Goal: Information Seeking & Learning: Learn about a topic

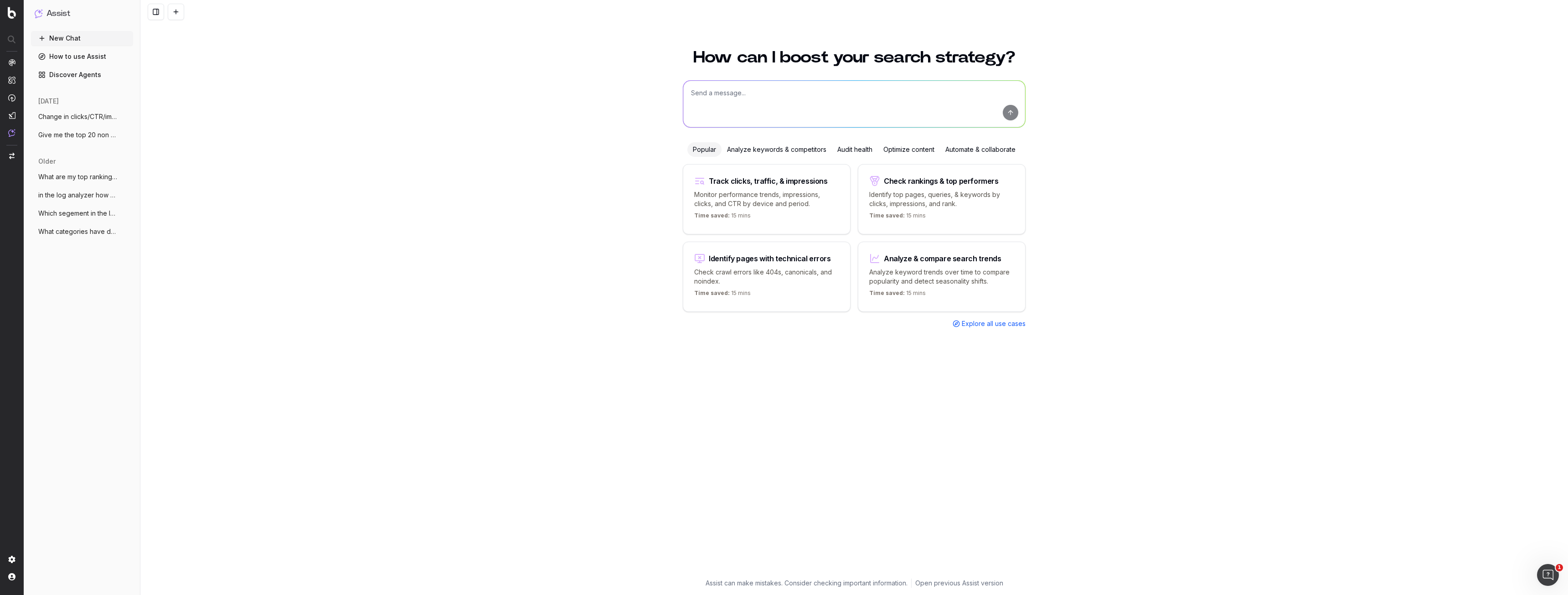
click at [6, 9] on nav at bounding box center [12, 297] width 24 height 595
click at [11, 19] on nav at bounding box center [12, 297] width 24 height 595
click at [11, 18] on img at bounding box center [12, 12] width 8 height 12
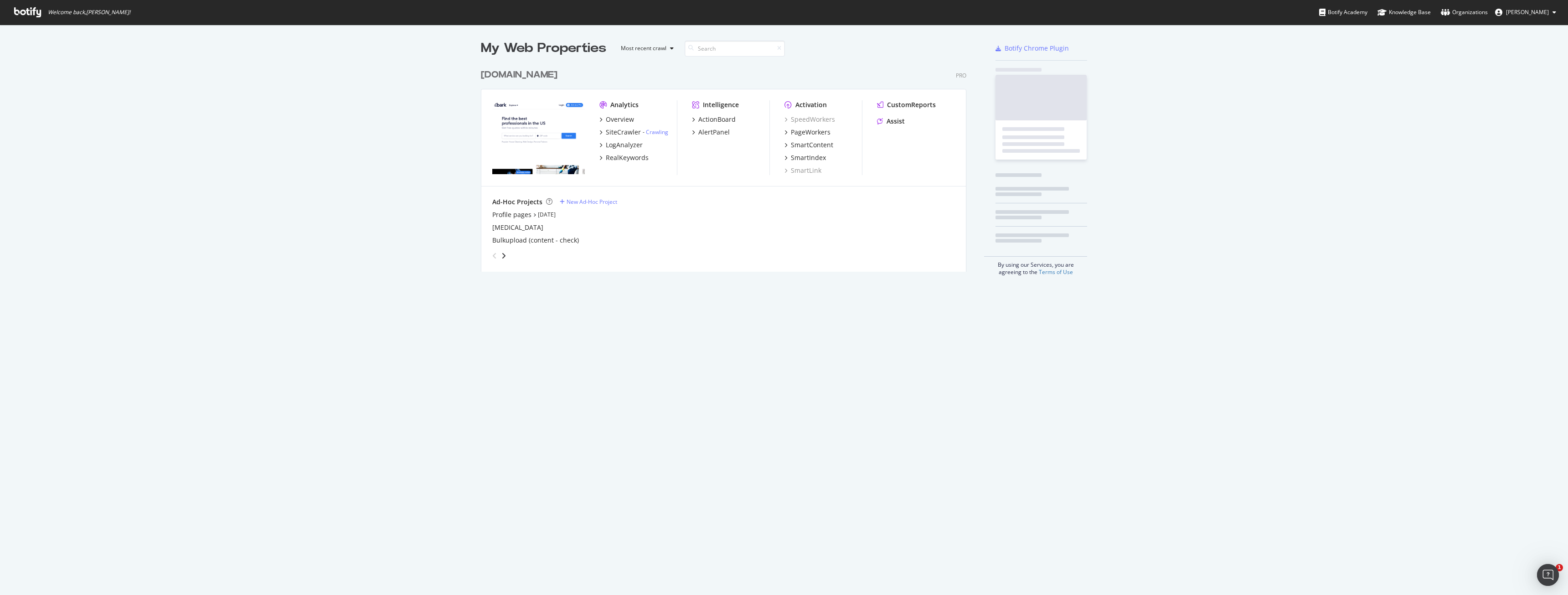
scroll to position [208, 486]
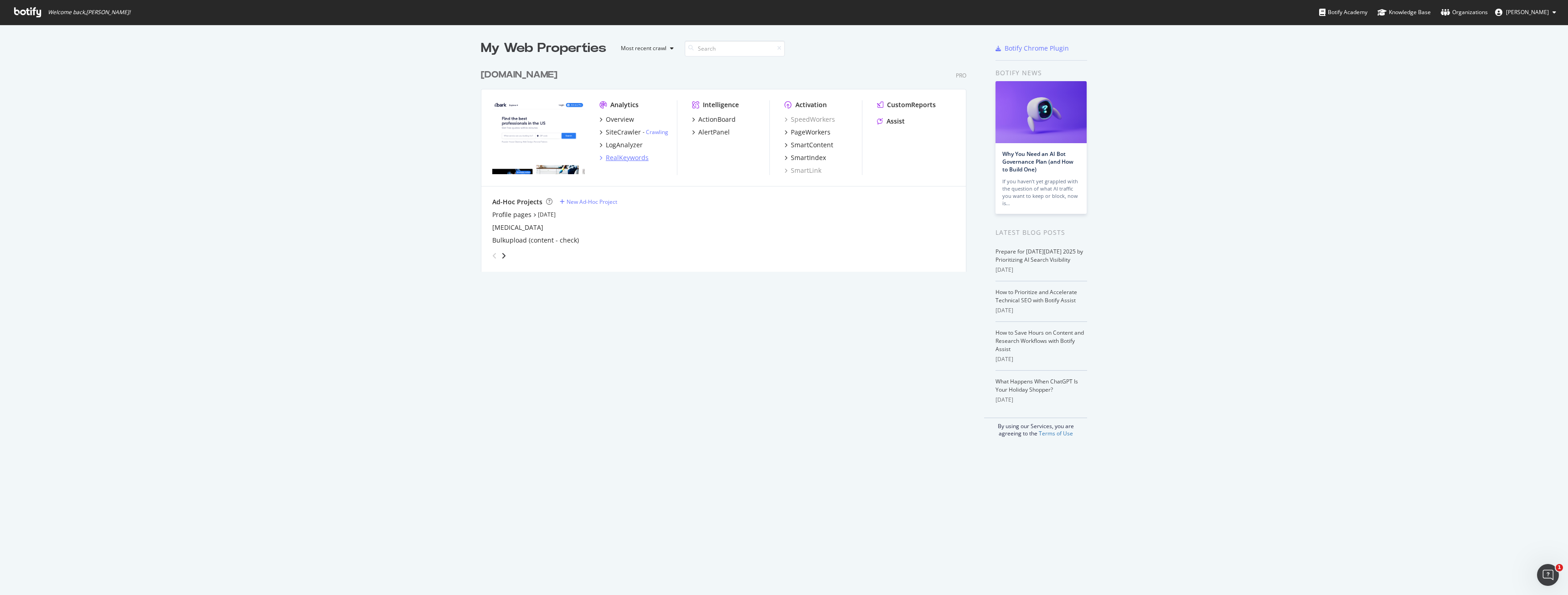
click at [625, 157] on div "RealKeywords" at bounding box center [627, 158] width 43 height 9
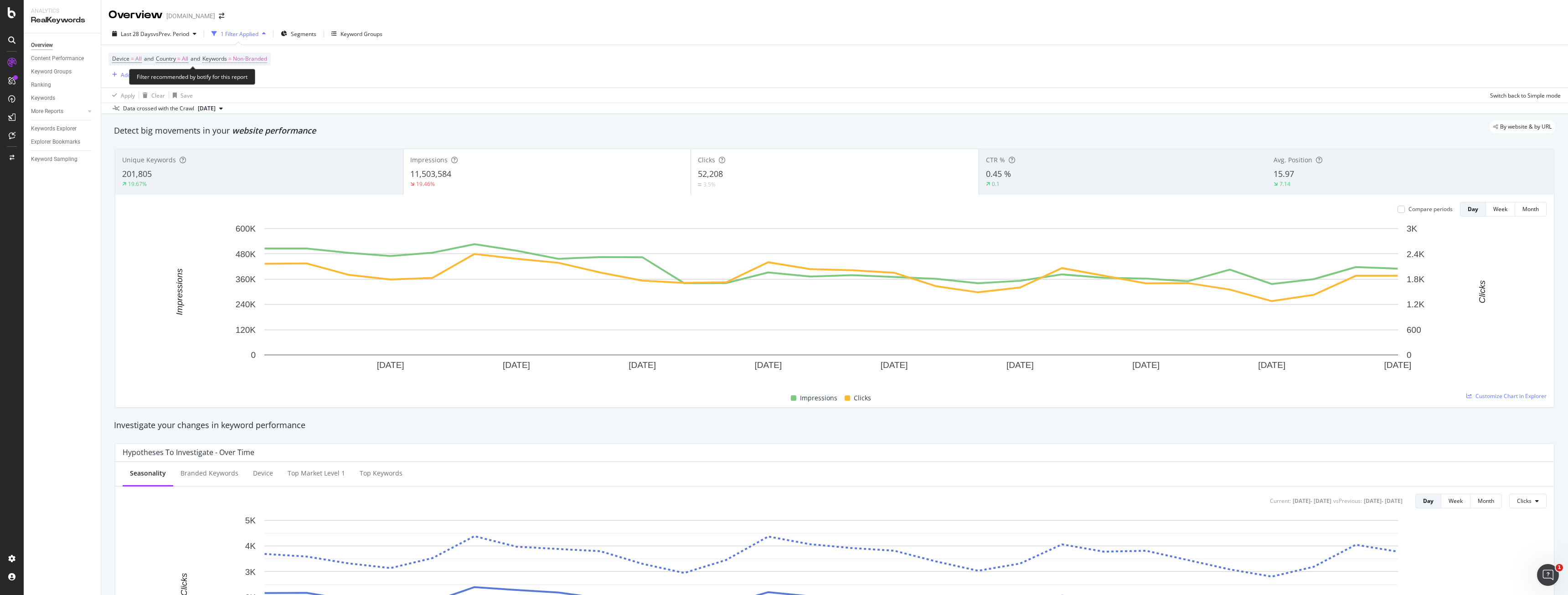
click at [231, 63] on span "=" at bounding box center [229, 58] width 3 height 8
click at [244, 79] on span "Non-Branded" at bounding box center [234, 80] width 38 height 8
click at [422, 73] on div "Device = All and Country = All and Keywords = Non-Branded Add Filter Add Filter…" at bounding box center [835, 66] width 1452 height 43
click at [258, 57] on span "Non-Branded" at bounding box center [250, 58] width 34 height 13
click at [244, 83] on span "Non-Branded" at bounding box center [234, 80] width 38 height 8
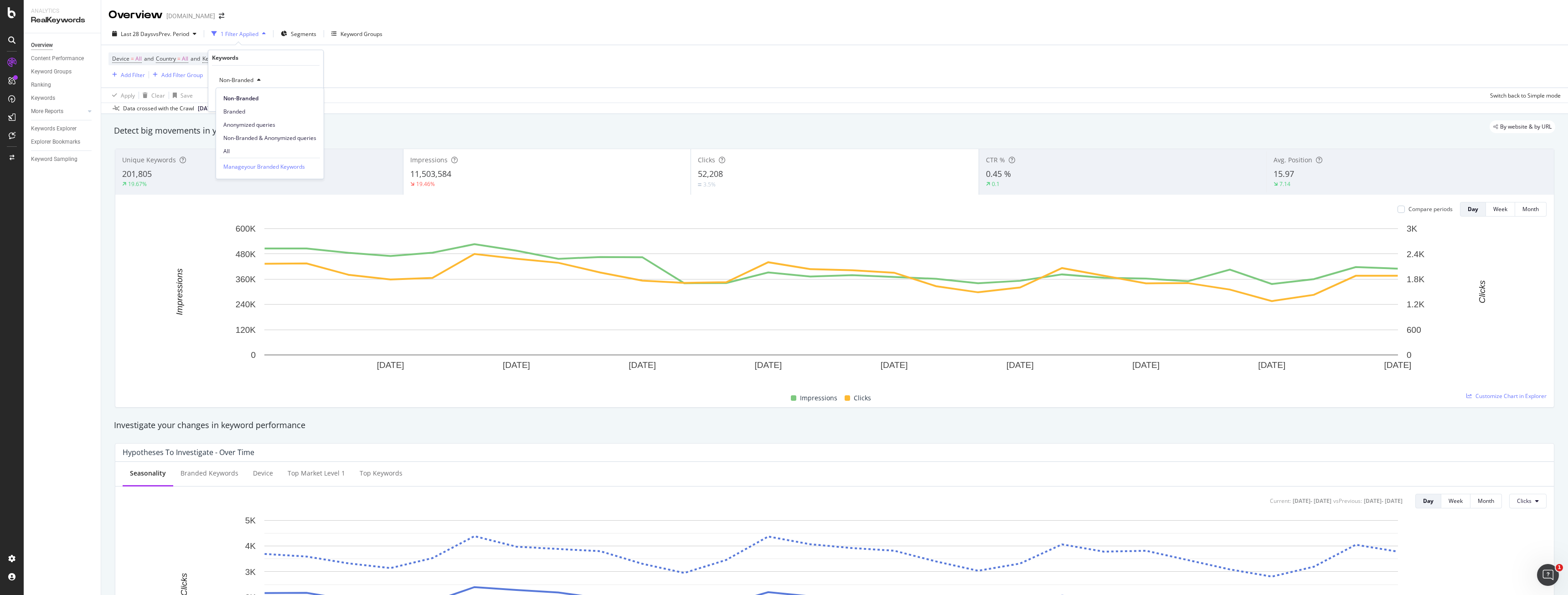
click at [404, 81] on div "Device = All and Country = All and Keywords = Non-Branded Add Filter Add Filter…" at bounding box center [835, 66] width 1452 height 43
click at [305, 32] on span "Segments" at bounding box center [304, 33] width 26 height 8
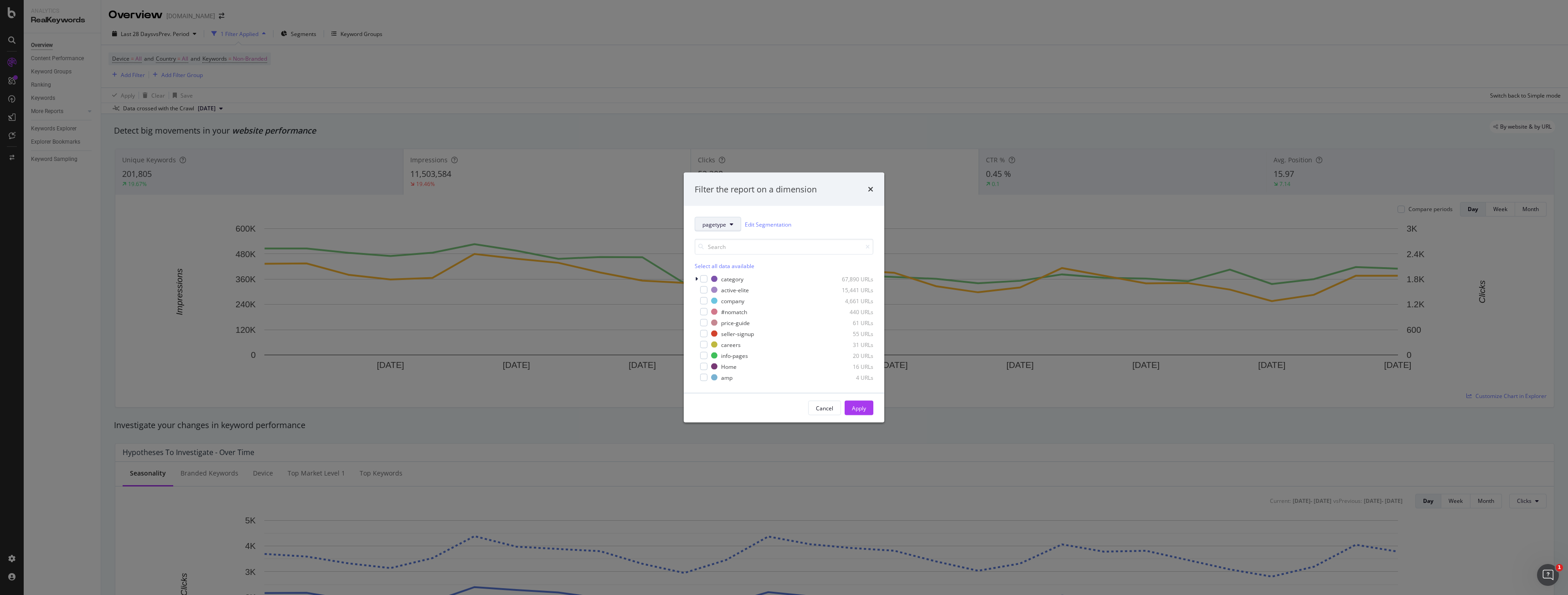
click at [713, 224] on span "pagetype" at bounding box center [714, 224] width 24 height 8
click at [733, 308] on span "us-services" at bounding box center [744, 308] width 85 height 8
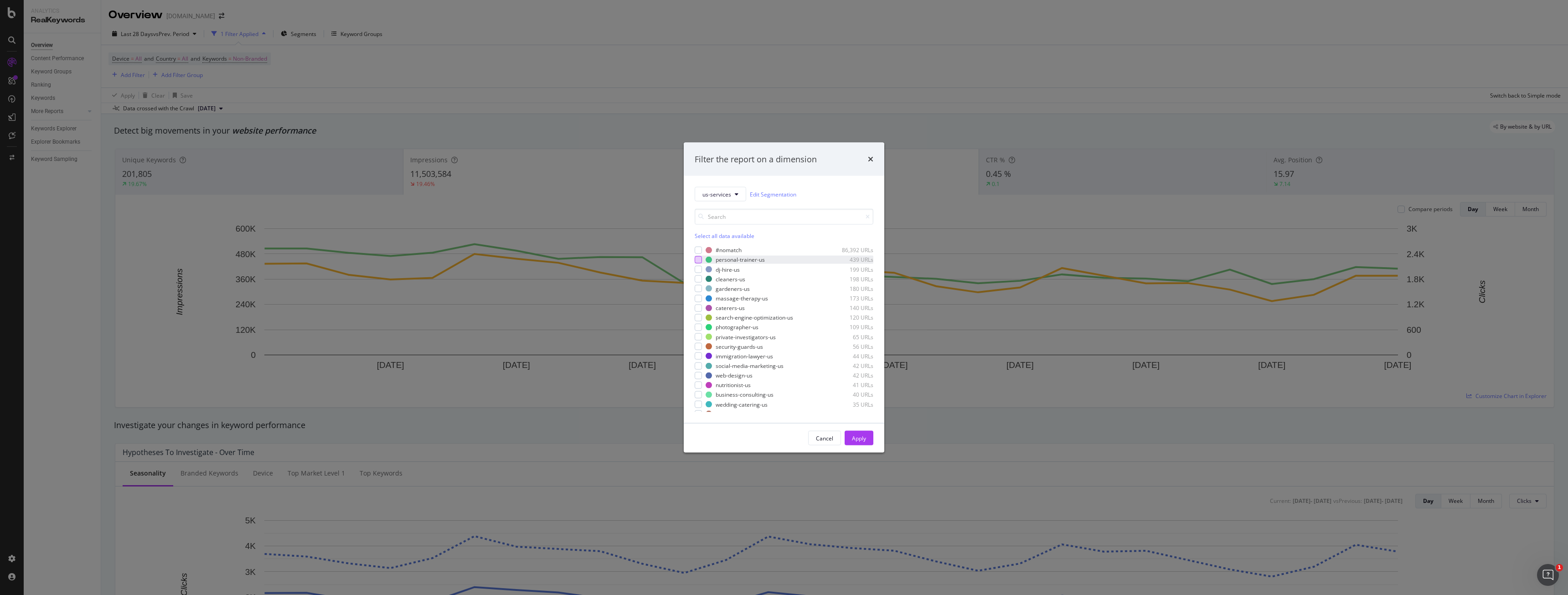
click at [696, 261] on div "modal" at bounding box center [698, 260] width 7 height 7
click at [699, 270] on div "modal" at bounding box center [698, 270] width 7 height 7
click at [700, 278] on div "modal" at bounding box center [698, 279] width 7 height 7
click at [701, 285] on div "modal" at bounding box center [698, 289] width 7 height 7
click at [697, 325] on div "modal" at bounding box center [698, 328] width 7 height 7
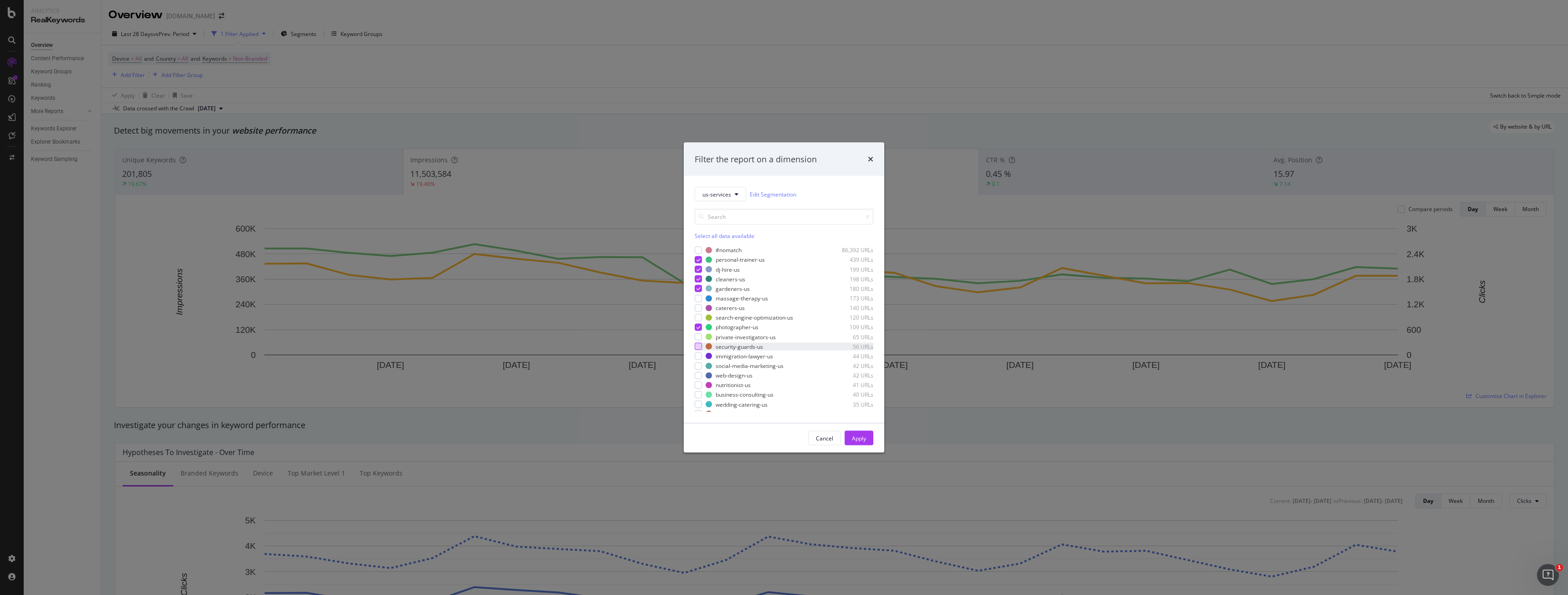
click at [701, 345] on div "modal" at bounding box center [698, 347] width 7 height 7
click at [865, 437] on div "Apply" at bounding box center [859, 438] width 14 height 8
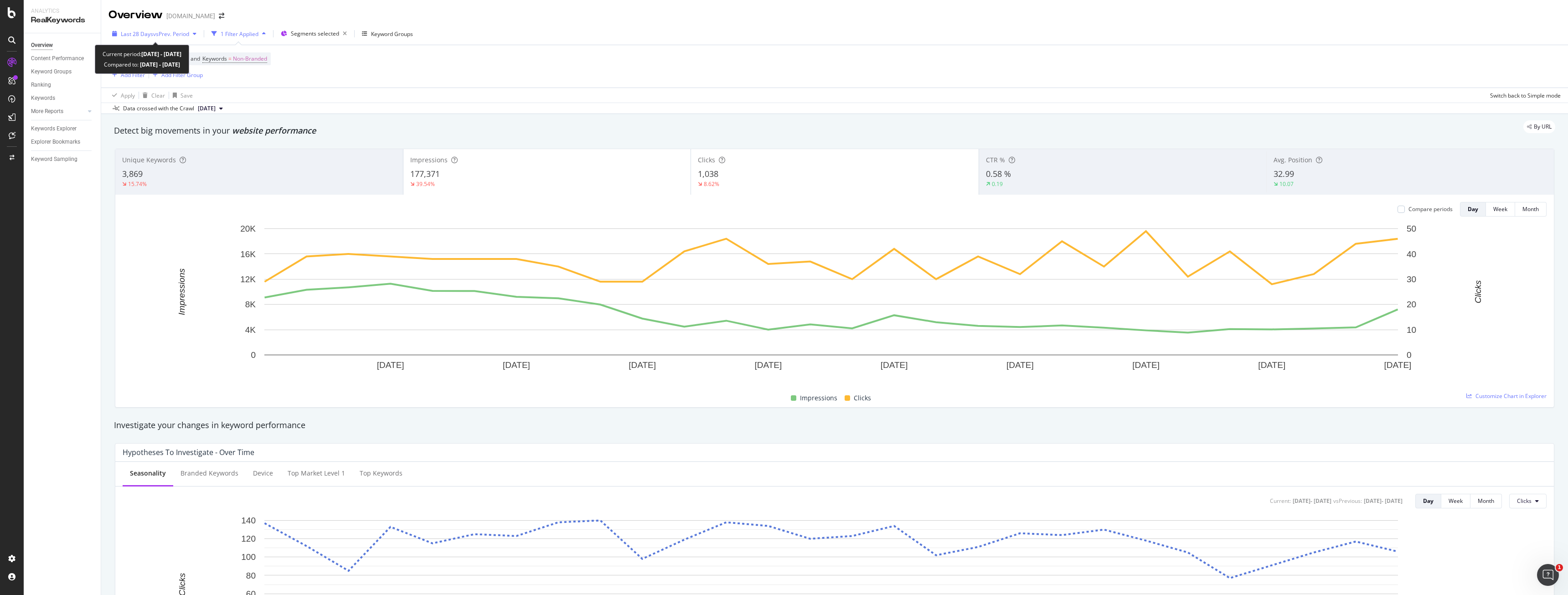
click at [164, 35] on span "vs Prev. Period" at bounding box center [171, 33] width 36 height 8
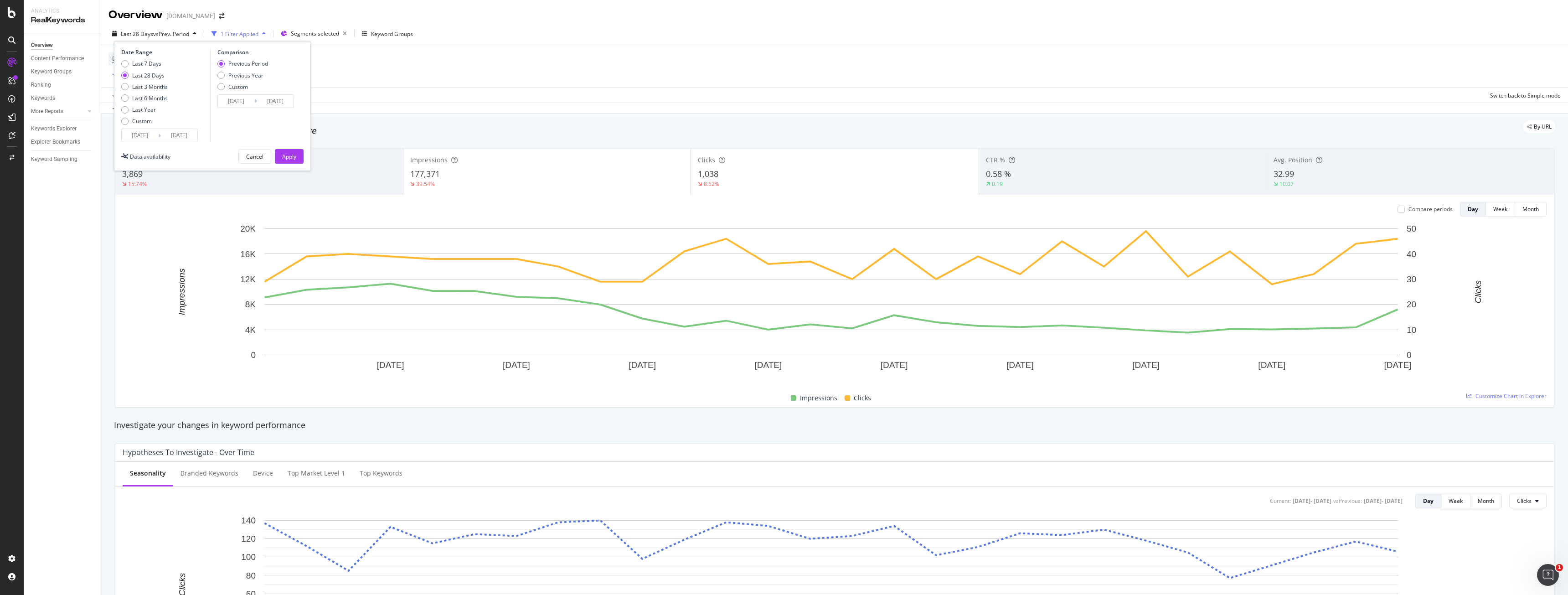
click at [155, 82] on div "Last 7 Days Last 28 Days Last 3 Months Last 6 Months Last Year Custom" at bounding box center [144, 94] width 46 height 69
click at [156, 84] on div "Last 3 Months" at bounding box center [150, 86] width 35 height 8
type input "2025/07/01"
type input "2025/03/31"
type input "2025/06/30"
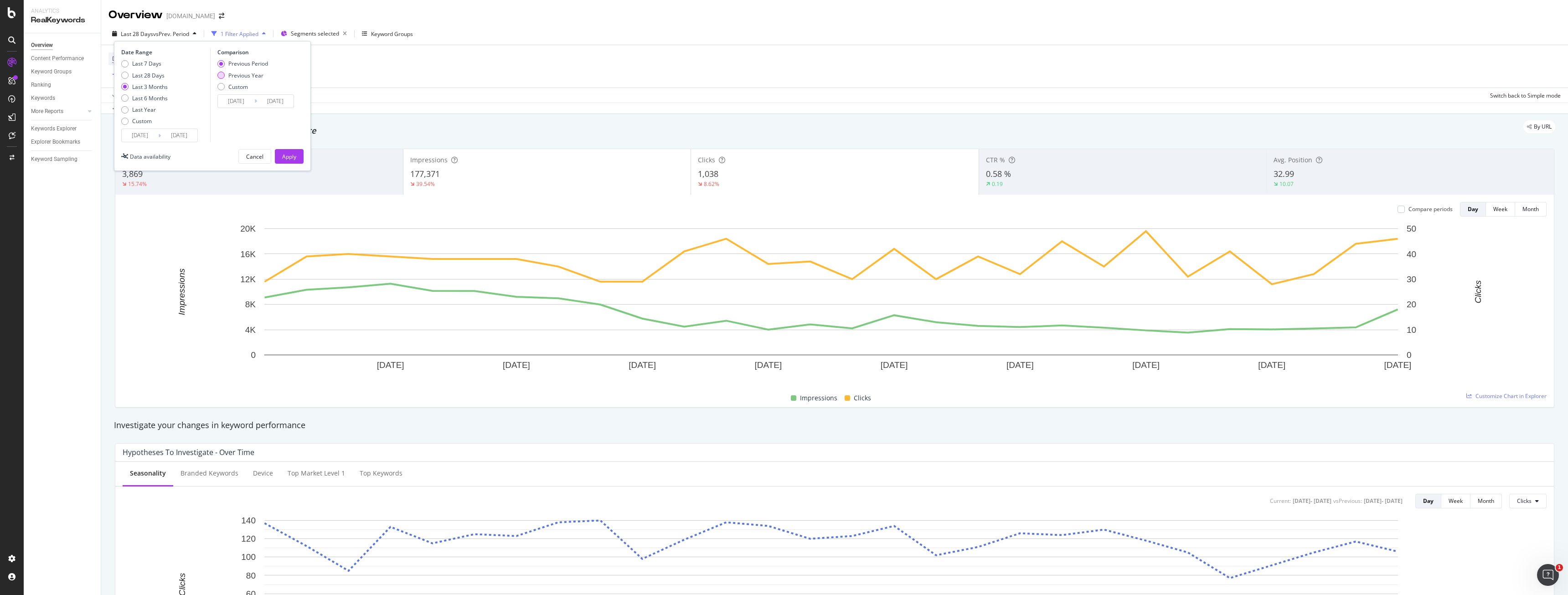
click at [249, 77] on div "Previous Year" at bounding box center [246, 76] width 35 height 8
type input "2024/07/02"
type input "2024/10/01"
click at [287, 157] on div "Apply" at bounding box center [289, 157] width 14 height 8
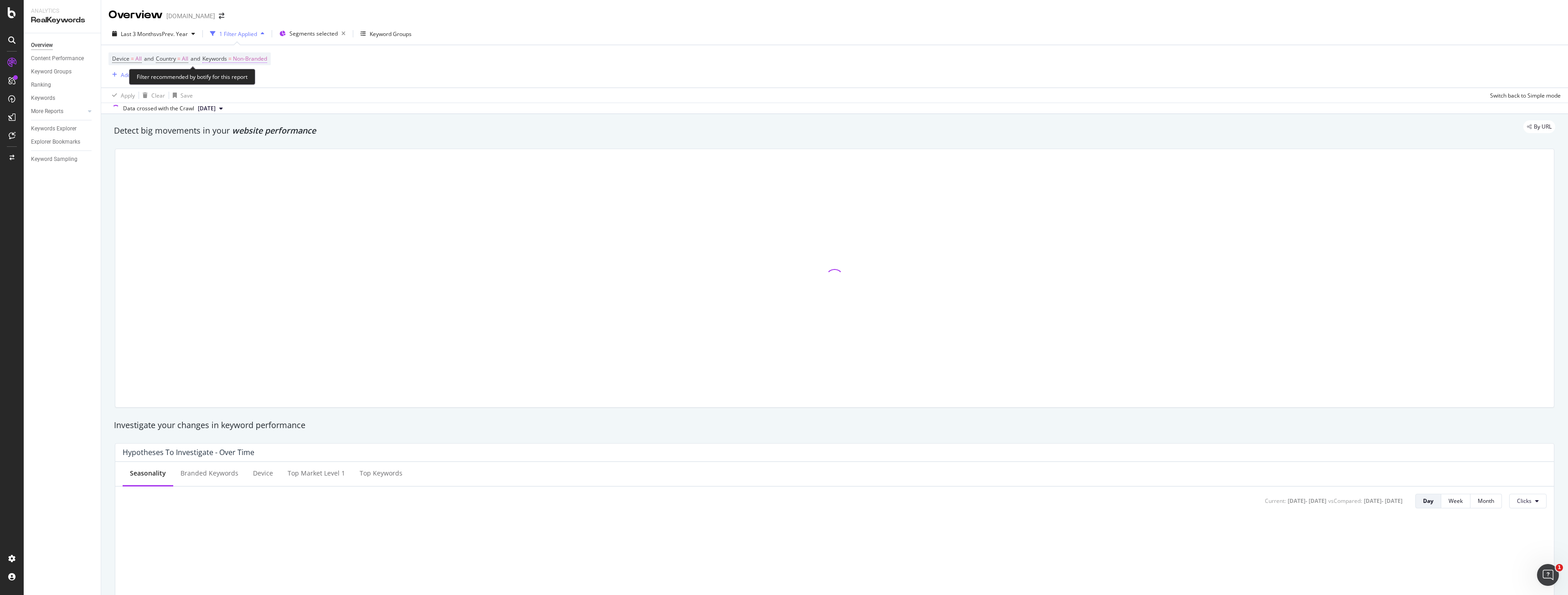
click at [218, 59] on span "Keywords" at bounding box center [214, 58] width 24 height 8
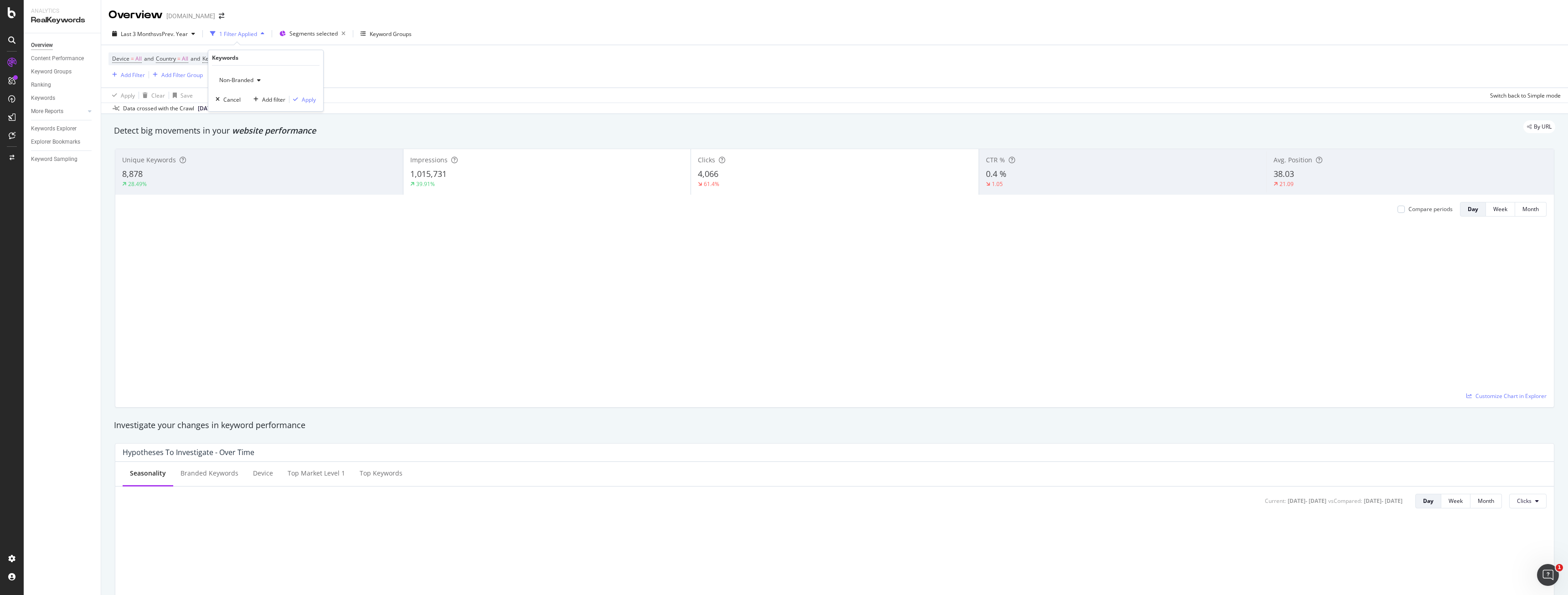
click at [248, 80] on span "Non-Branded" at bounding box center [234, 80] width 38 height 8
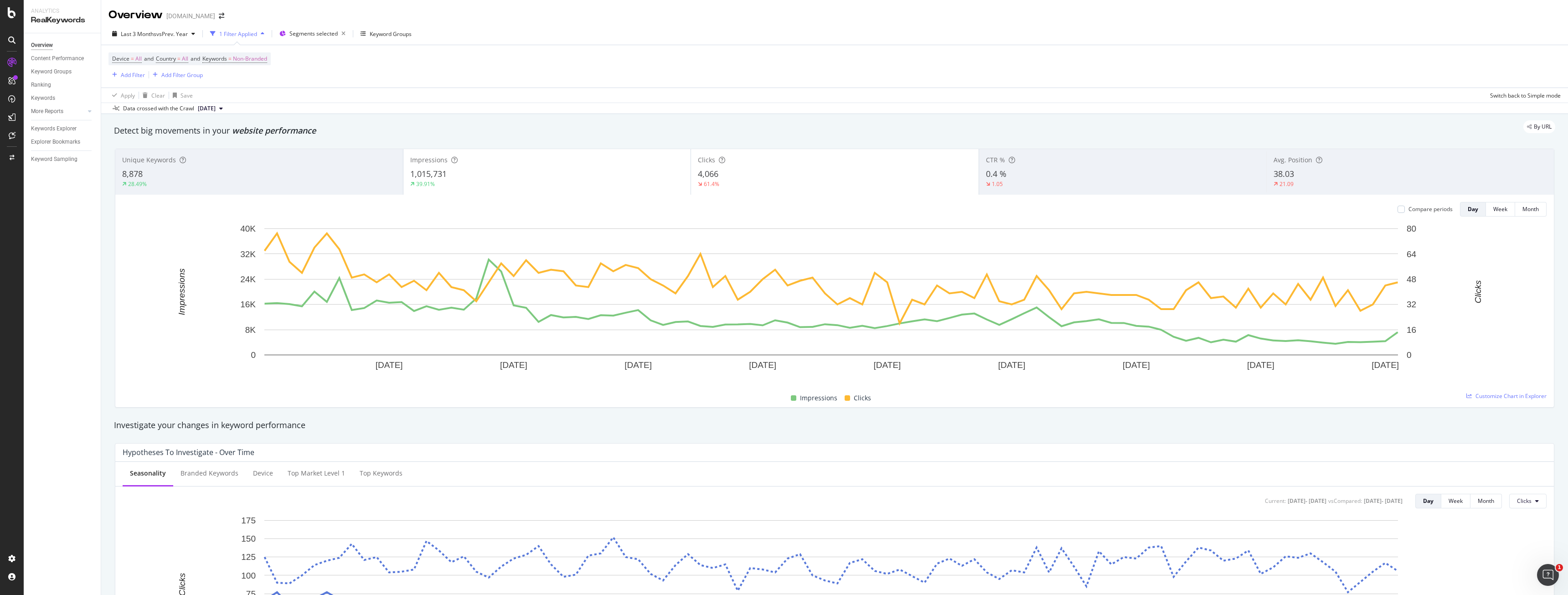
click at [444, 77] on div "Device = All and Country = All and Keywords = Non-Branded Add Filter Add Filter…" at bounding box center [835, 66] width 1452 height 43
click at [278, 62] on div "Device = All and Country = All and Keywords = Non-Branded Add Filter Add Filter…" at bounding box center [835, 66] width 1452 height 43
click at [267, 59] on span "Non-Branded" at bounding box center [250, 58] width 34 height 13
click at [405, 82] on div "Device = All and Country = All and Keywords = Non-Branded Add Filter Add Filter…" at bounding box center [835, 66] width 1452 height 43
click at [293, 59] on div "Device = All and Country = All and Keywords = Non-Branded Add Filter Add Filter…" at bounding box center [835, 66] width 1452 height 43
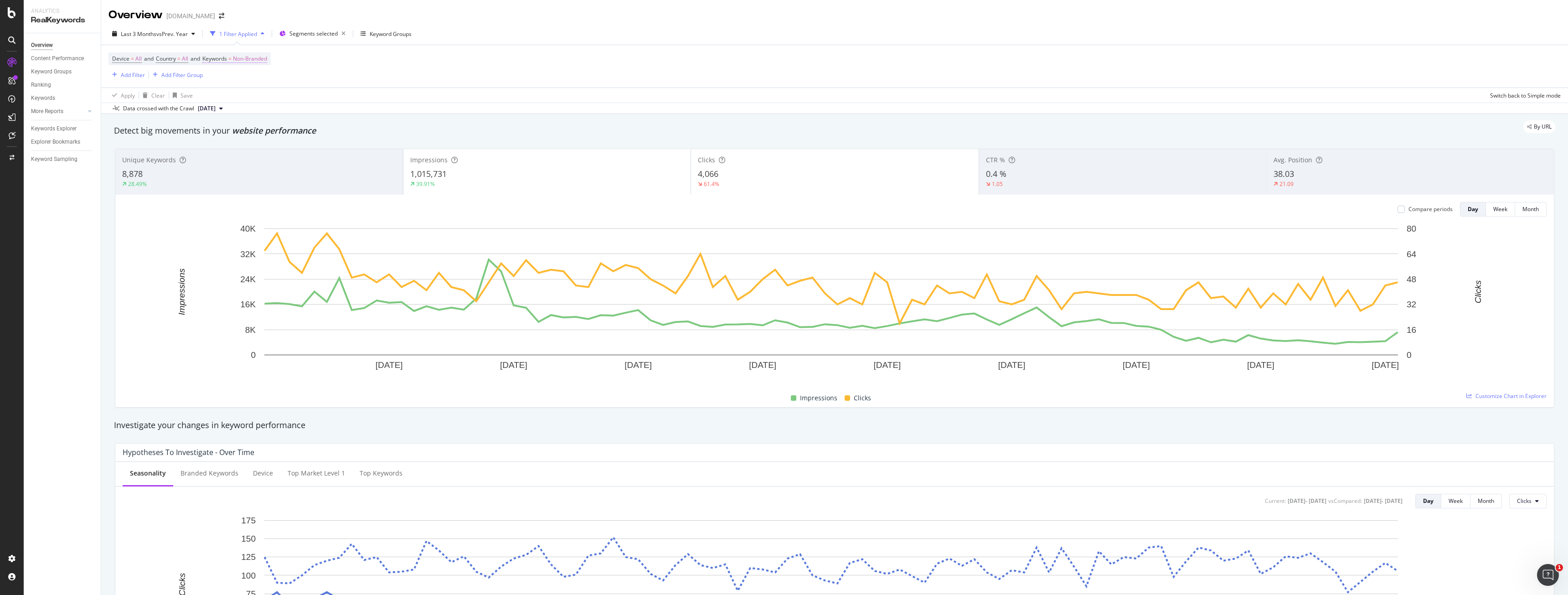
click at [261, 56] on span "Non-Branded" at bounding box center [250, 58] width 34 height 13
click at [256, 82] on div "button" at bounding box center [259, 80] width 11 height 5
click at [249, 152] on span "All" at bounding box center [270, 151] width 93 height 8
click at [312, 100] on div "Apply" at bounding box center [309, 99] width 14 height 8
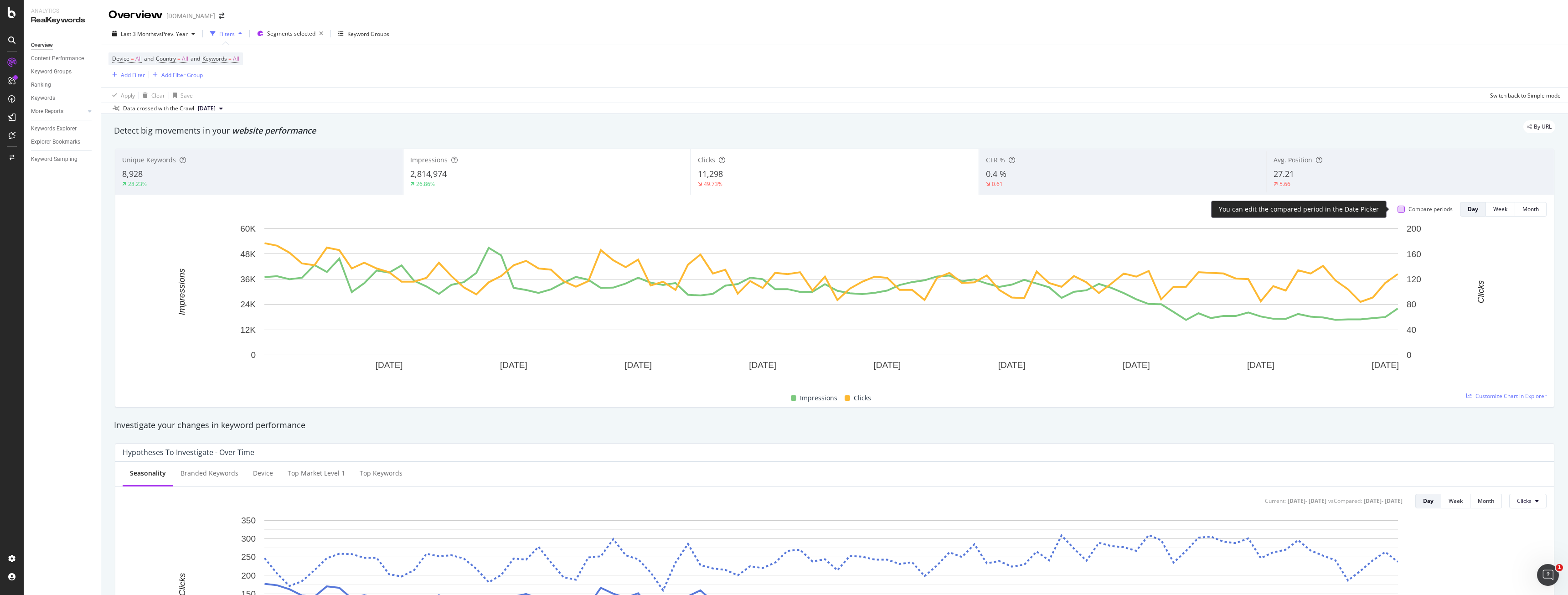
click at [1398, 209] on div at bounding box center [1401, 209] width 7 height 7
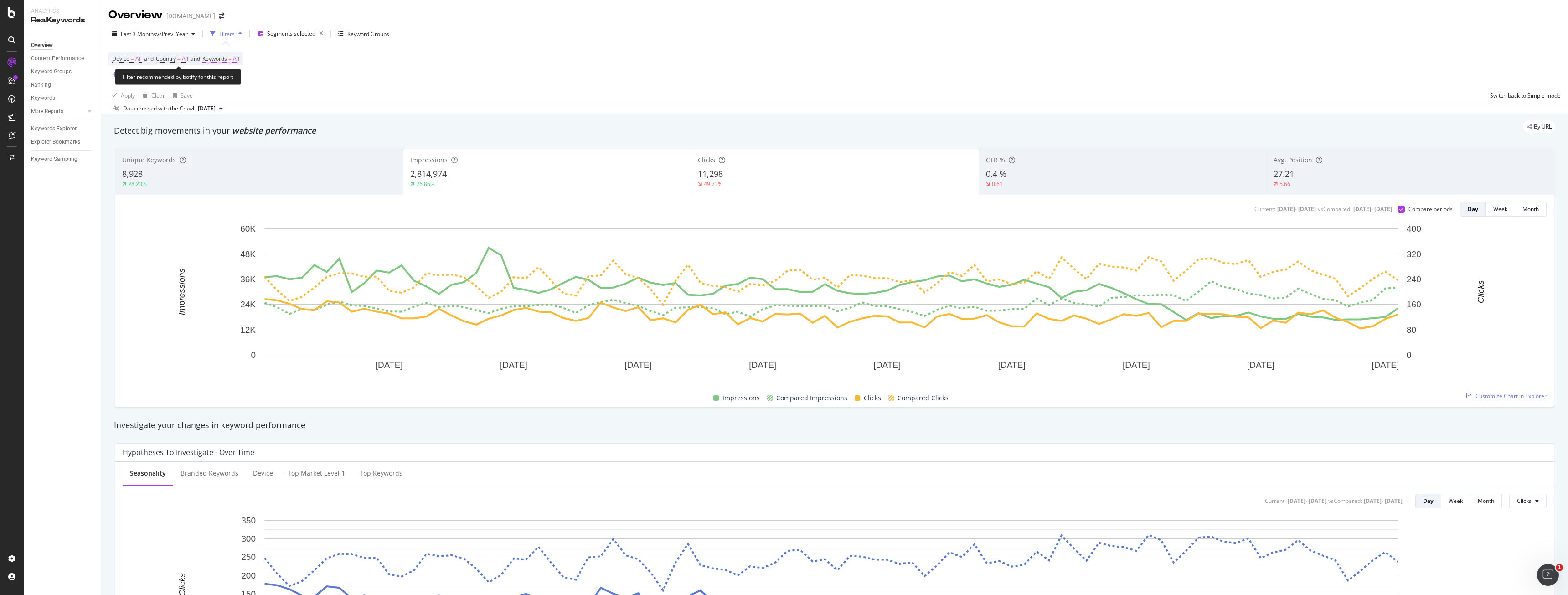
click at [239, 57] on span "All" at bounding box center [236, 58] width 6 height 13
click at [411, 54] on div "Device = All and Country = All and Keywords = All Add Filter Add Filter Group" at bounding box center [835, 66] width 1452 height 43
click at [141, 77] on div "Add Filter" at bounding box center [133, 75] width 24 height 8
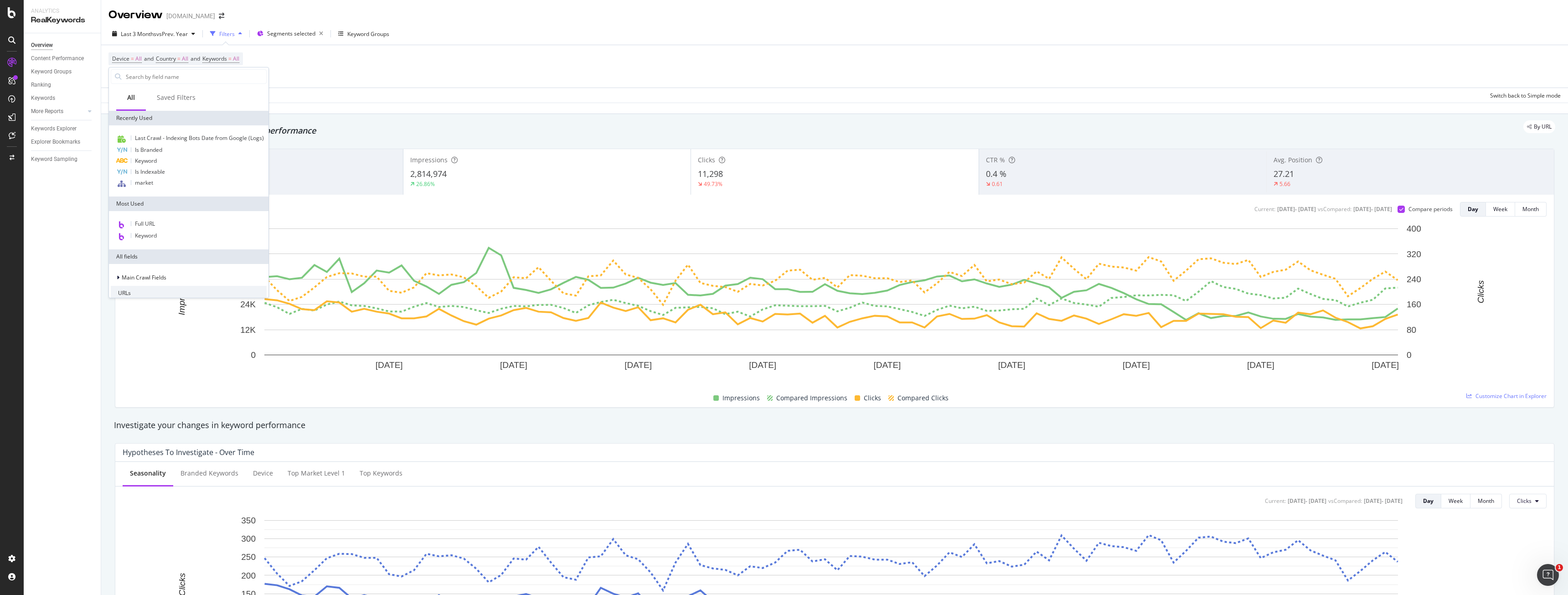
click at [187, 85] on div at bounding box center [189, 77] width 159 height 18
click at [187, 79] on input "text" at bounding box center [195, 77] width 141 height 13
type input "K"
click at [520, 82] on div "Device = All and Country = All and Keywords = All Add Filter Add Filter Group" at bounding box center [835, 66] width 1452 height 43
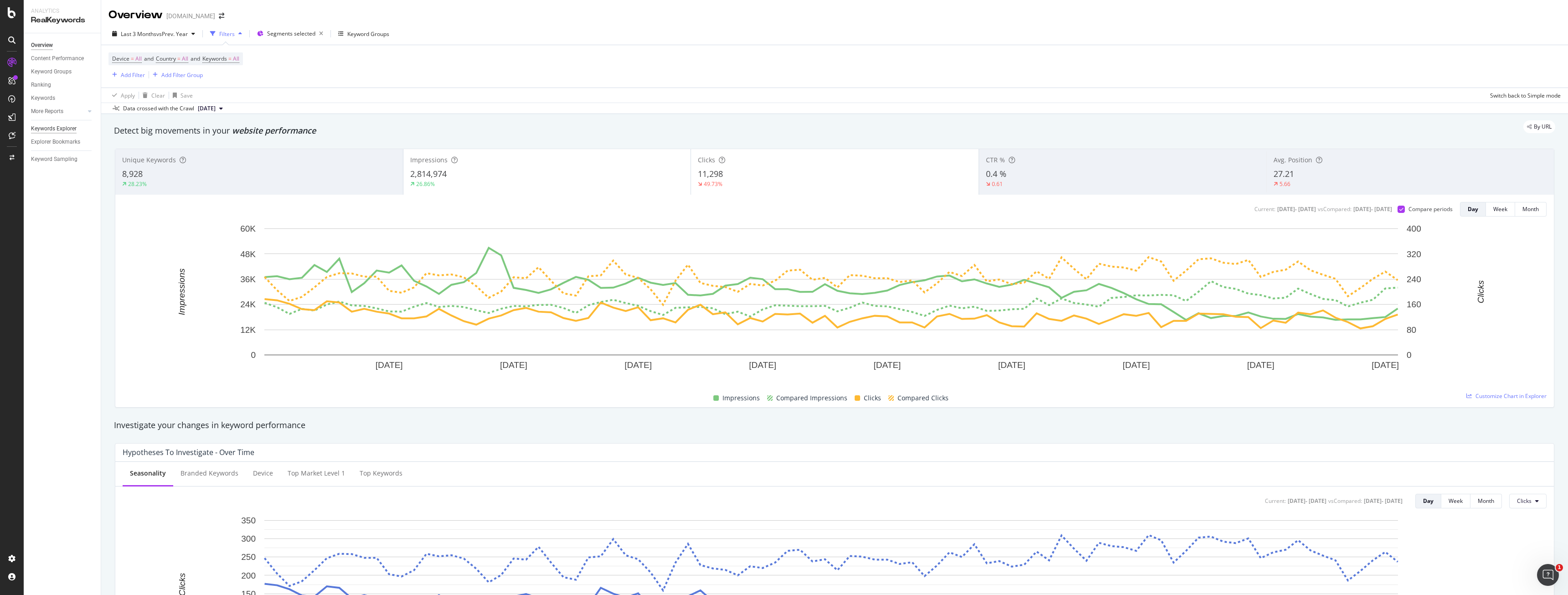
click at [63, 127] on div "Keywords Explorer" at bounding box center [54, 129] width 46 height 10
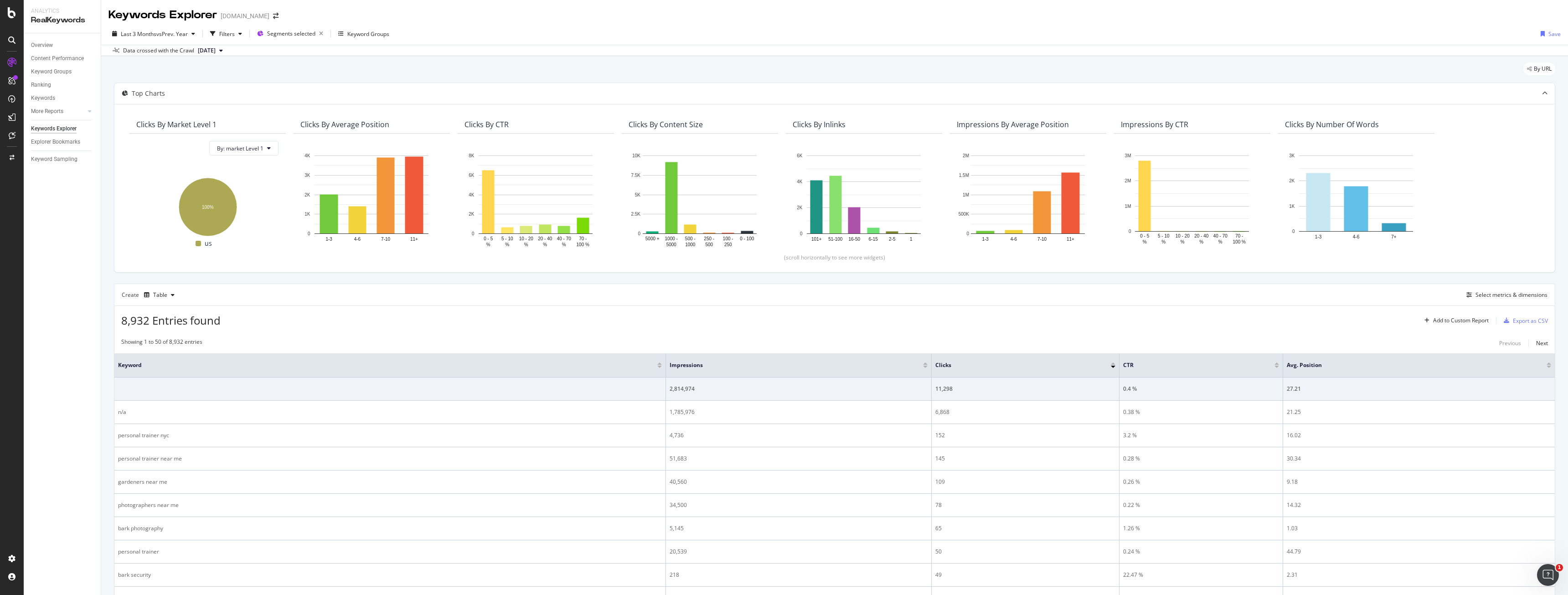
click at [136, 295] on div "Create Table" at bounding box center [150, 295] width 57 height 15
click at [146, 295] on icon "button" at bounding box center [147, 295] width 5 height 5
click at [173, 329] on div "Trend" at bounding box center [170, 325] width 15 height 8
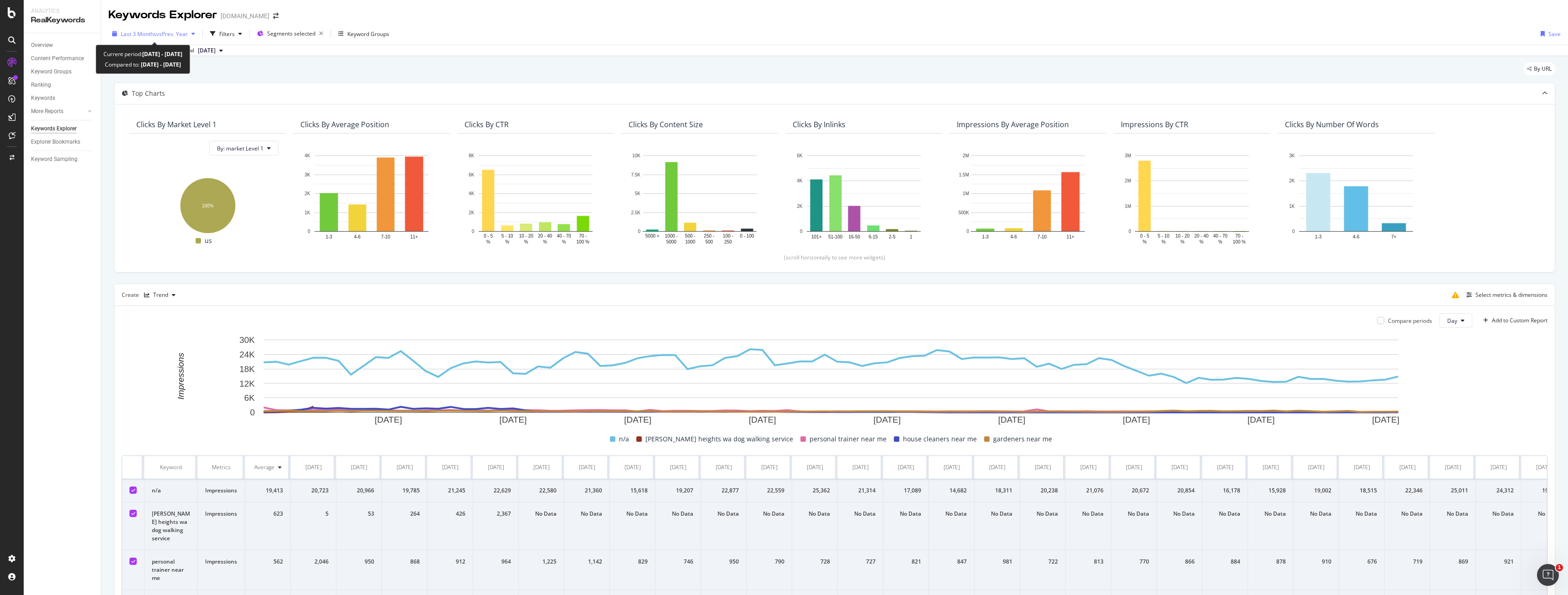
click at [139, 39] on div "Last 3 Months vs Prev. Year" at bounding box center [153, 33] width 90 height 13
click at [530, 70] on div "By URL" at bounding box center [835, 72] width 1441 height 20
click at [179, 36] on span "vs Prev. Year" at bounding box center [172, 33] width 32 height 8
click at [477, 91] on div "Top Charts" at bounding box center [816, 93] width 1404 height 9
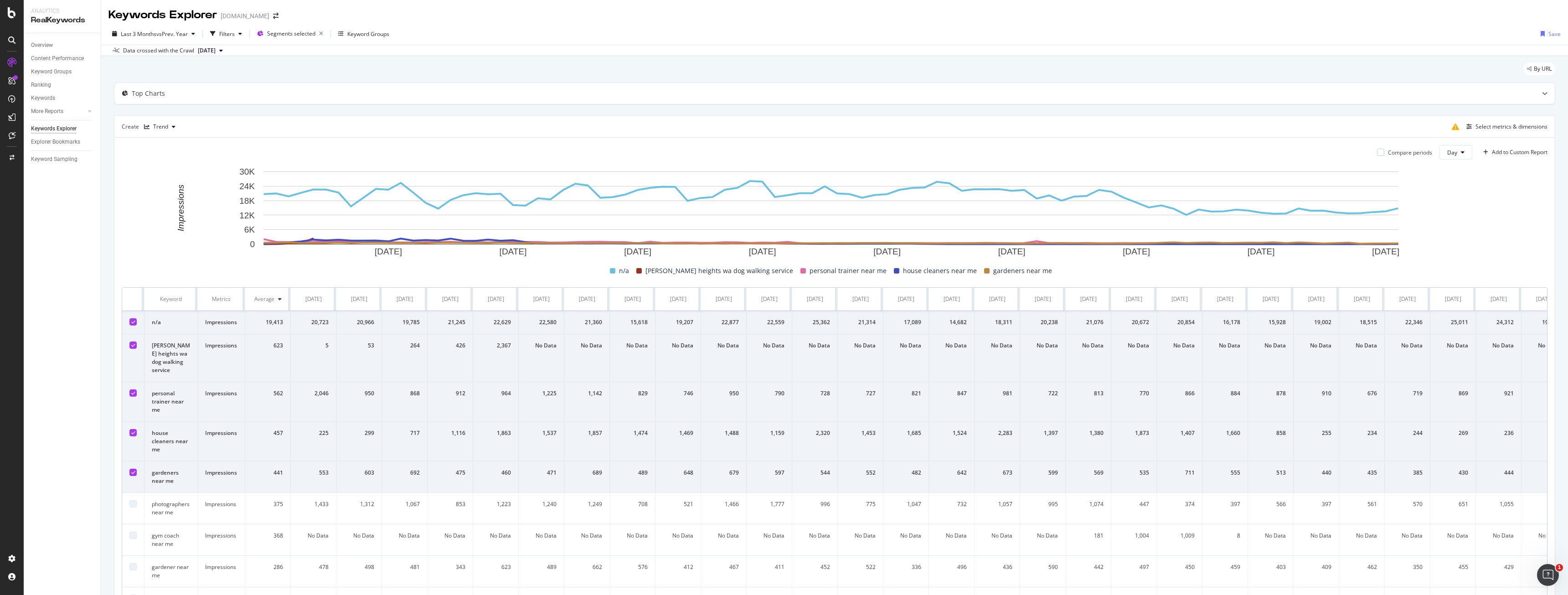
click at [170, 79] on div "By URL" at bounding box center [835, 72] width 1441 height 20
click at [174, 91] on div "Top Charts" at bounding box center [816, 93] width 1404 height 9
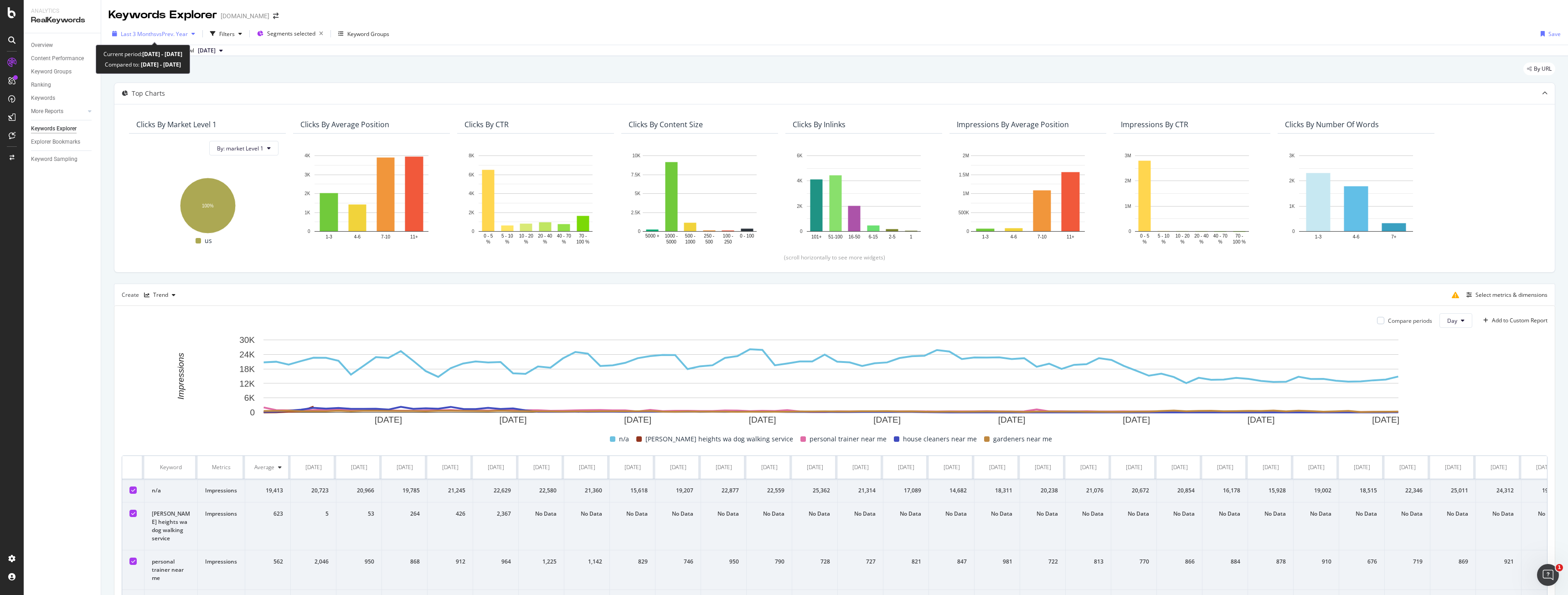
click at [144, 31] on span "Last 3 Months" at bounding box center [138, 33] width 35 height 8
click at [369, 72] on div "By URL" at bounding box center [835, 72] width 1441 height 20
click at [156, 34] on span "vs Prev. Year" at bounding box center [172, 33] width 32 height 8
click at [462, 72] on div "By URL" at bounding box center [835, 72] width 1441 height 20
click at [218, 31] on div "button" at bounding box center [212, 33] width 13 height 13
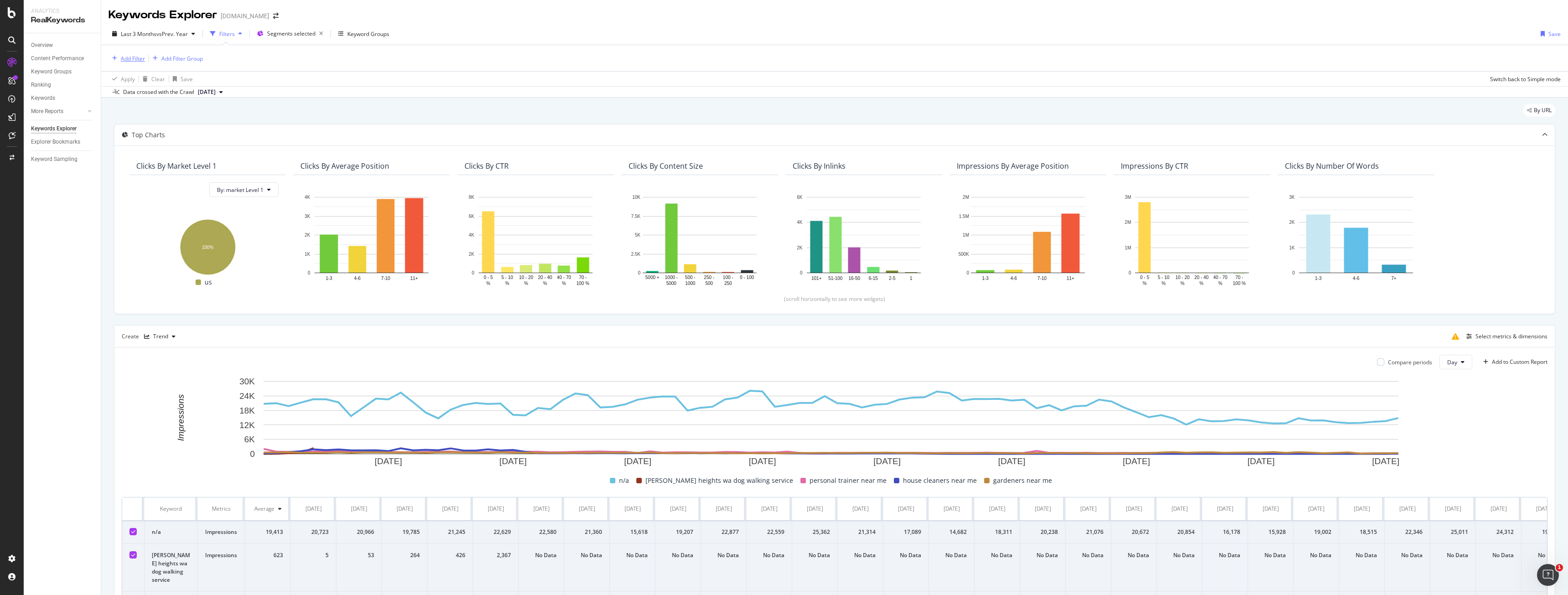
click at [133, 60] on div "Add Filter" at bounding box center [133, 58] width 24 height 8
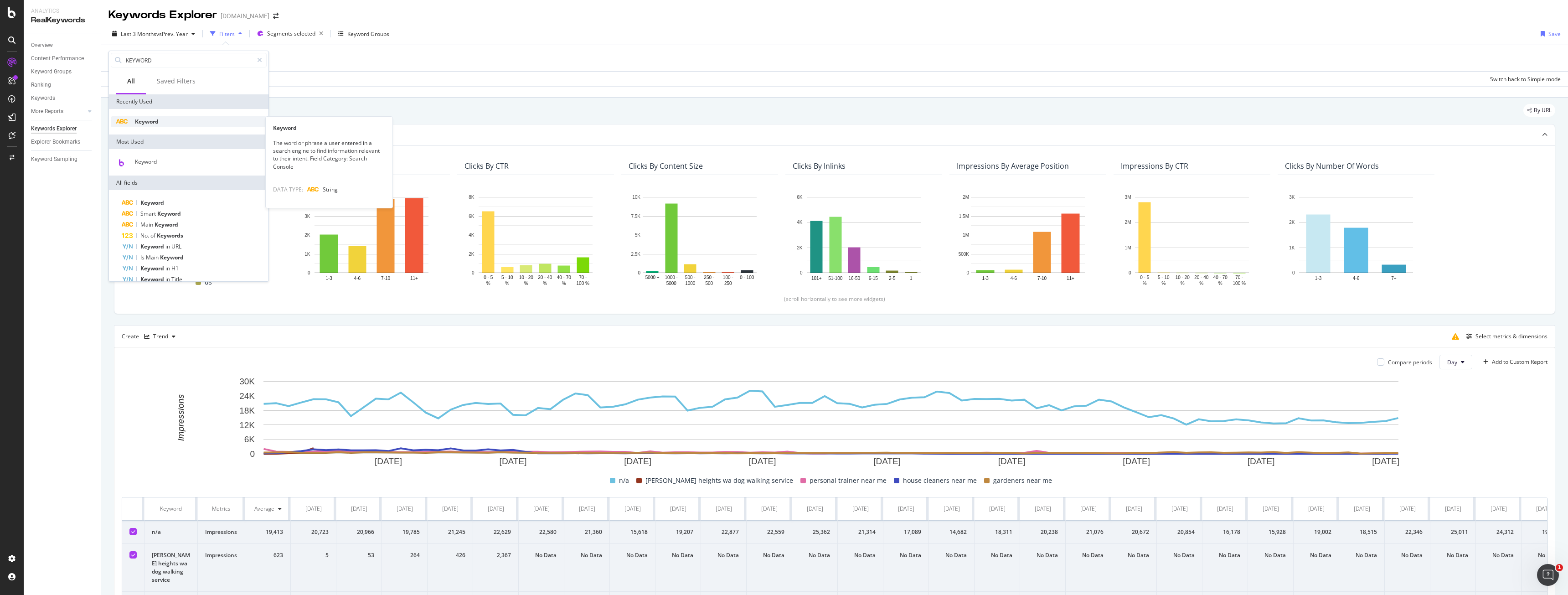
type input "KEYWORD"
click at [164, 126] on div "Keyword" at bounding box center [189, 122] width 156 height 11
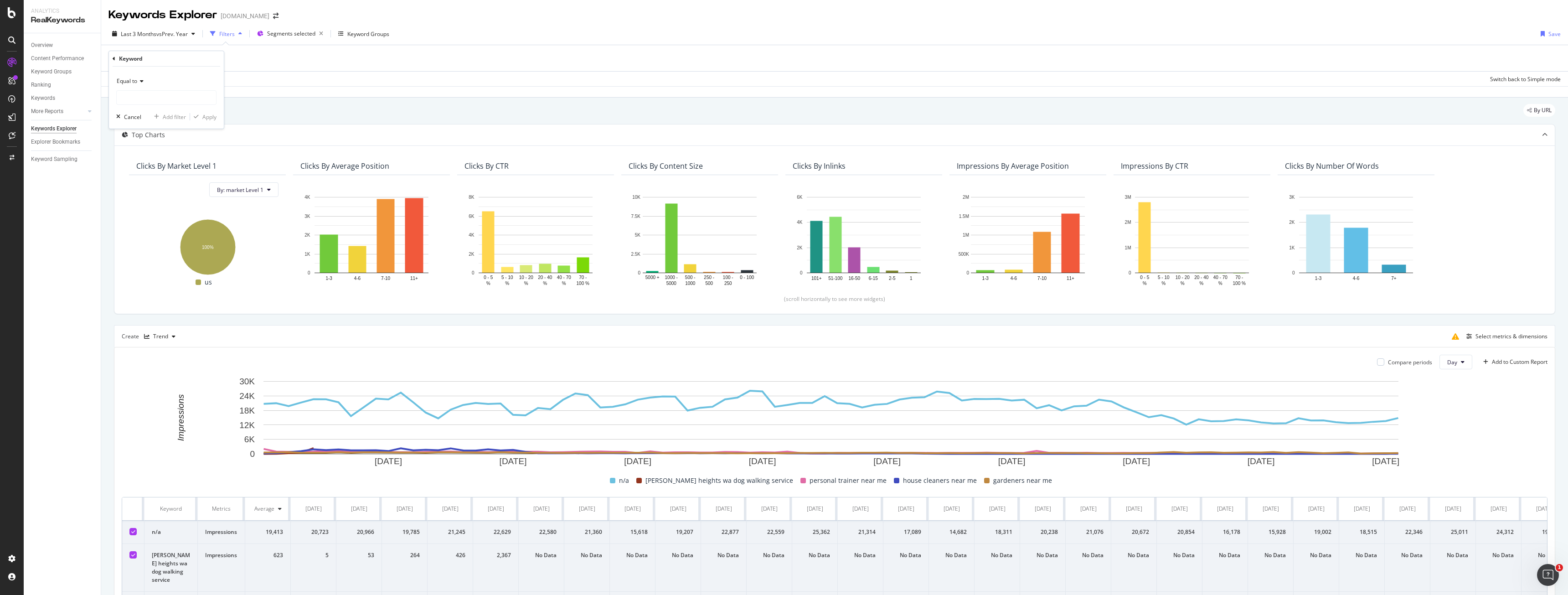
click at [139, 85] on div "Equal to" at bounding box center [166, 81] width 100 height 15
drag, startPoint x: 155, startPoint y: 172, endPoint x: 152, endPoint y: 159, distance: 13.3
click at [156, 172] on div "Contains" at bounding box center [167, 171] width 97 height 12
click at [139, 99] on input "text" at bounding box center [166, 97] width 99 height 15
type input "near me"
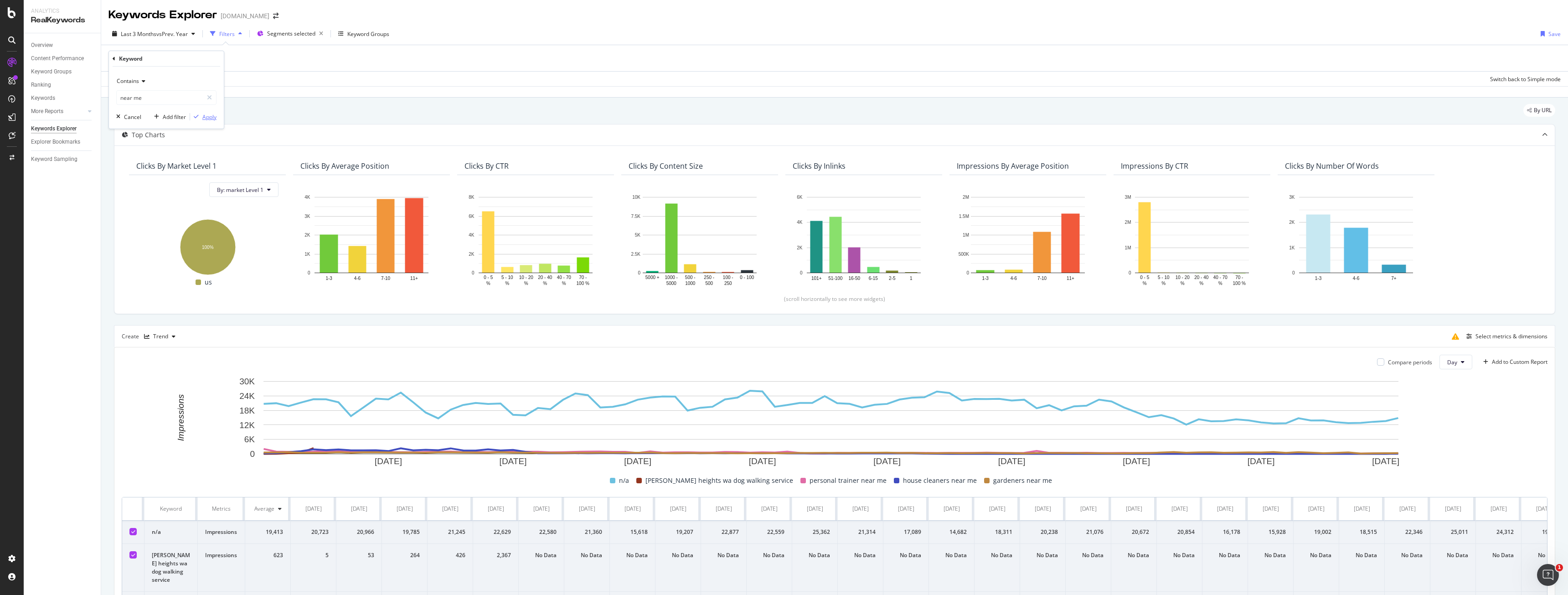
click at [215, 118] on div "Apply" at bounding box center [209, 117] width 14 height 8
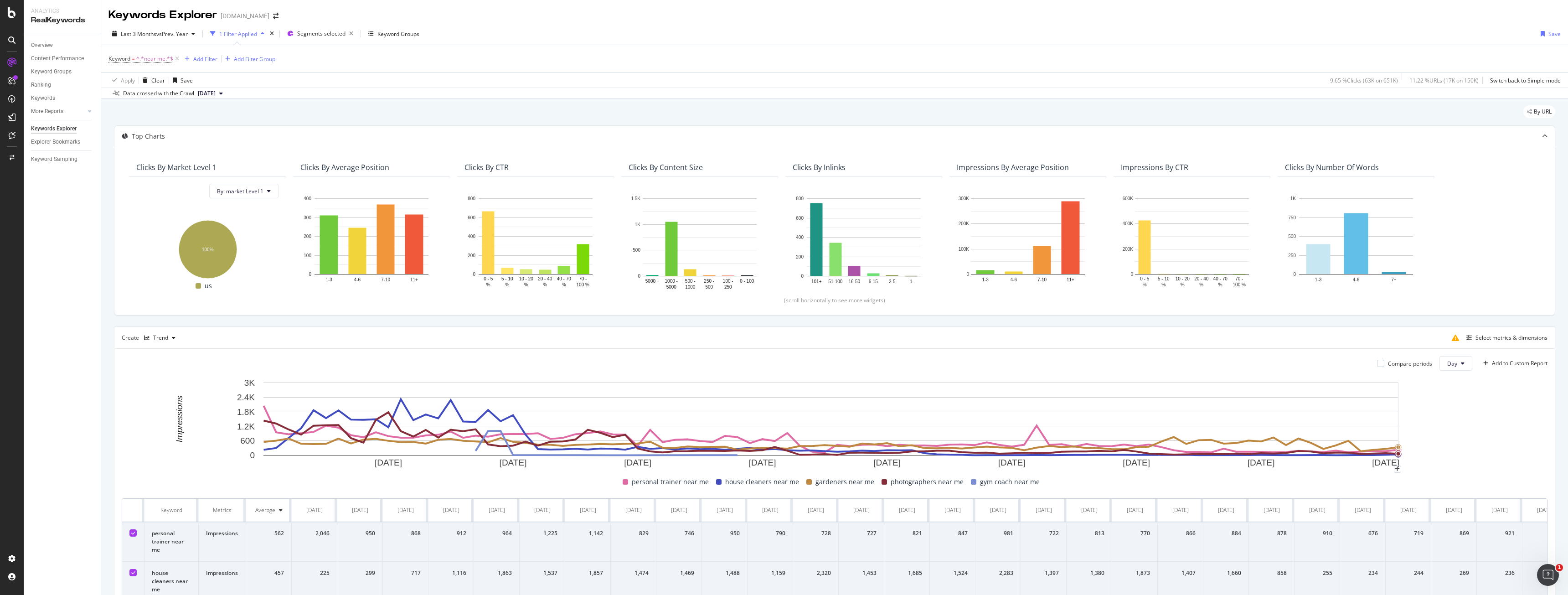
click at [1497, 420] on rect "A chart." at bounding box center [831, 424] width 1419 height 91
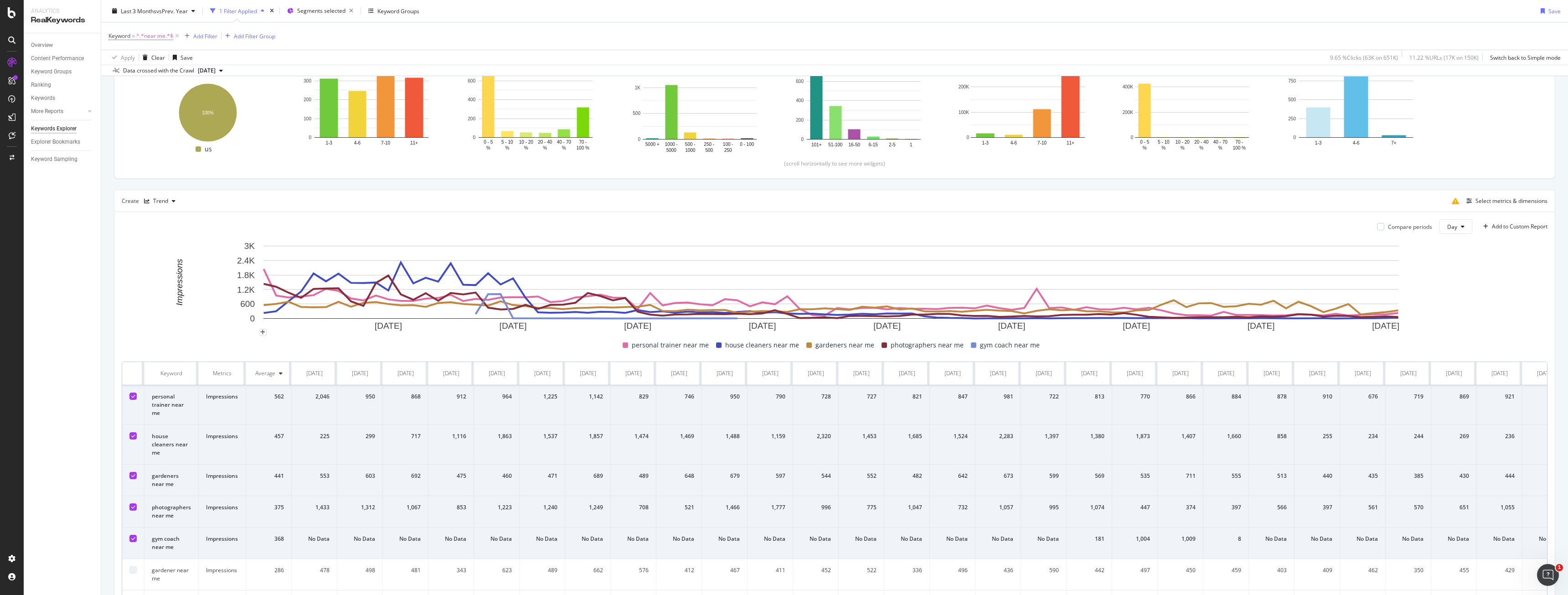
drag, startPoint x: 124, startPoint y: 274, endPoint x: 126, endPoint y: 233, distance: 41.0
click at [126, 236] on div "Compare periods Day Add to Custom Report 11 Jul. 2025 21 Jul. 2025 31 Jul. 2025…" at bounding box center [835, 450] width 1440 height 476
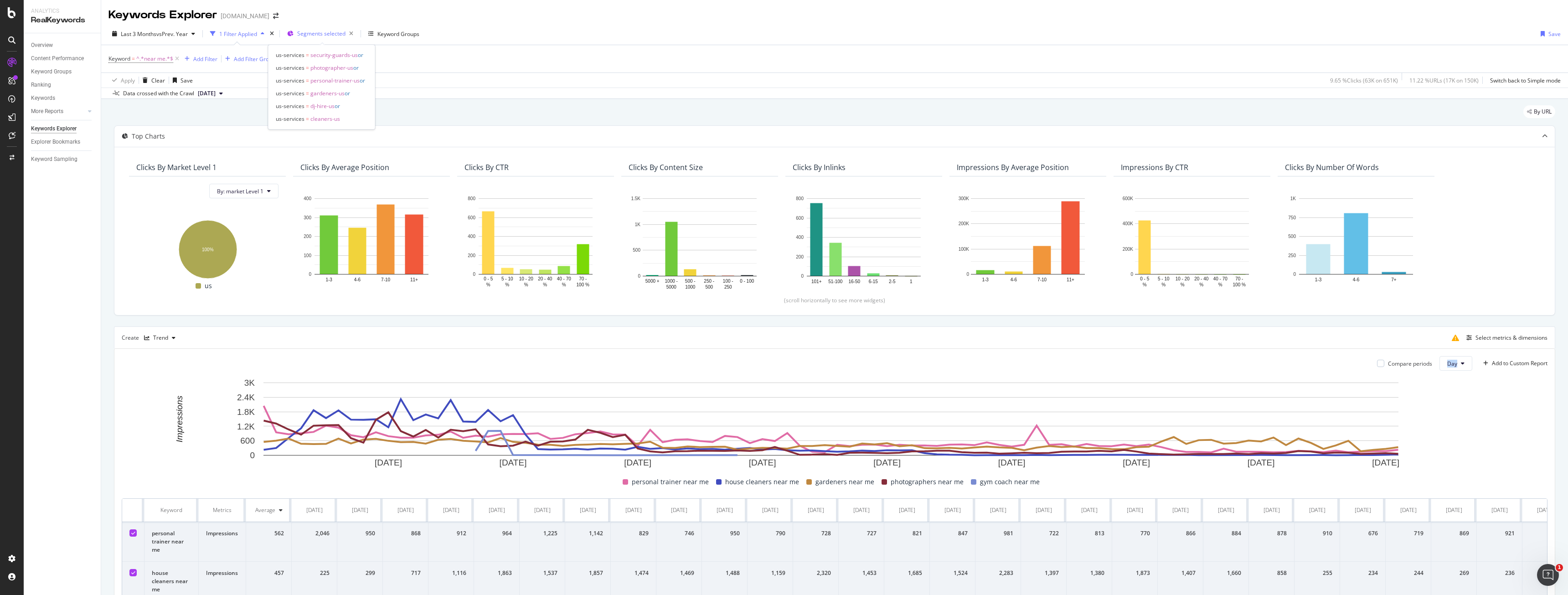
click at [325, 35] on span "Segments selected" at bounding box center [321, 33] width 48 height 8
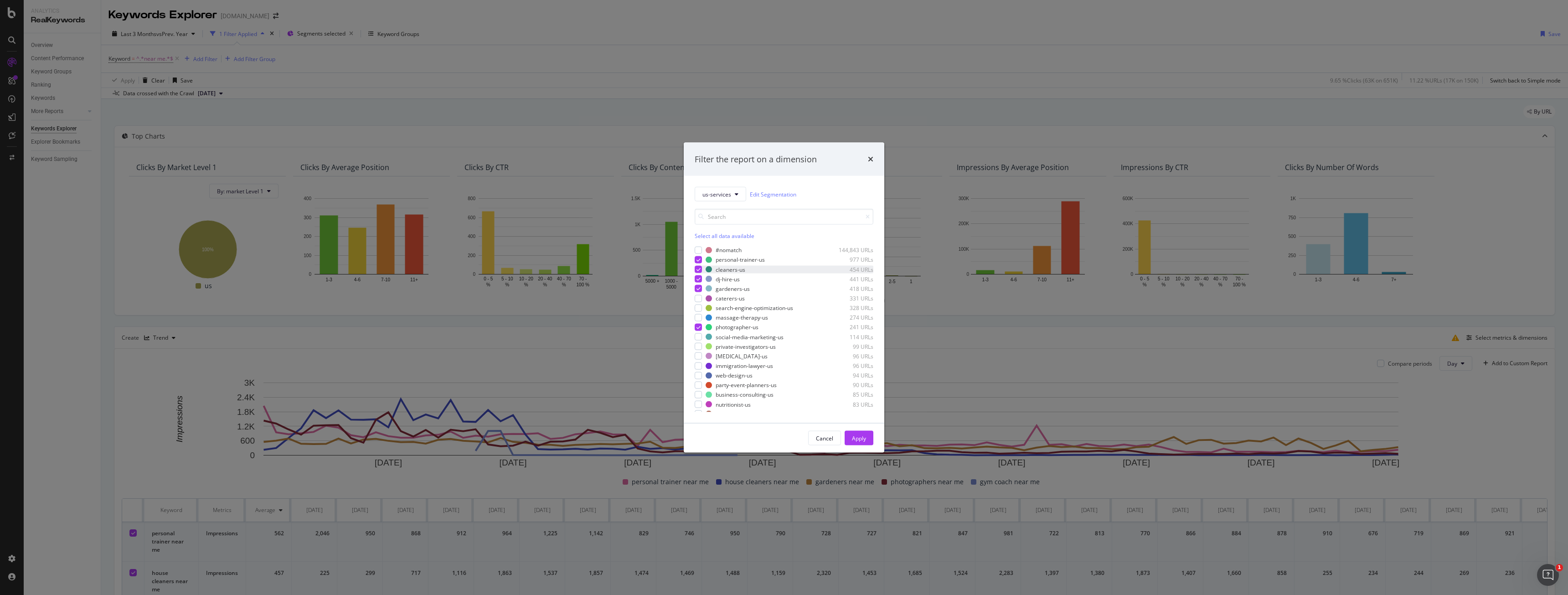
click at [701, 272] on div "modal" at bounding box center [698, 270] width 7 height 7
click at [701, 275] on div "modal" at bounding box center [698, 279] width 7 height 7
click at [698, 288] on icon "modal" at bounding box center [698, 288] width 4 height 4
click at [695, 328] on div "modal" at bounding box center [698, 328] width 7 height 7
click at [856, 442] on div "Apply" at bounding box center [859, 438] width 14 height 8
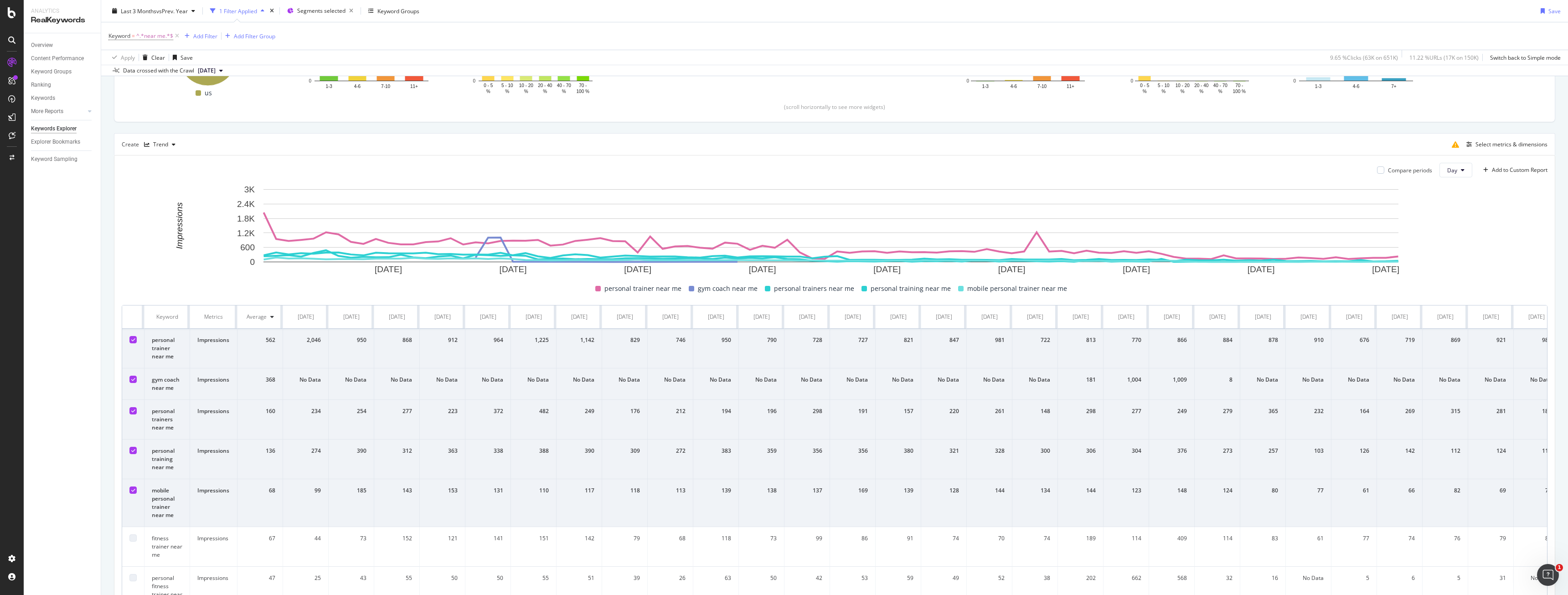
scroll to position [228, 0]
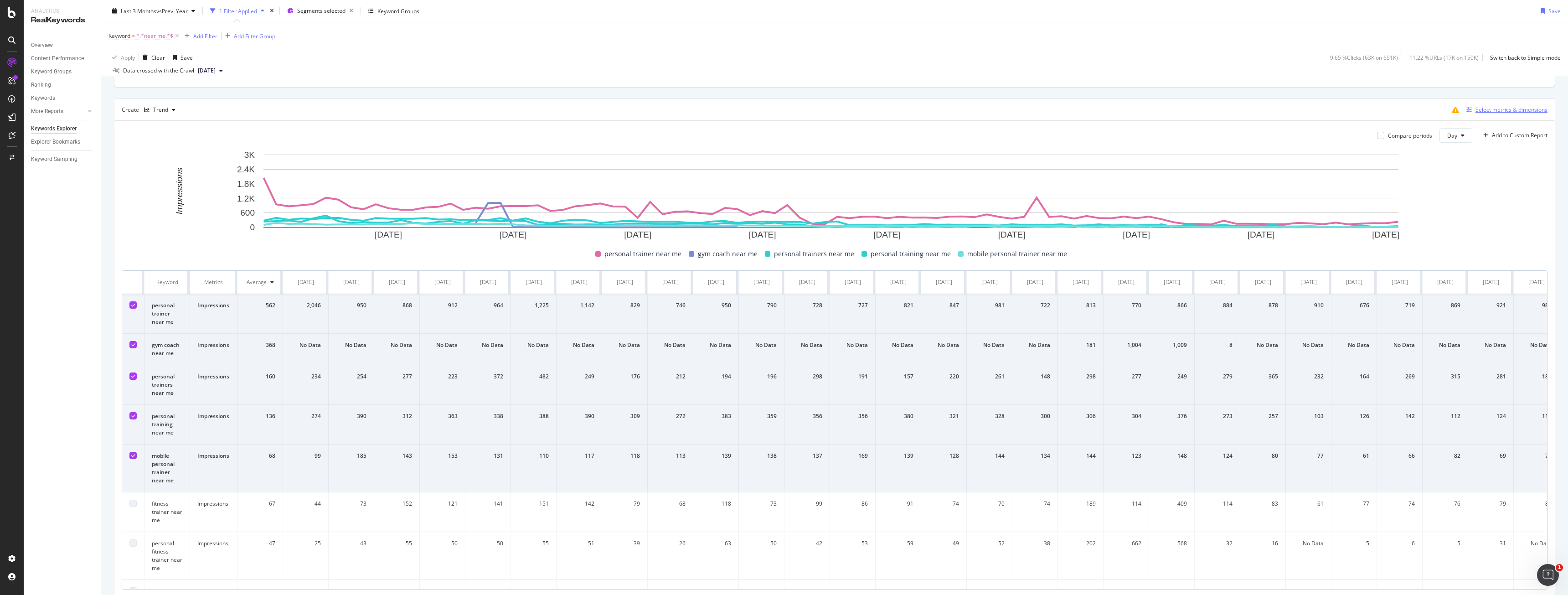
click at [1475, 107] on div "Select metrics & dimensions" at bounding box center [1511, 110] width 72 height 8
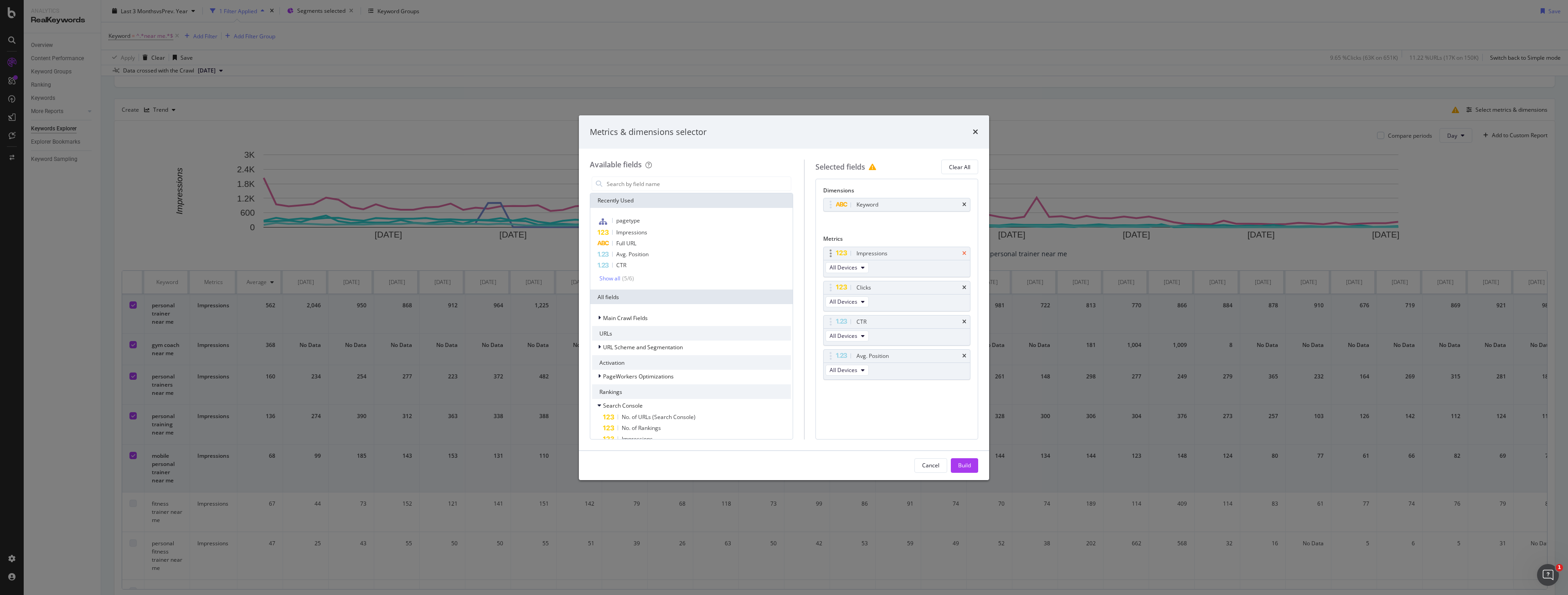
click at [966, 253] on icon "times" at bounding box center [964, 253] width 4 height 5
click at [974, 455] on div "Cancel Build" at bounding box center [784, 466] width 410 height 29
click at [973, 460] on button "Build" at bounding box center [964, 466] width 27 height 15
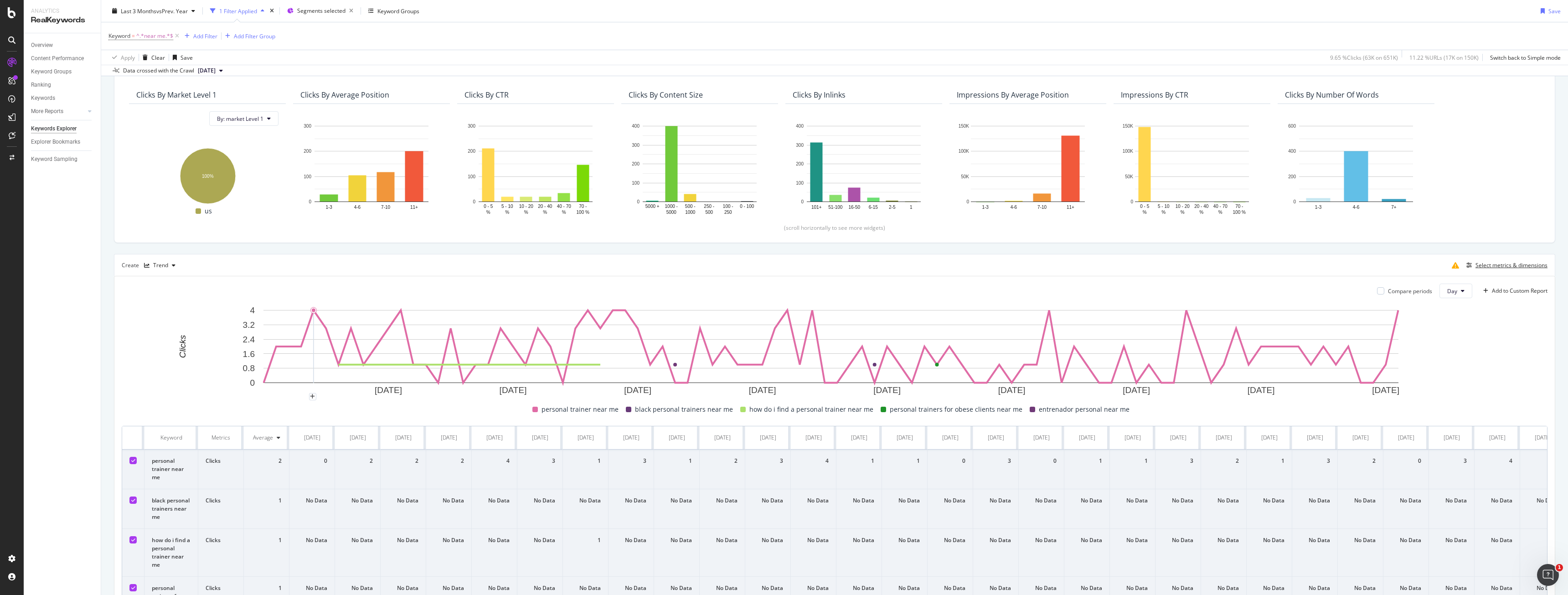
scroll to position [228, 0]
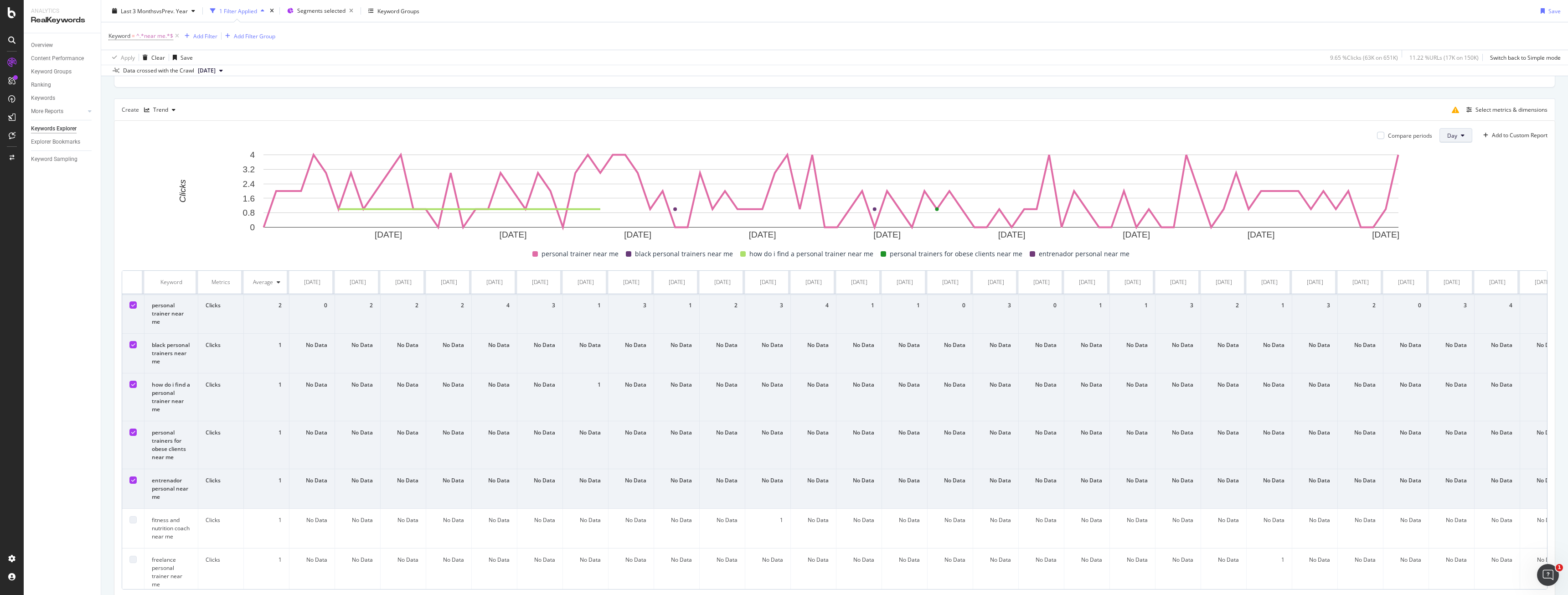
click at [1451, 138] on button "Day" at bounding box center [1456, 135] width 33 height 15
click at [1449, 173] on span "Week" at bounding box center [1448, 170] width 16 height 8
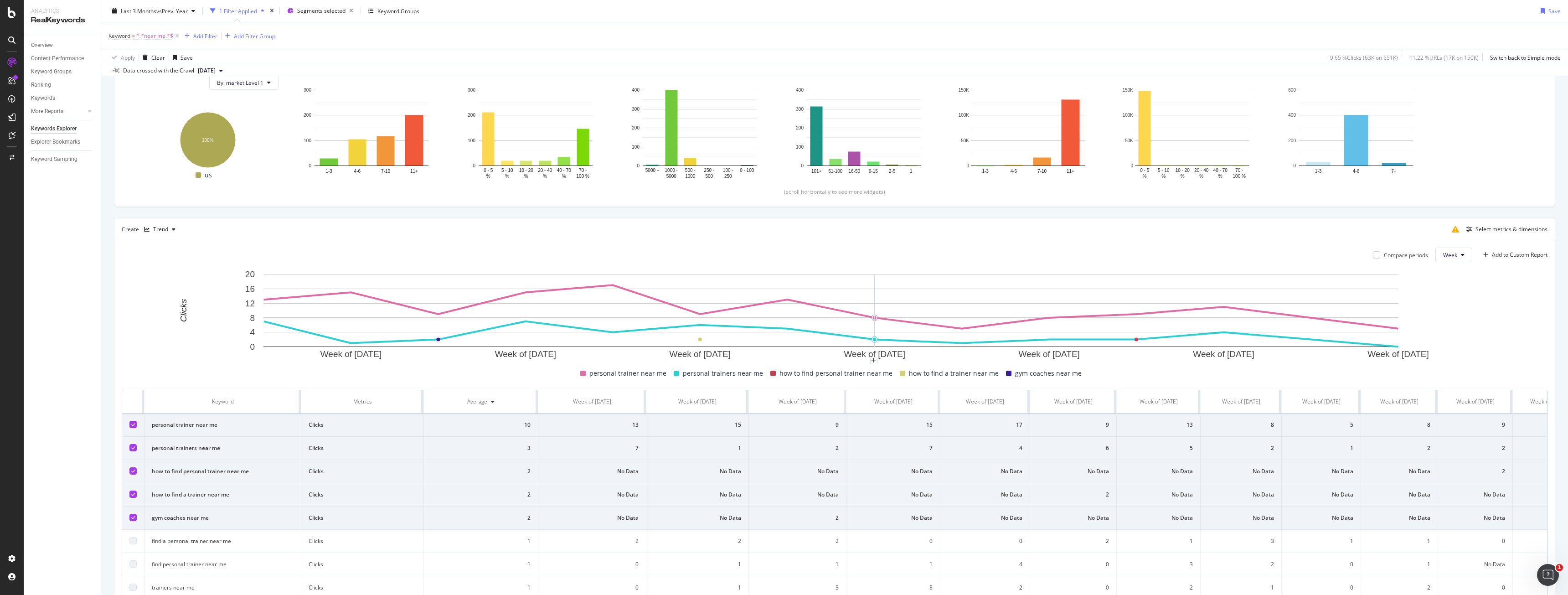
scroll to position [91, 0]
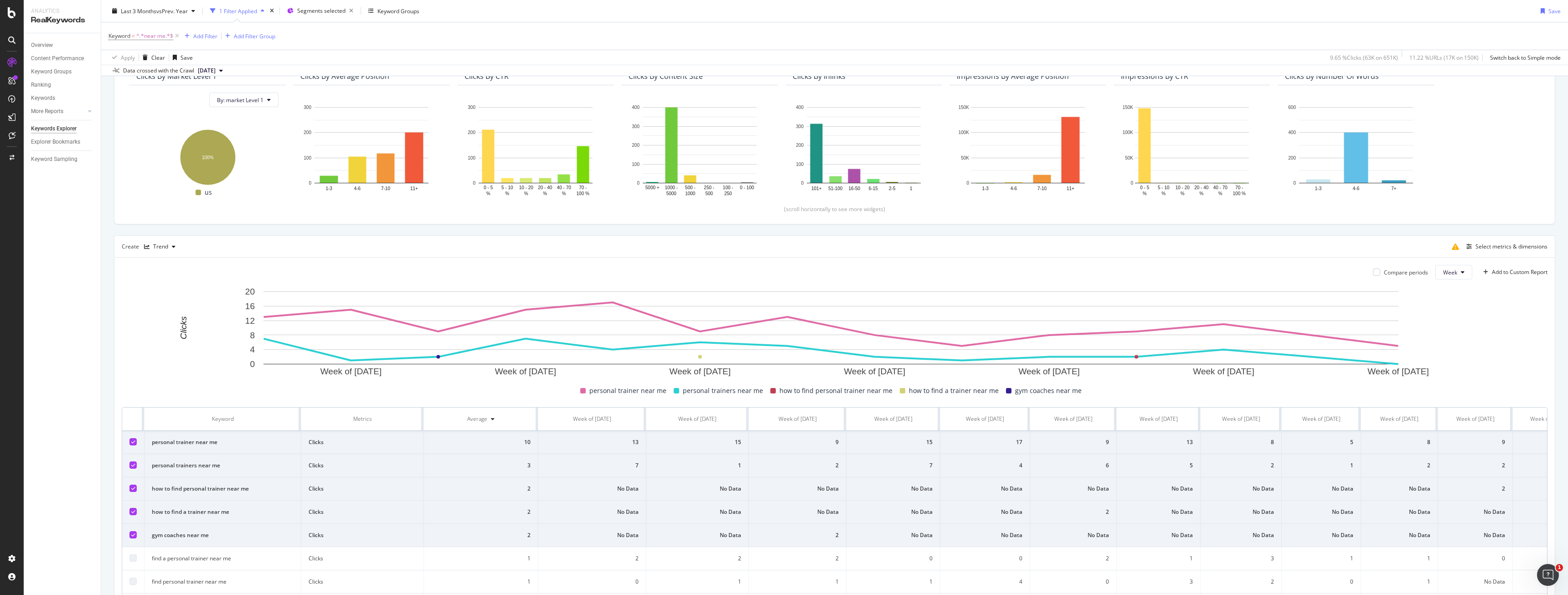
click at [1375, 272] on div "Compare periods" at bounding box center [1400, 272] width 55 height 8
click at [1373, 268] on div "Compare periods" at bounding box center [1400, 272] width 55 height 15
click at [1373, 270] on div at bounding box center [1376, 272] width 7 height 7
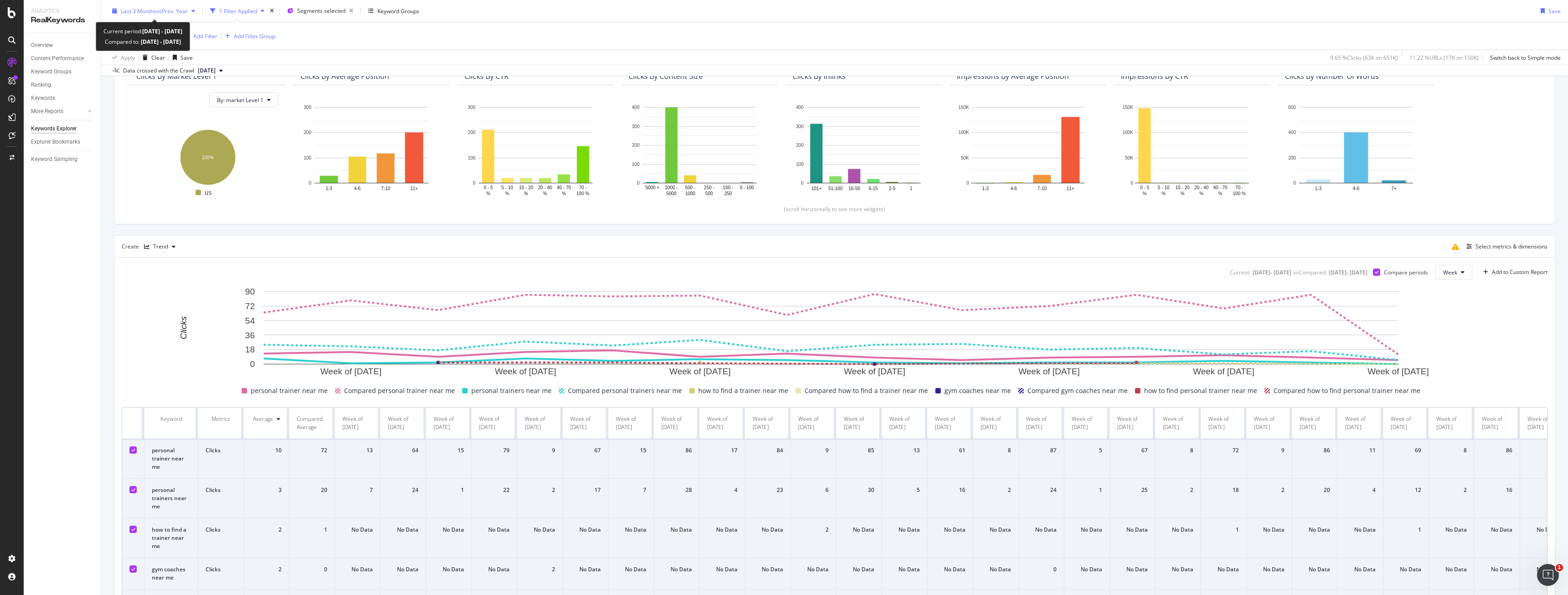
click at [150, 9] on span "Last 3 Months" at bounding box center [138, 10] width 35 height 8
click at [146, 113] on input "2025/07/01" at bounding box center [140, 112] width 37 height 13
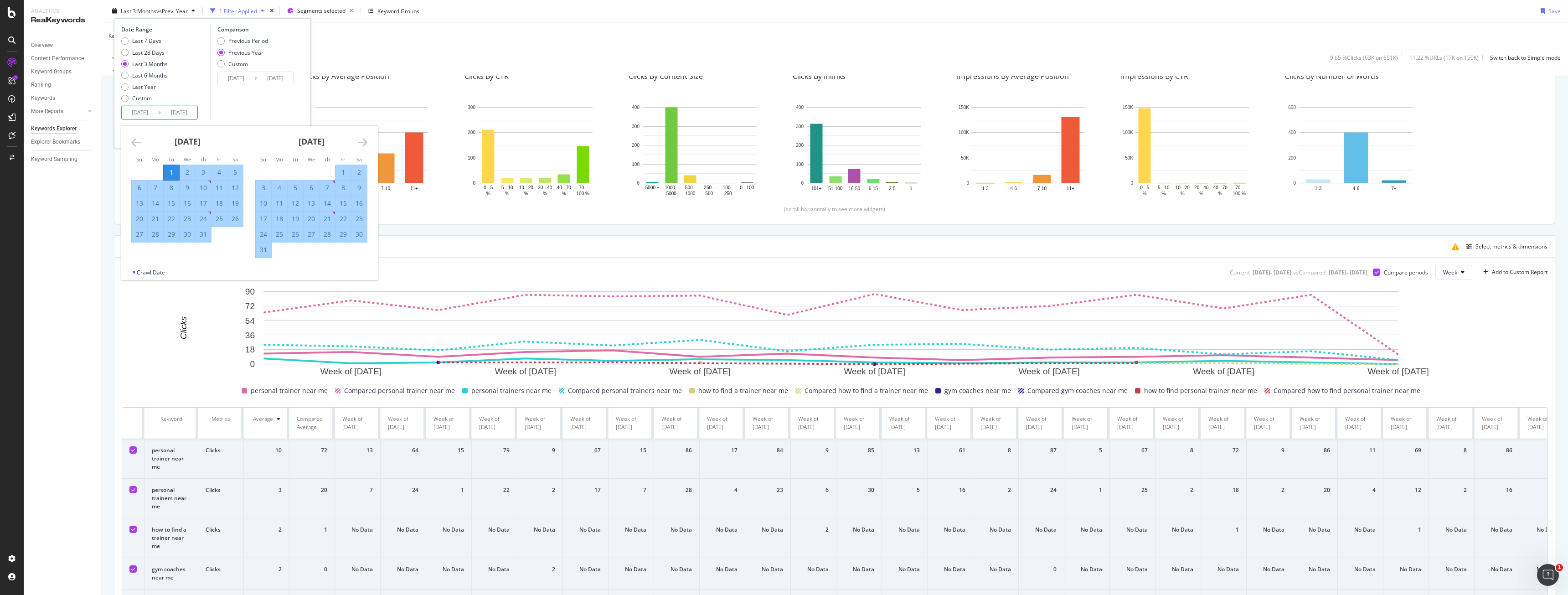
click at [126, 138] on div "July 2025 1 2 3 4 5 6 7 8 9 10 11 12 13 14 15 16 17 18 19 20 21 22 23 24 25 26 …" at bounding box center [187, 185] width 124 height 117
click at [133, 141] on icon "Move backward to switch to the previous month." at bounding box center [136, 143] width 10 height 11
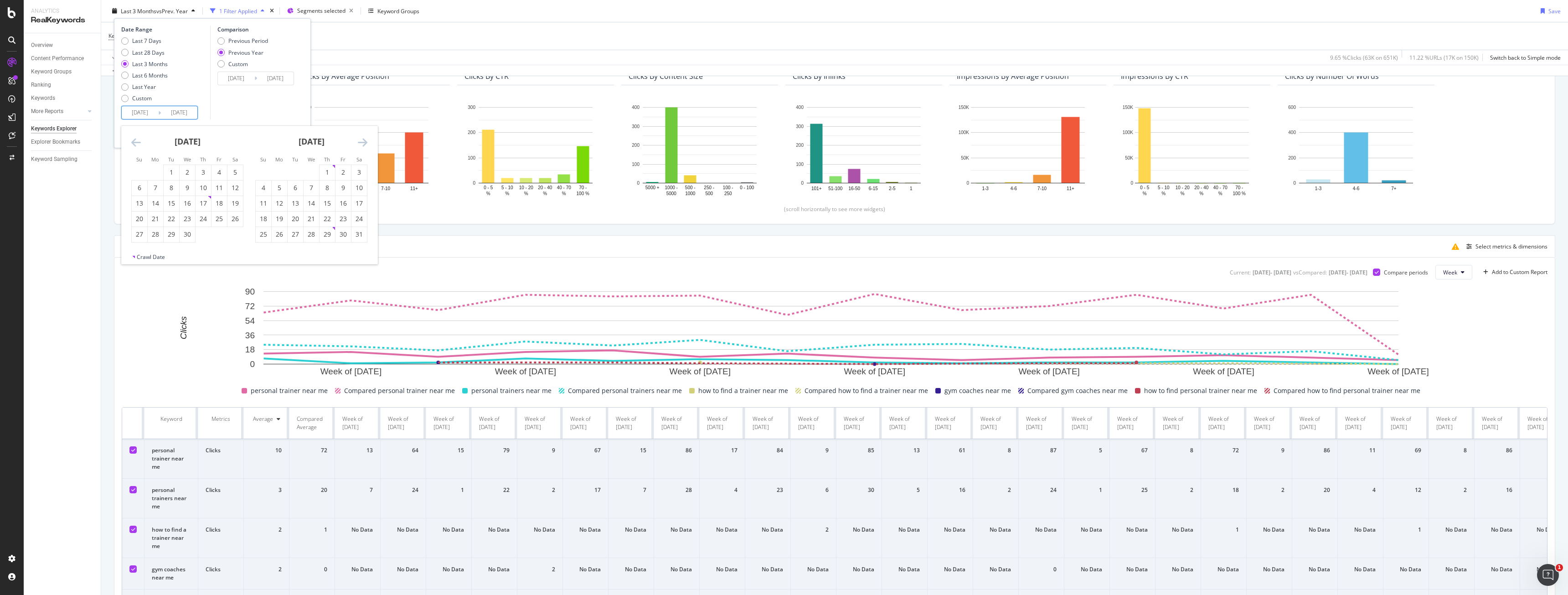
click at [133, 141] on icon "Move backward to switch to the previous month." at bounding box center [136, 143] width 10 height 11
click at [130, 140] on div "February 2025 1 2 3 4 5 6 7 8 9 10 11 12 13 14 15 16 17 18 19 20 21 22 23 24 25…" at bounding box center [187, 185] width 124 height 117
click at [130, 137] on div "February 2025 1 2 3 4 5 6 7 8 9 10 11 12 13 14 15 16 17 18 19 20 21 22 23 24 25…" at bounding box center [187, 185] width 124 height 117
click at [133, 143] on icon "Move backward to switch to the previous month." at bounding box center [136, 143] width 10 height 11
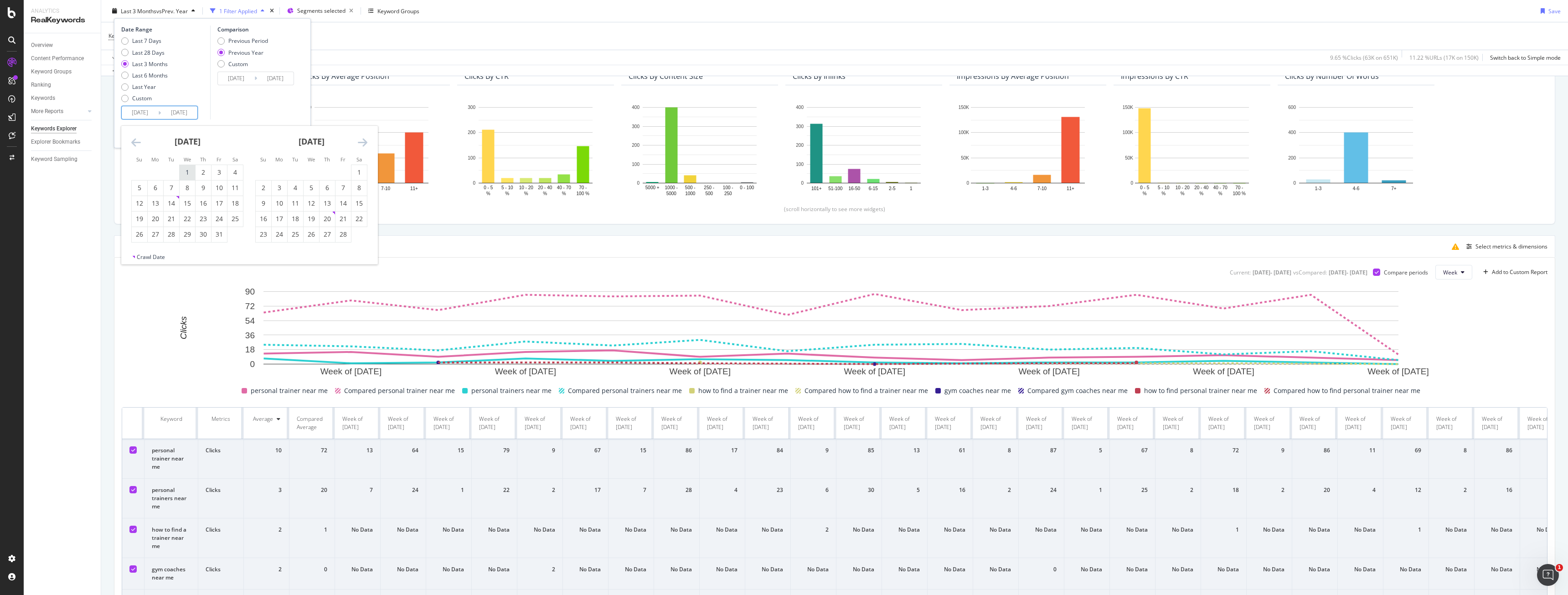
click at [188, 172] on div "1" at bounding box center [187, 172] width 15 height 9
type input "2025/01/01"
type input "2024/01/03"
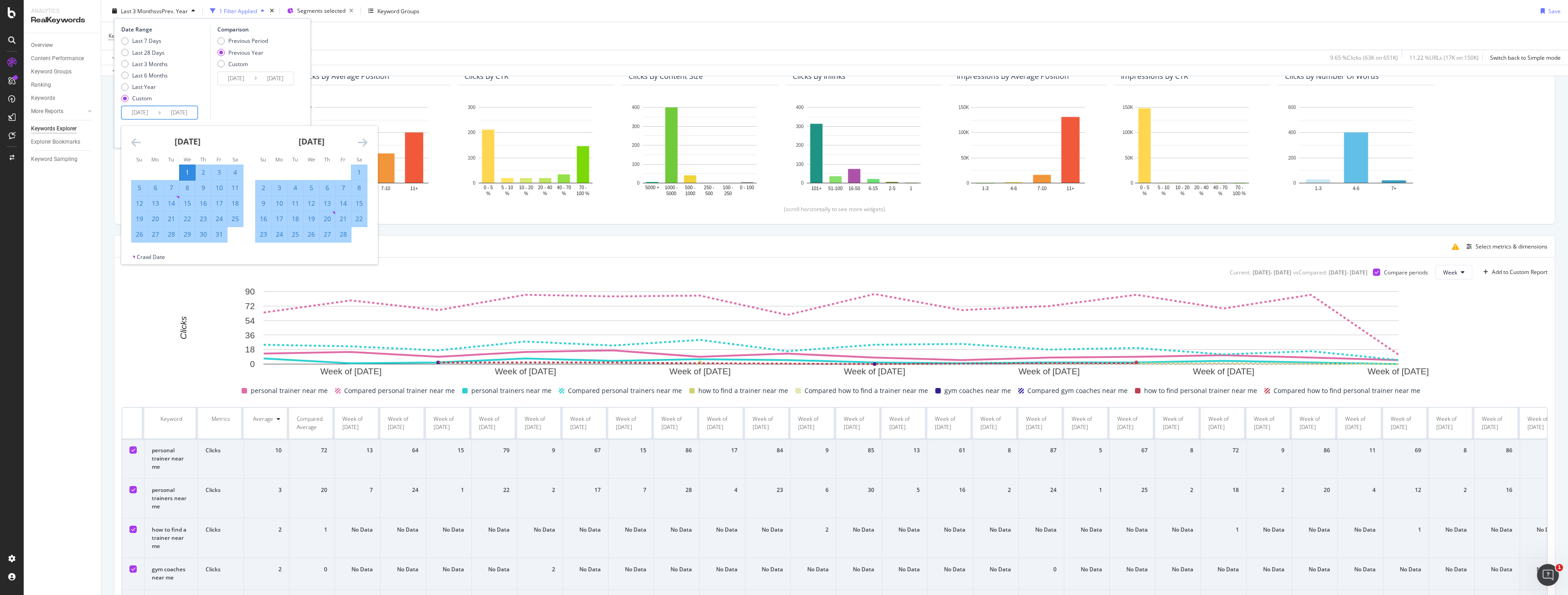
click at [360, 140] on icon "Move forward to switch to the next month." at bounding box center [363, 143] width 10 height 11
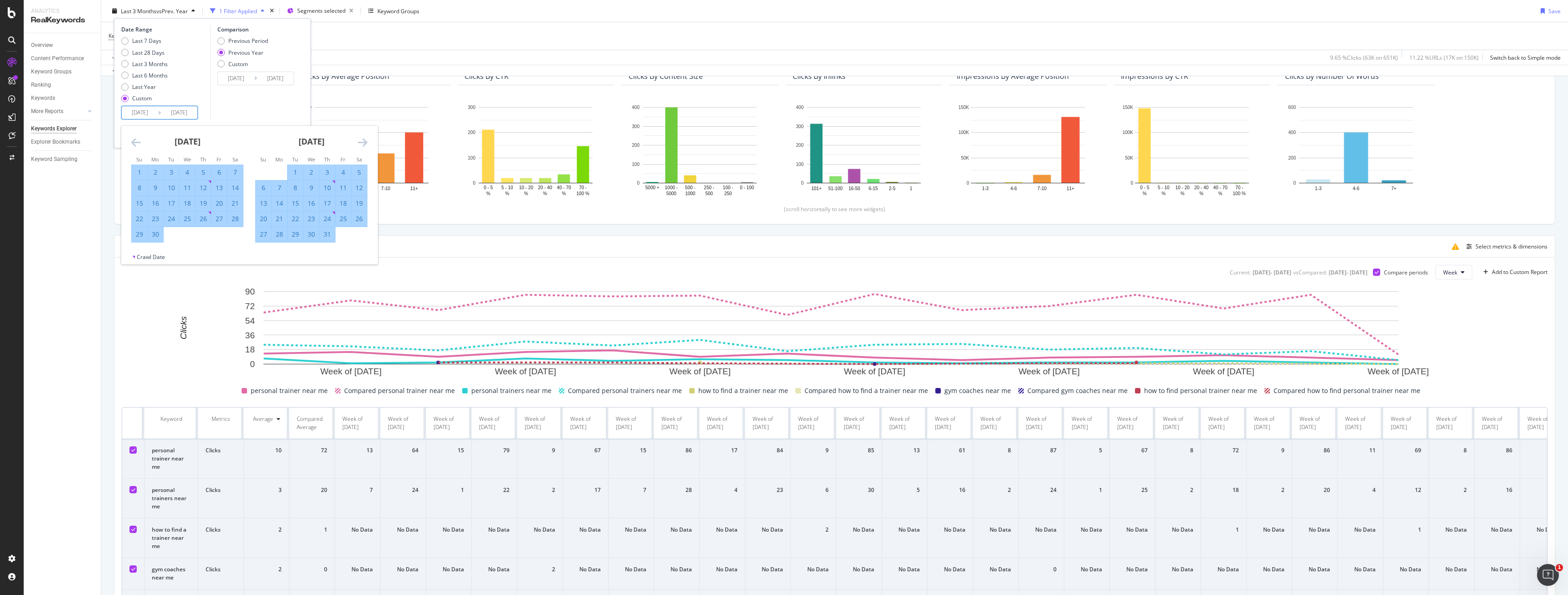
click at [360, 140] on icon "Move forward to switch to the next month." at bounding box center [363, 143] width 10 height 11
click at [281, 97] on div "Comparison Previous Period Previous Year Custom 2024/01/03 Navigate forward to …" at bounding box center [253, 72] width 86 height 94
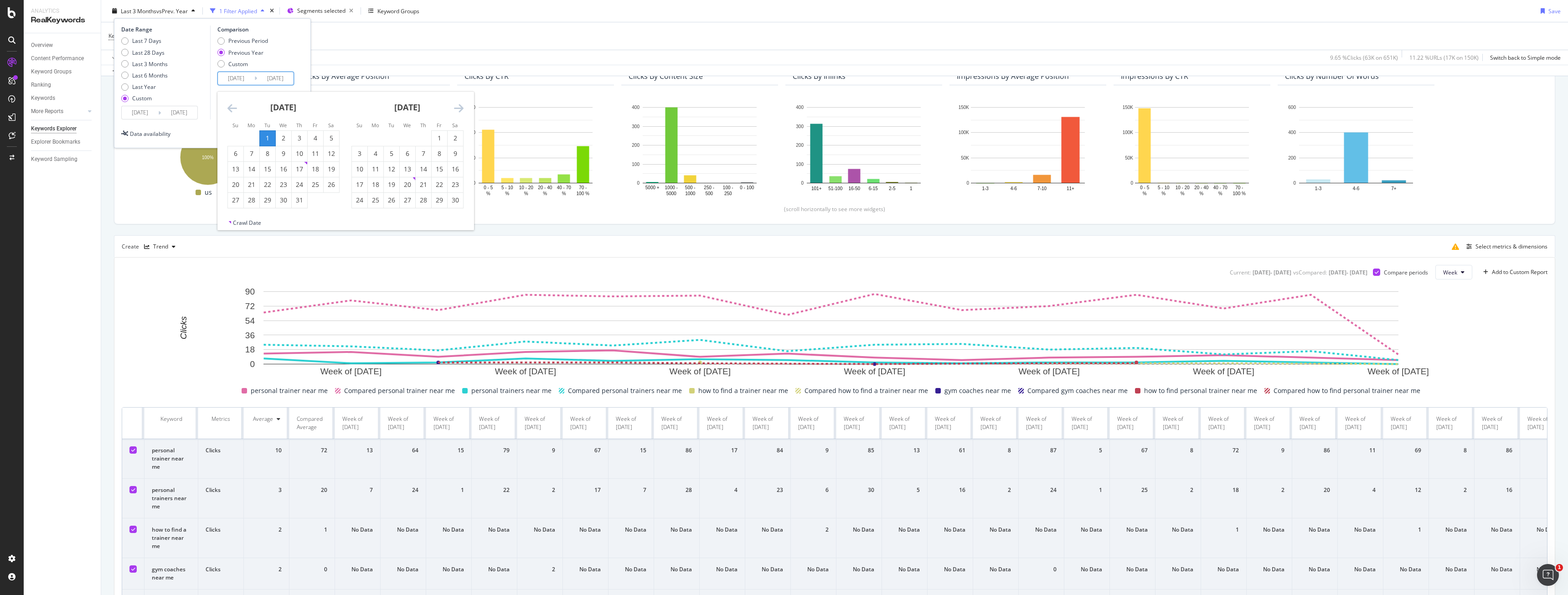
click at [247, 76] on input "2024/01/03" at bounding box center [236, 78] width 37 height 13
click at [287, 63] on div "Previous Period Previous Year Custom" at bounding box center [257, 54] width 79 height 34
click at [295, 135] on div "Apply" at bounding box center [289, 133] width 14 height 8
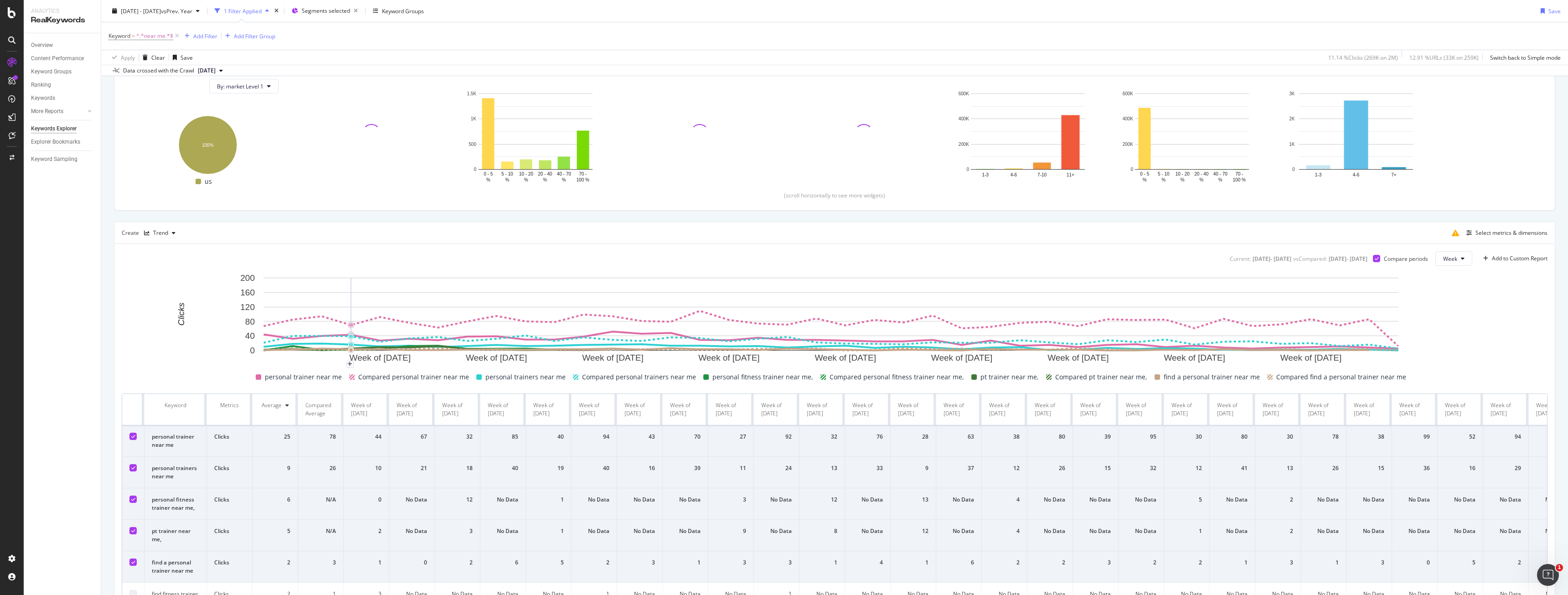
scroll to position [107, 0]
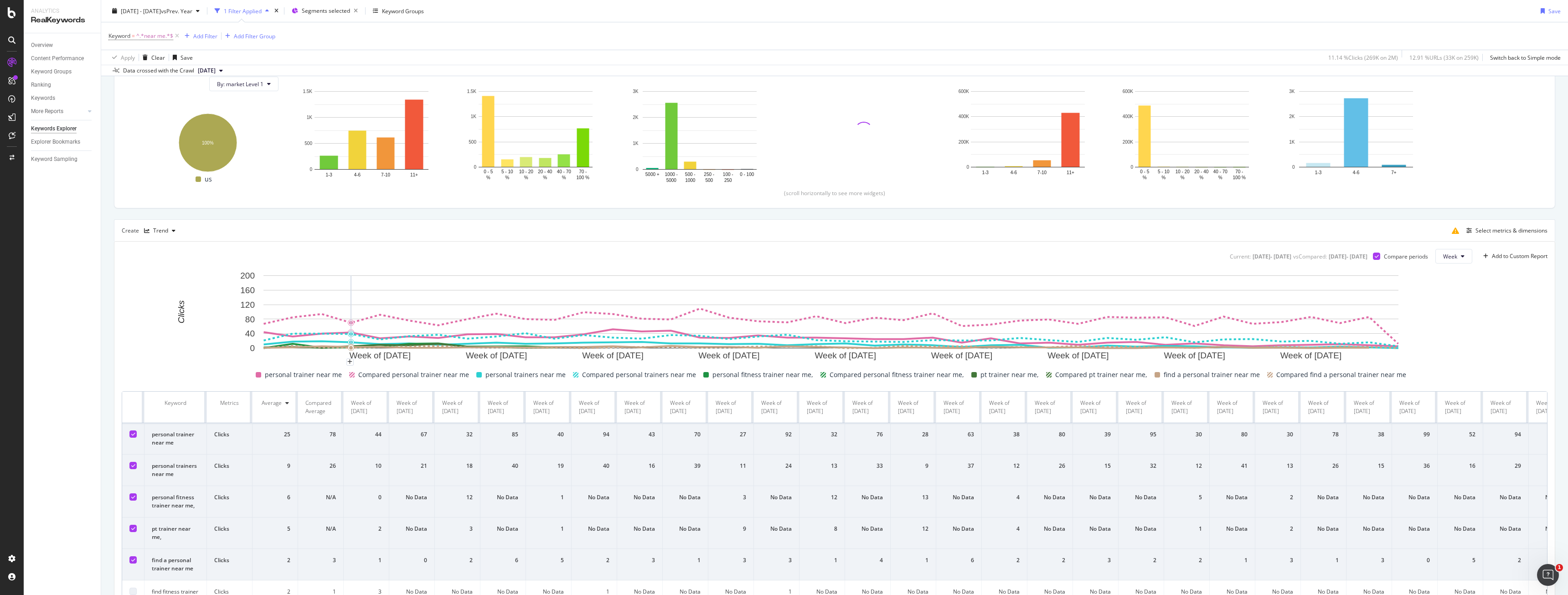
click at [133, 466] on icon at bounding box center [133, 465] width 4 height 4
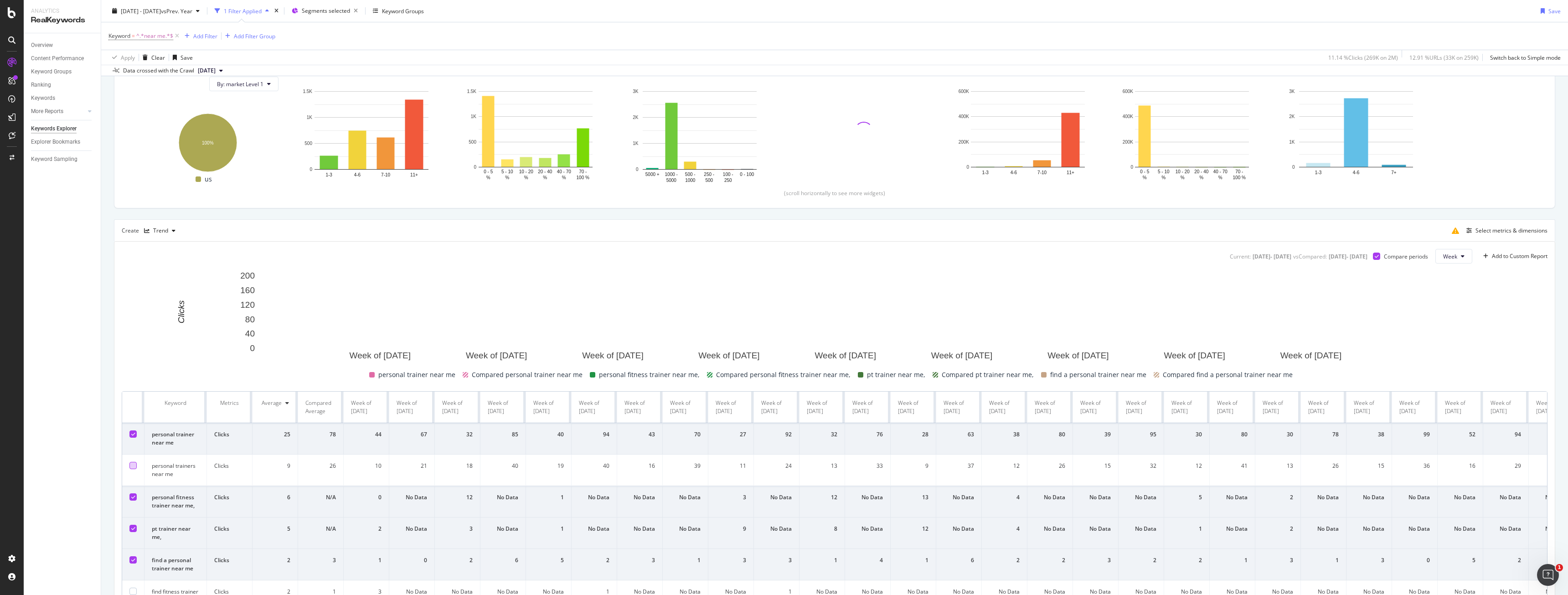
click at [133, 495] on icon at bounding box center [133, 496] width 4 height 4
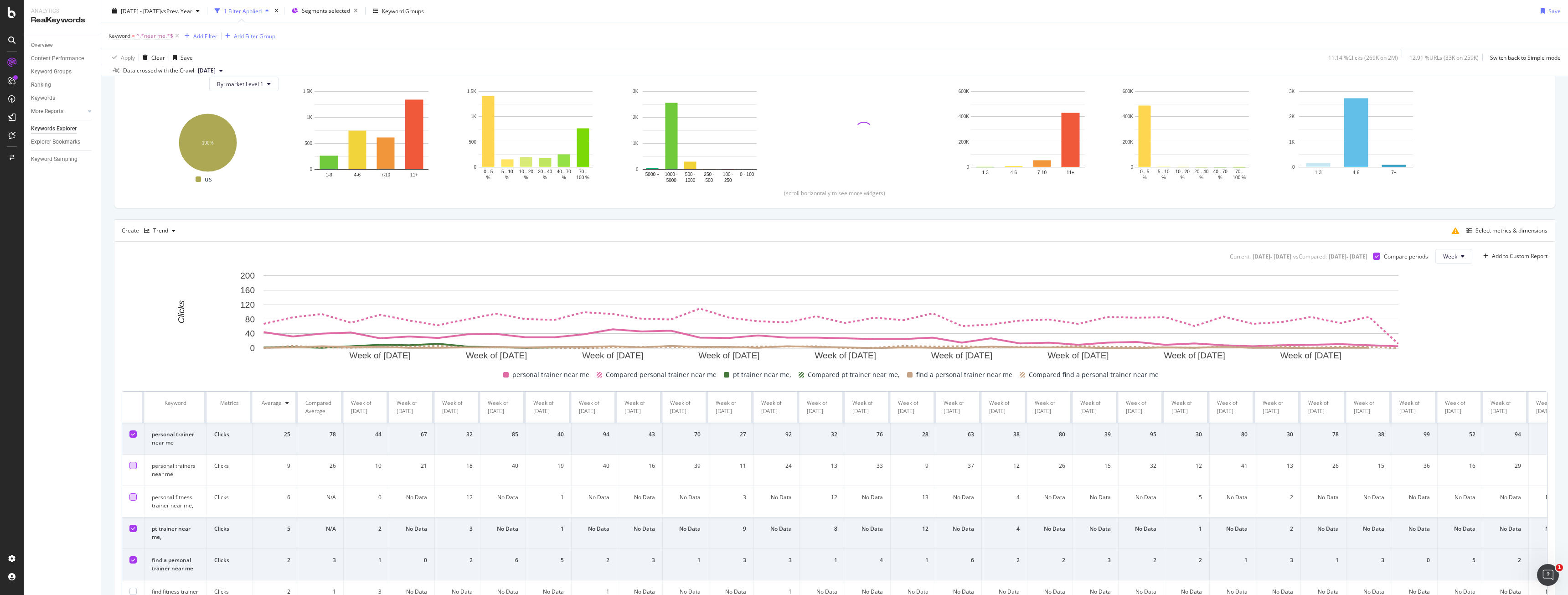
click at [133, 531] on div at bounding box center [133, 529] width 7 height 7
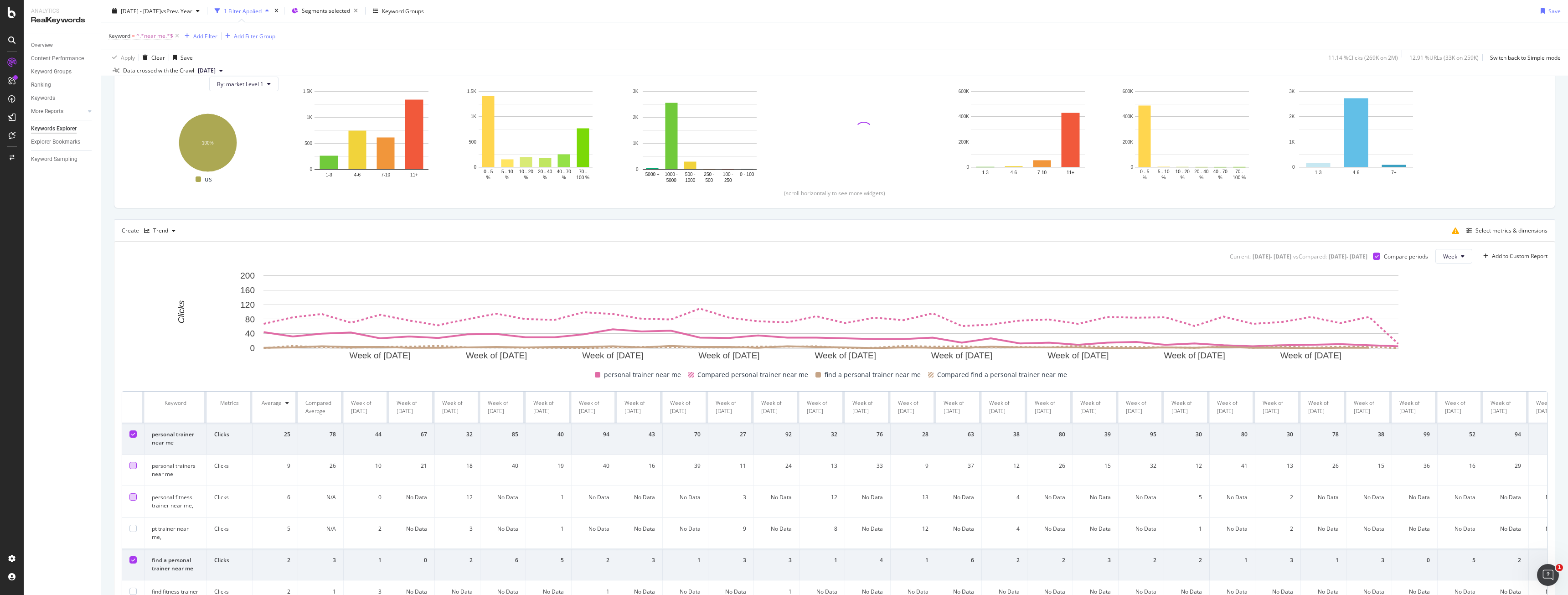
click at [133, 559] on icon at bounding box center [133, 560] width 4 height 4
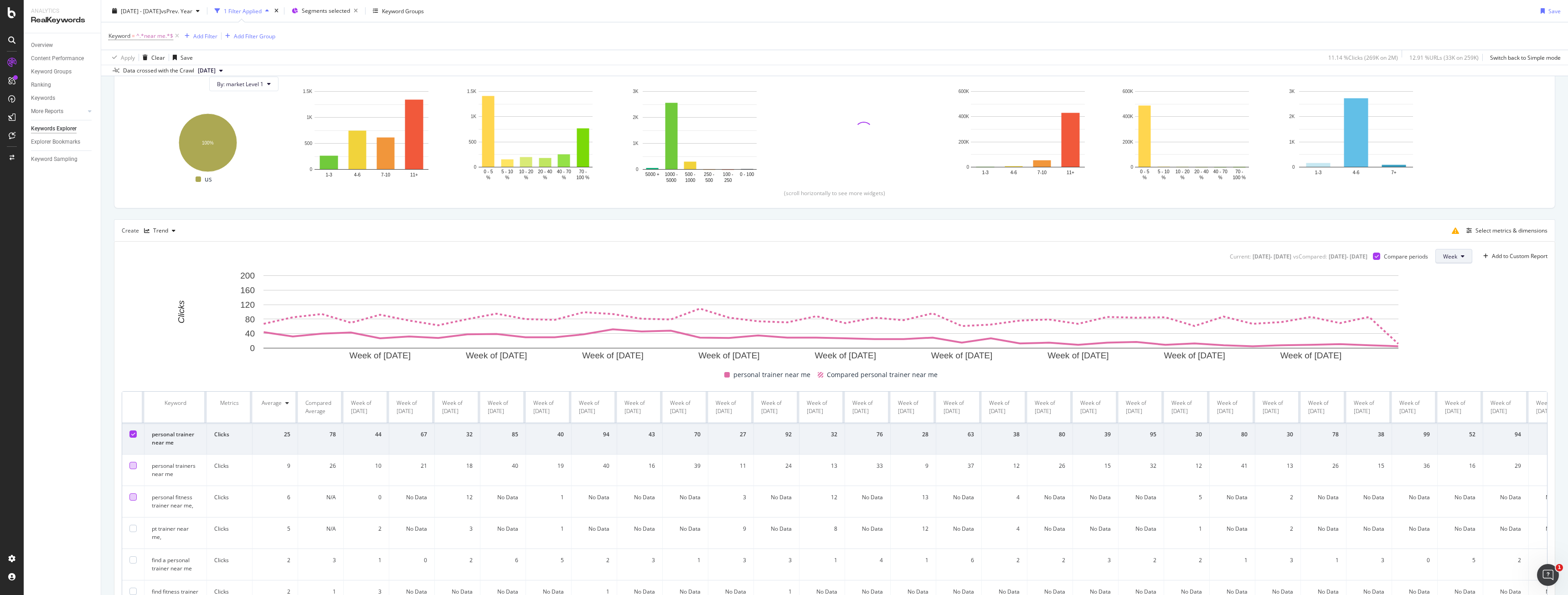
click at [1446, 255] on span "Week" at bounding box center [1450, 256] width 14 height 8
click at [1446, 308] on span "Month" at bounding box center [1444, 308] width 16 height 8
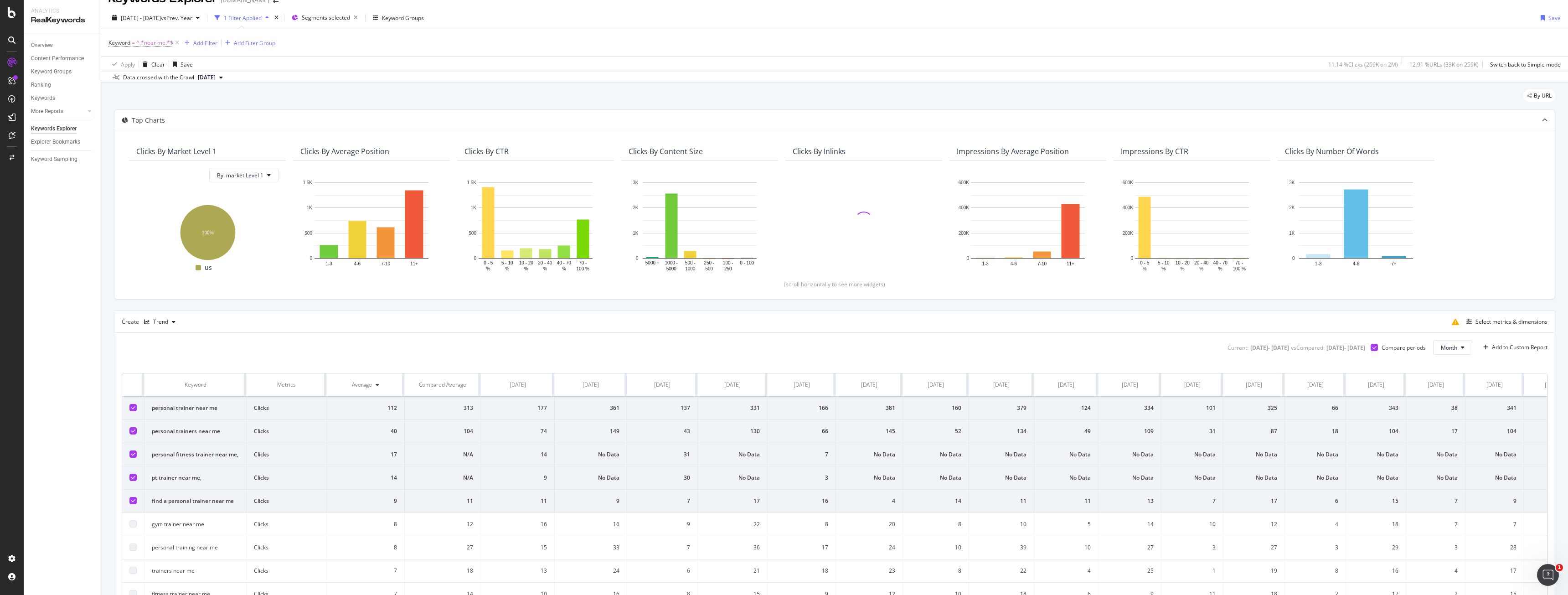
scroll to position [107, 0]
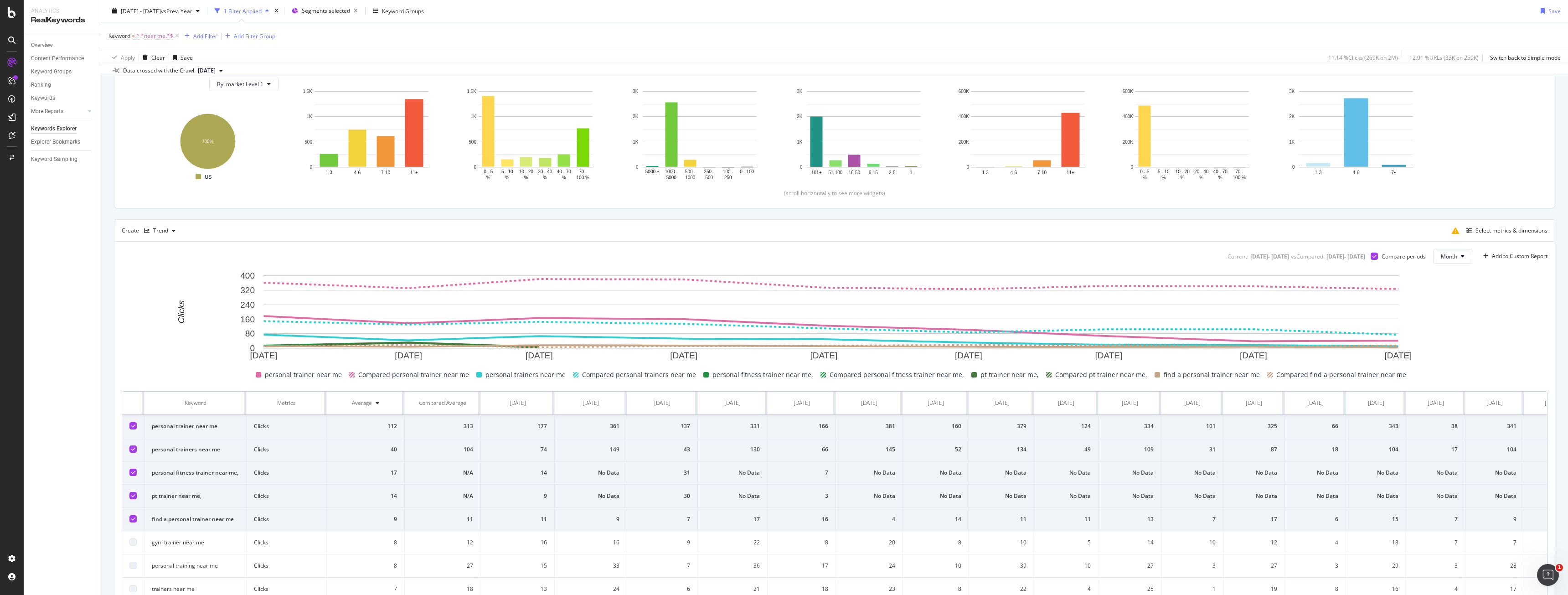
click at [133, 519] on icon at bounding box center [133, 518] width 4 height 4
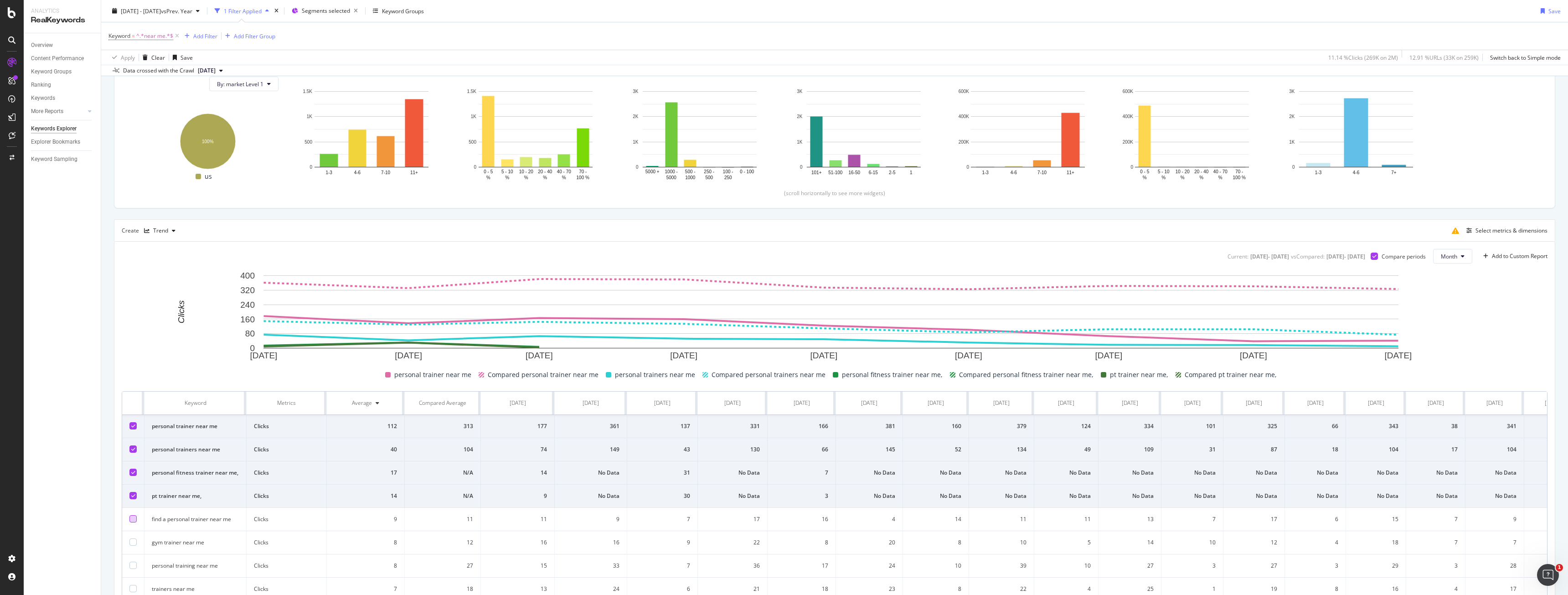
click at [134, 496] on icon at bounding box center [133, 495] width 4 height 4
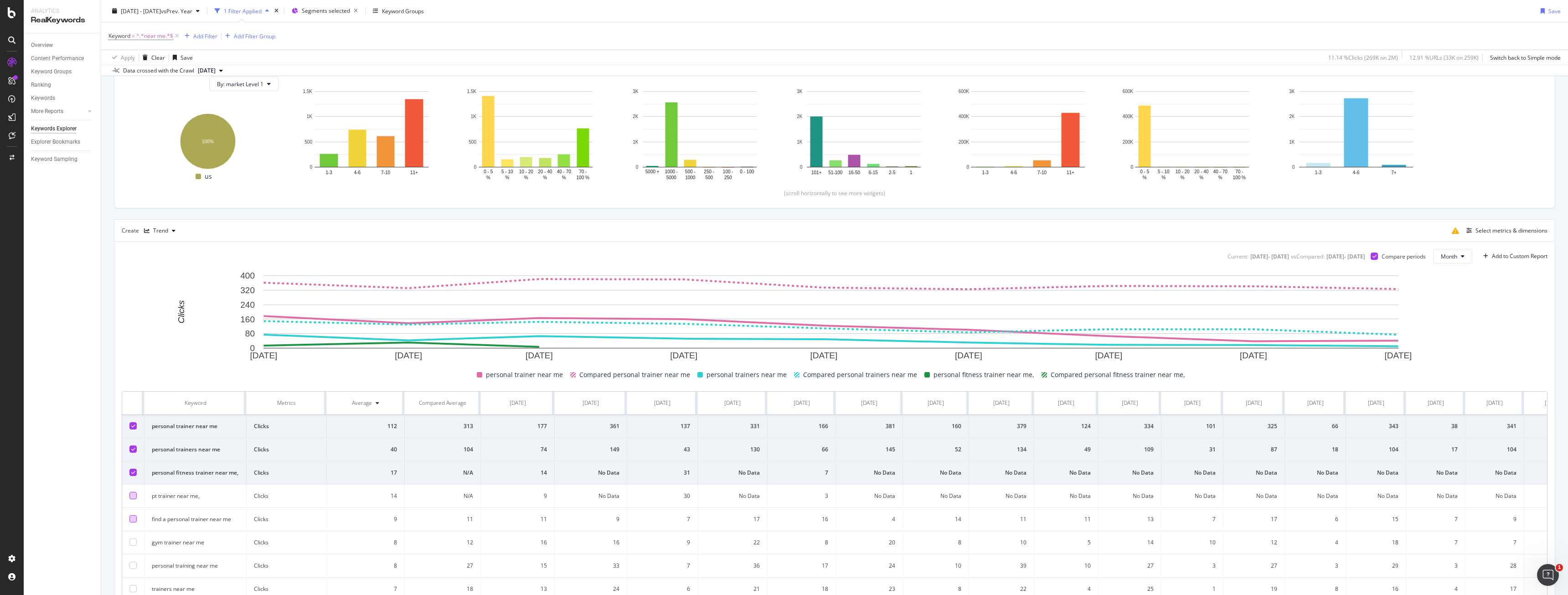
click at [135, 475] on div at bounding box center [133, 473] width 7 height 7
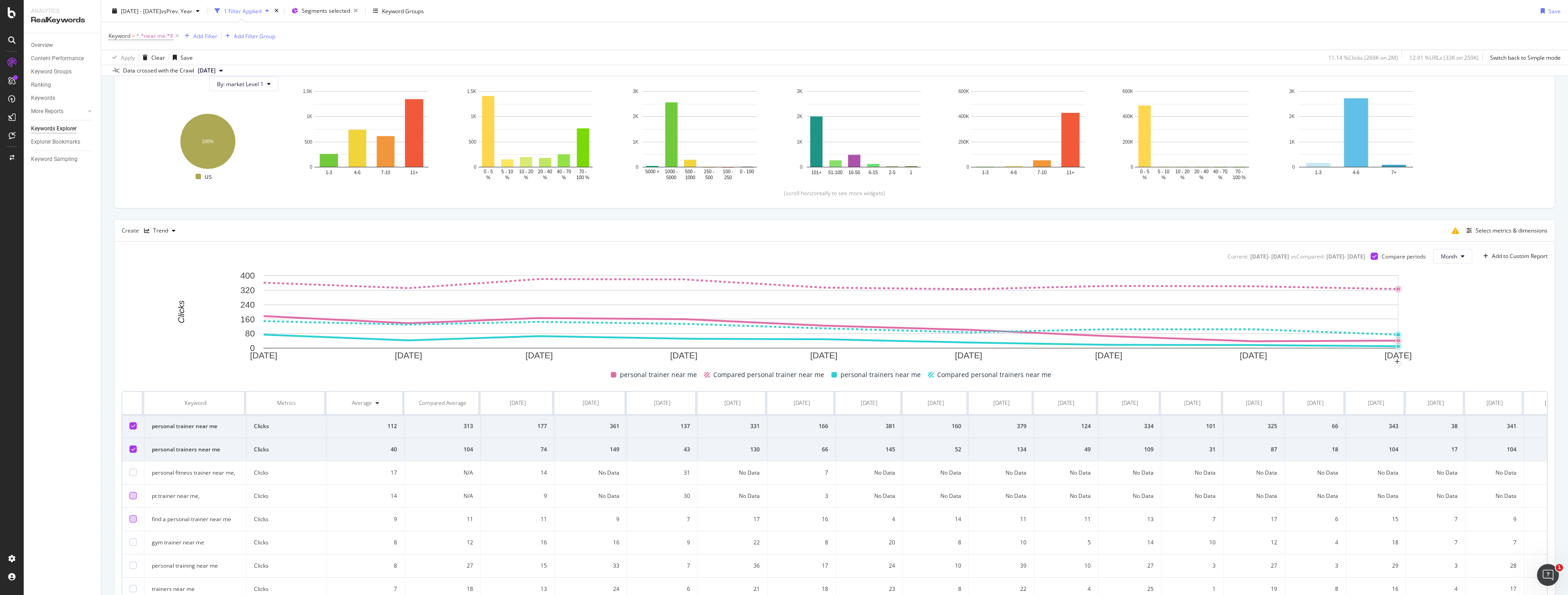
click at [1458, 354] on rect "A chart." at bounding box center [831, 317] width 1419 height 91
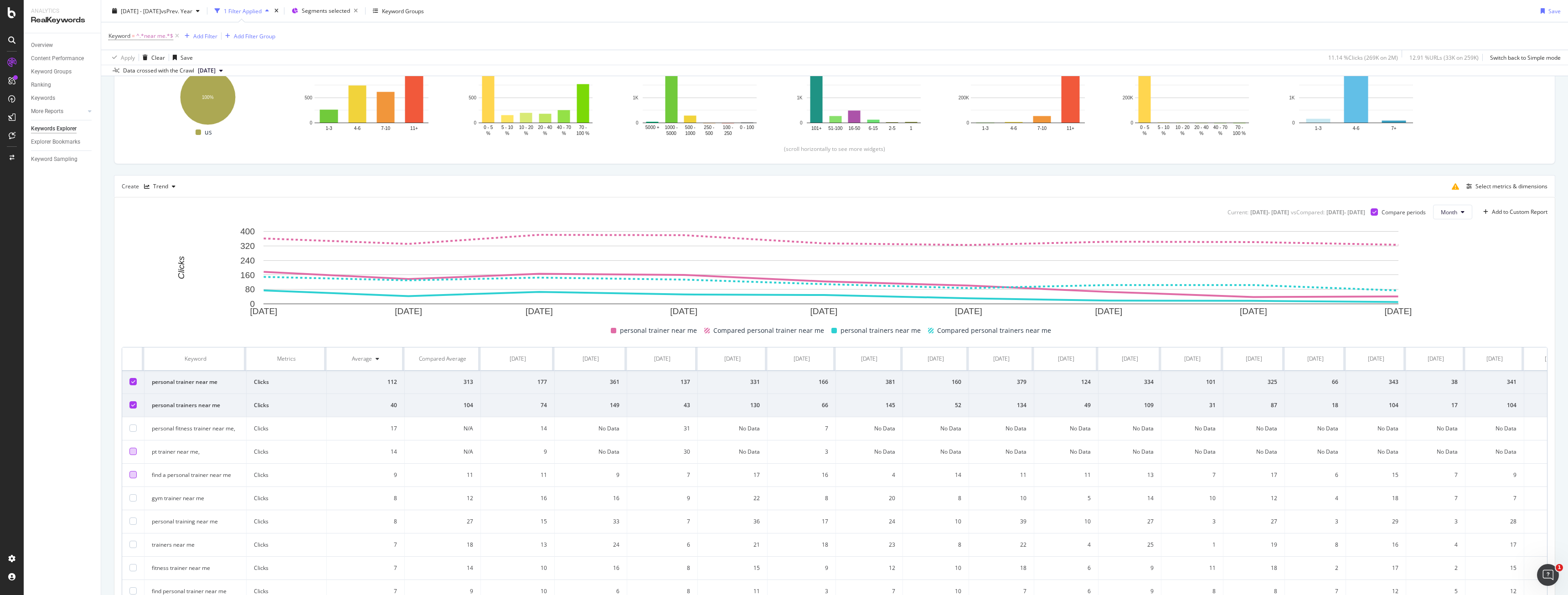
scroll to position [125, 0]
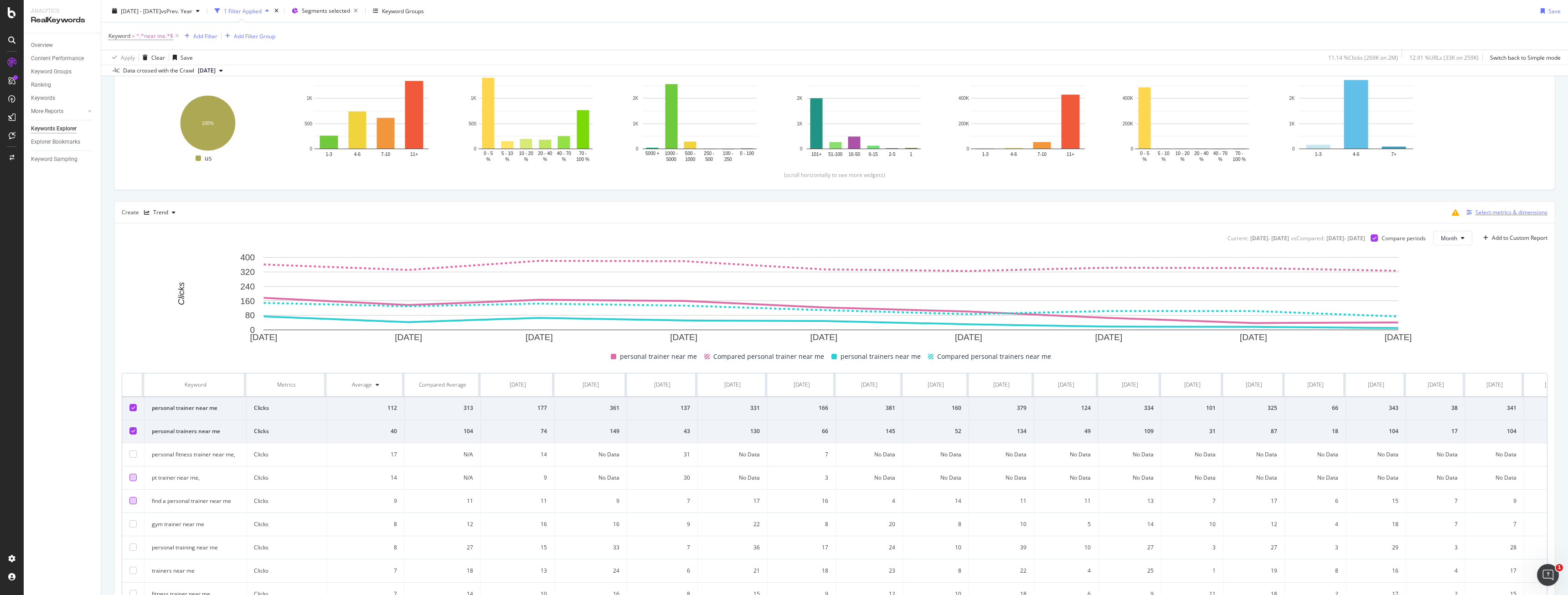
click at [1494, 217] on div "Select metrics & dimensions" at bounding box center [1505, 213] width 85 height 10
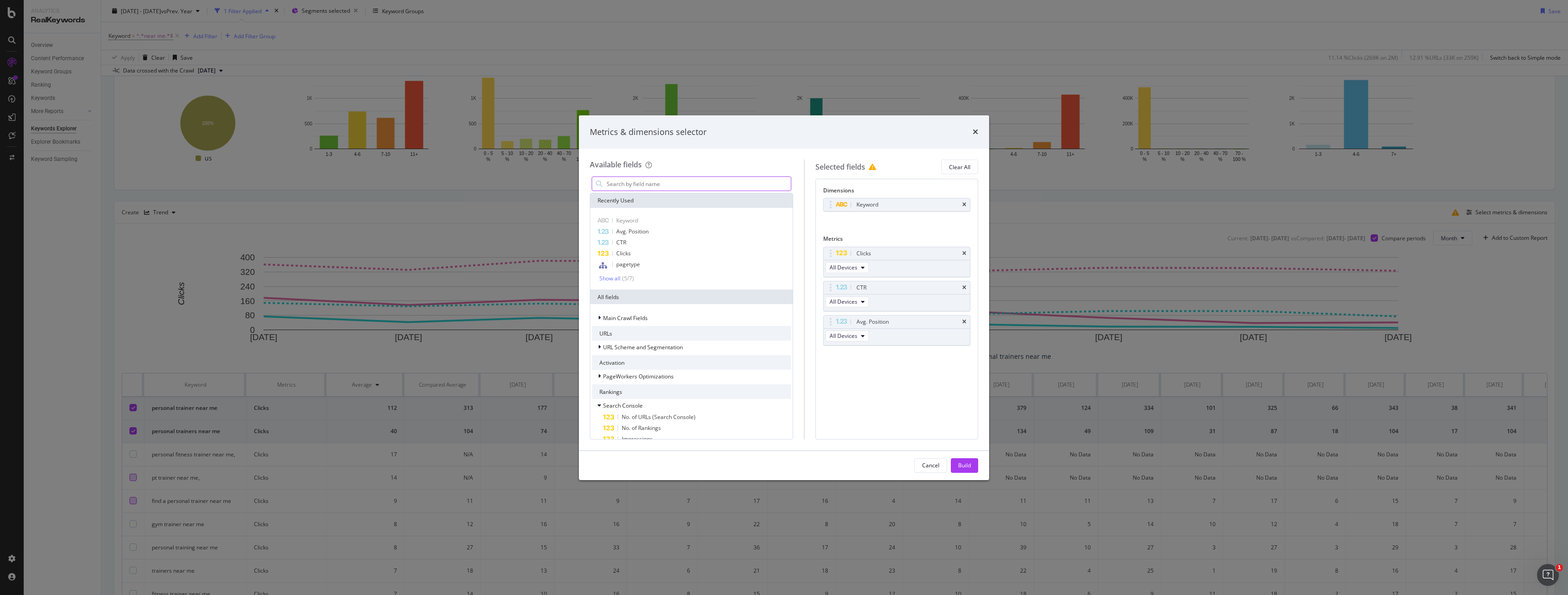
click at [659, 180] on input "modal" at bounding box center [698, 184] width 185 height 13
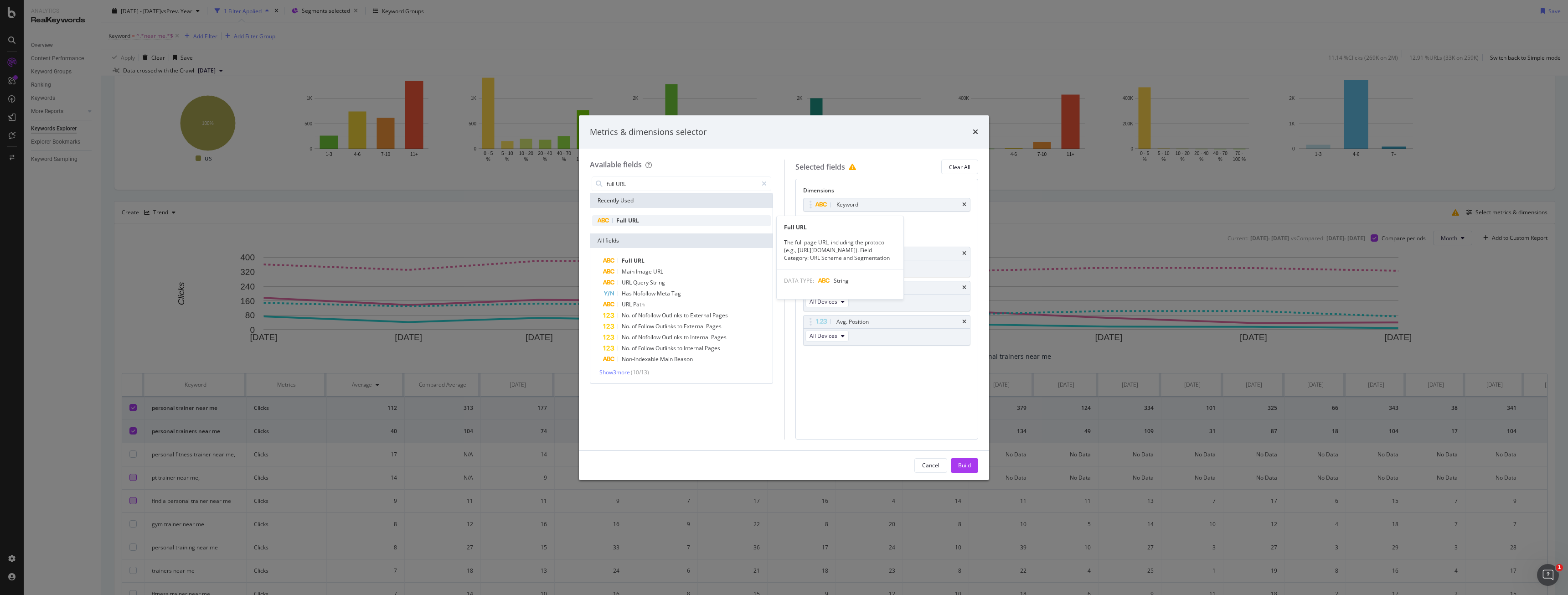
type input "full URL"
click at [652, 225] on div "Full URL" at bounding box center [682, 220] width 179 height 11
click at [963, 205] on icon "times" at bounding box center [964, 205] width 4 height 5
click at [970, 473] on div "Cancel Build" at bounding box center [784, 466] width 410 height 29
click at [970, 466] on div "Build" at bounding box center [964, 465] width 13 height 8
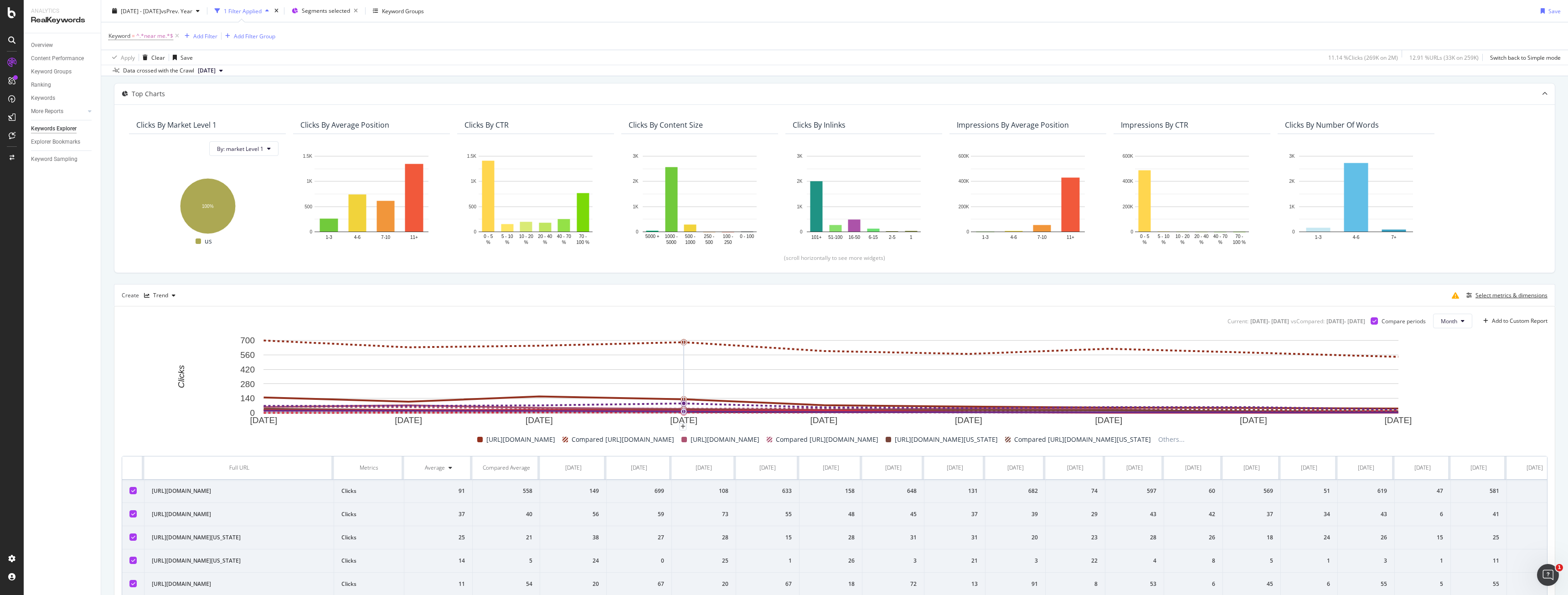
scroll to position [153, 0]
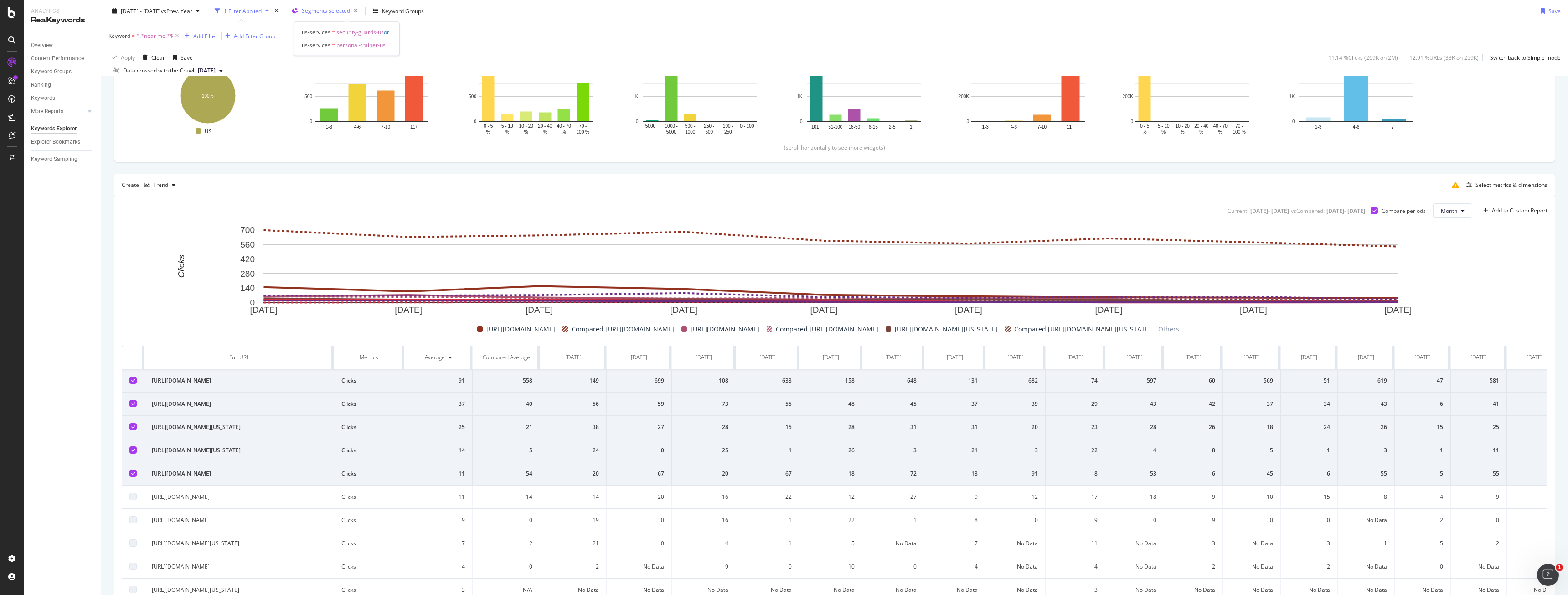
click at [343, 13] on span "Segments selected" at bounding box center [326, 10] width 48 height 8
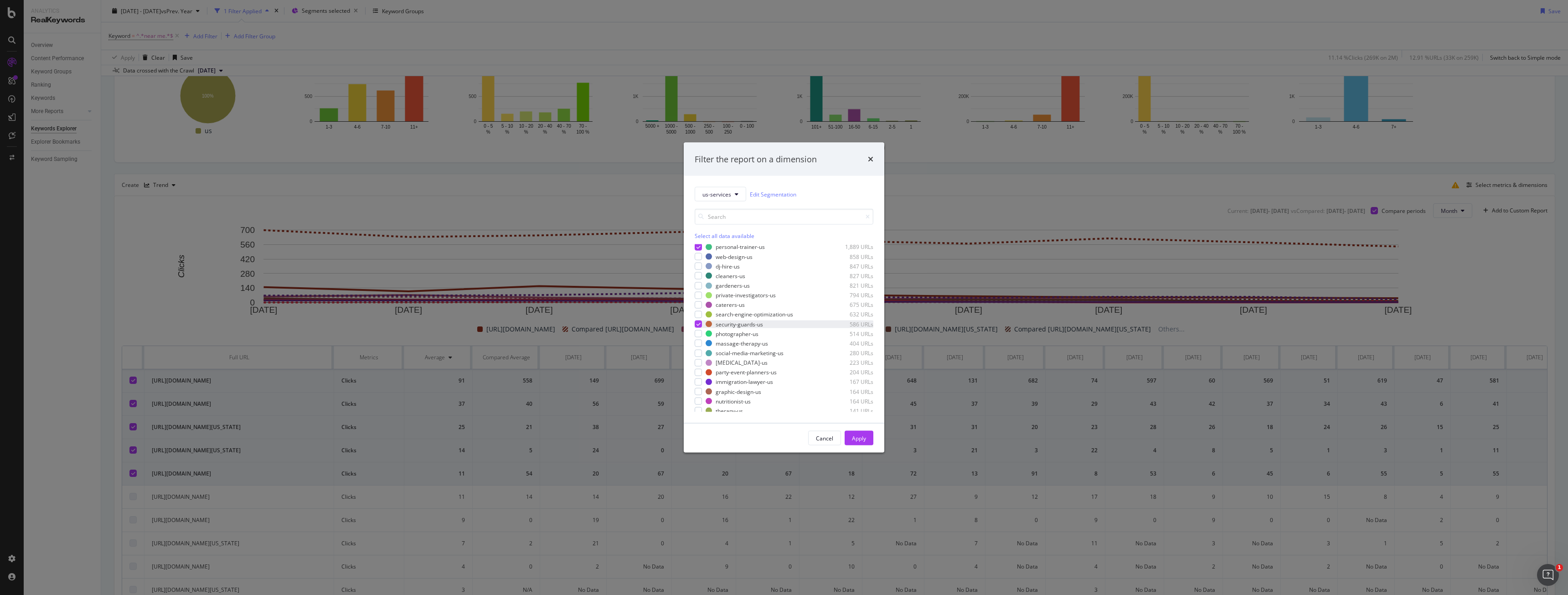
scroll to position [46, 0]
click at [697, 295] on div "#nomatch 247,070 URLs personal-trainer-us 1,889 URLs web-design-us 858 URLs dj-…" at bounding box center [784, 283] width 179 height 166
click at [701, 294] on div "modal" at bounding box center [698, 292] width 7 height 7
click at [856, 435] on div "Apply" at bounding box center [859, 438] width 14 height 8
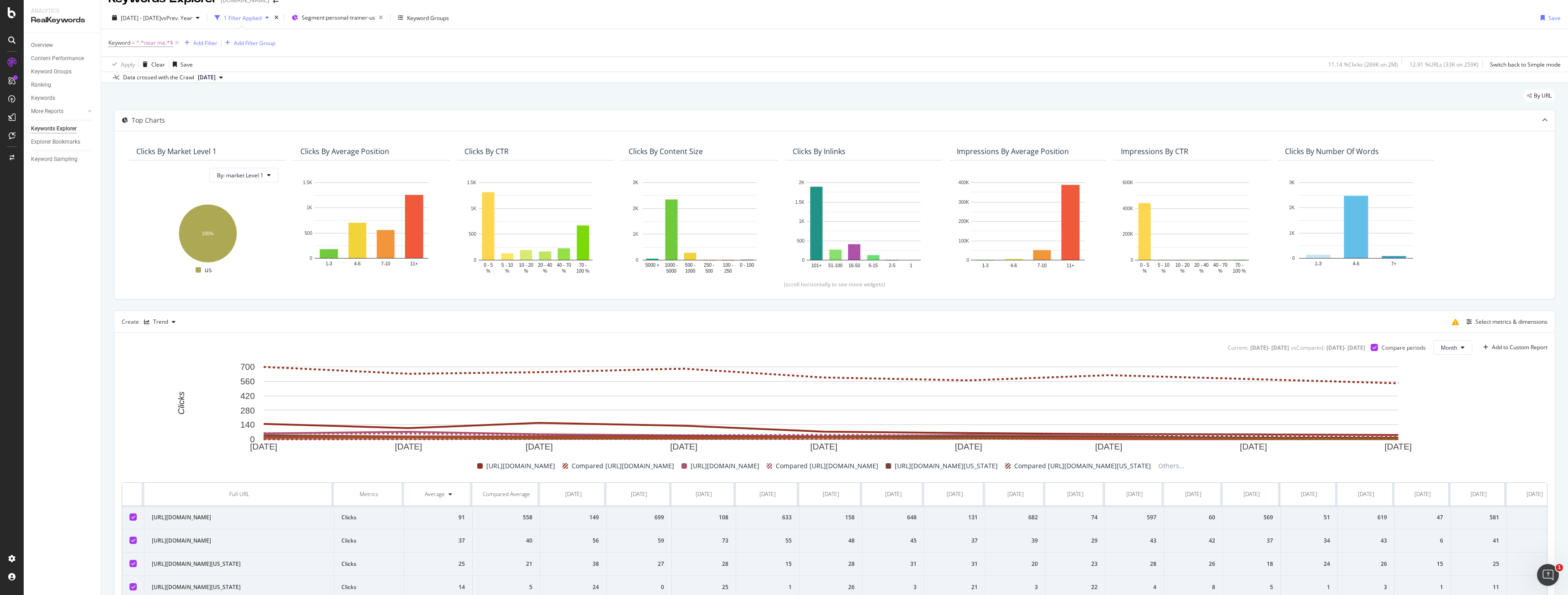
drag, startPoint x: 183, startPoint y: 551, endPoint x: 153, endPoint y: 544, distance: 30.8
click at [153, 544] on td "https://www.bark.com/en/us/personal-trainer/new-york/new-york-city/" at bounding box center [239, 541] width 190 height 23
copy td "https://www.bark.com/en/us/personal-trainer/new-york/new-york-city/"
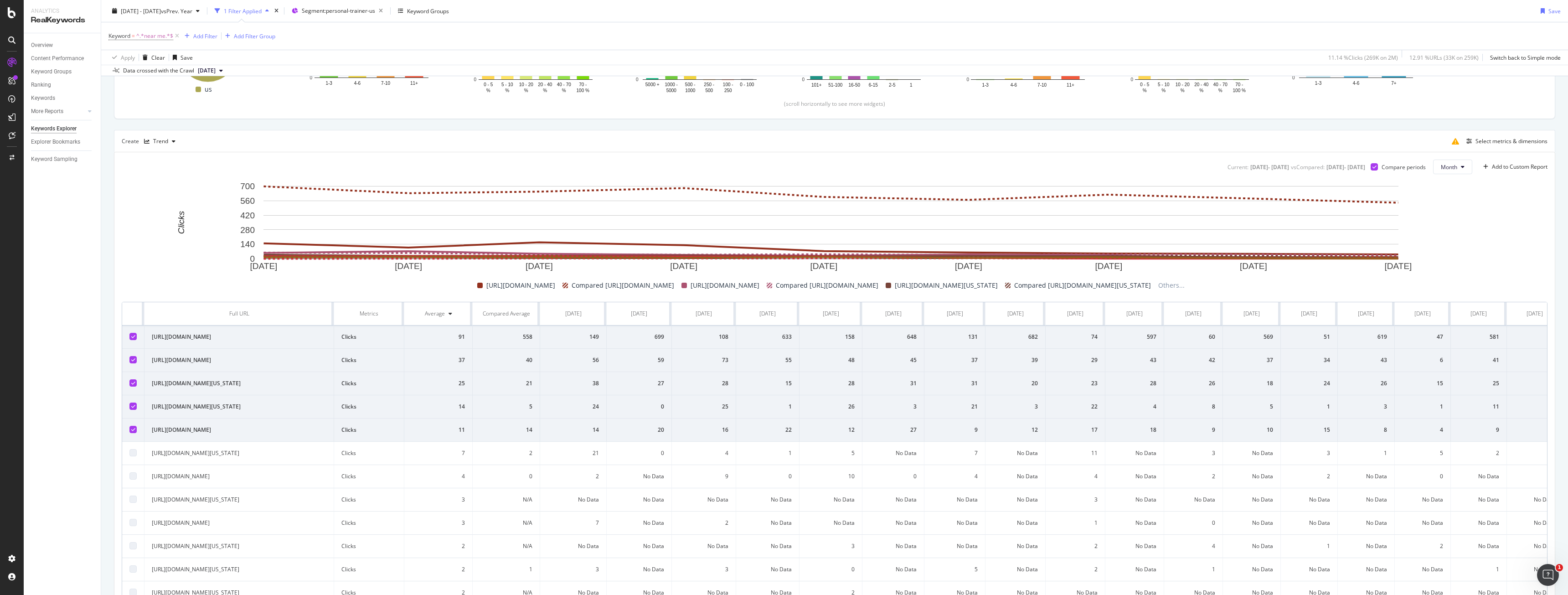
scroll to position [217, 0]
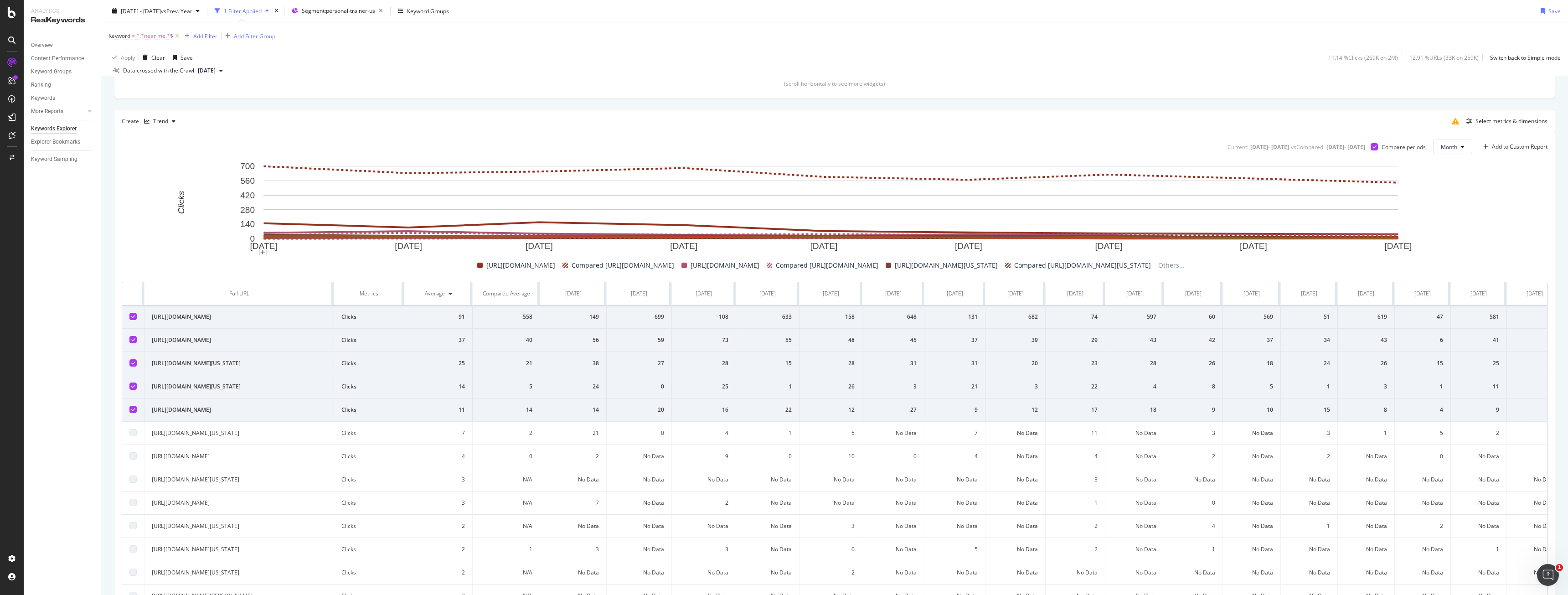
click at [144, 231] on rect "A chart." at bounding box center [831, 207] width 1419 height 91
click at [133, 437] on div at bounding box center [133, 433] width 7 height 7
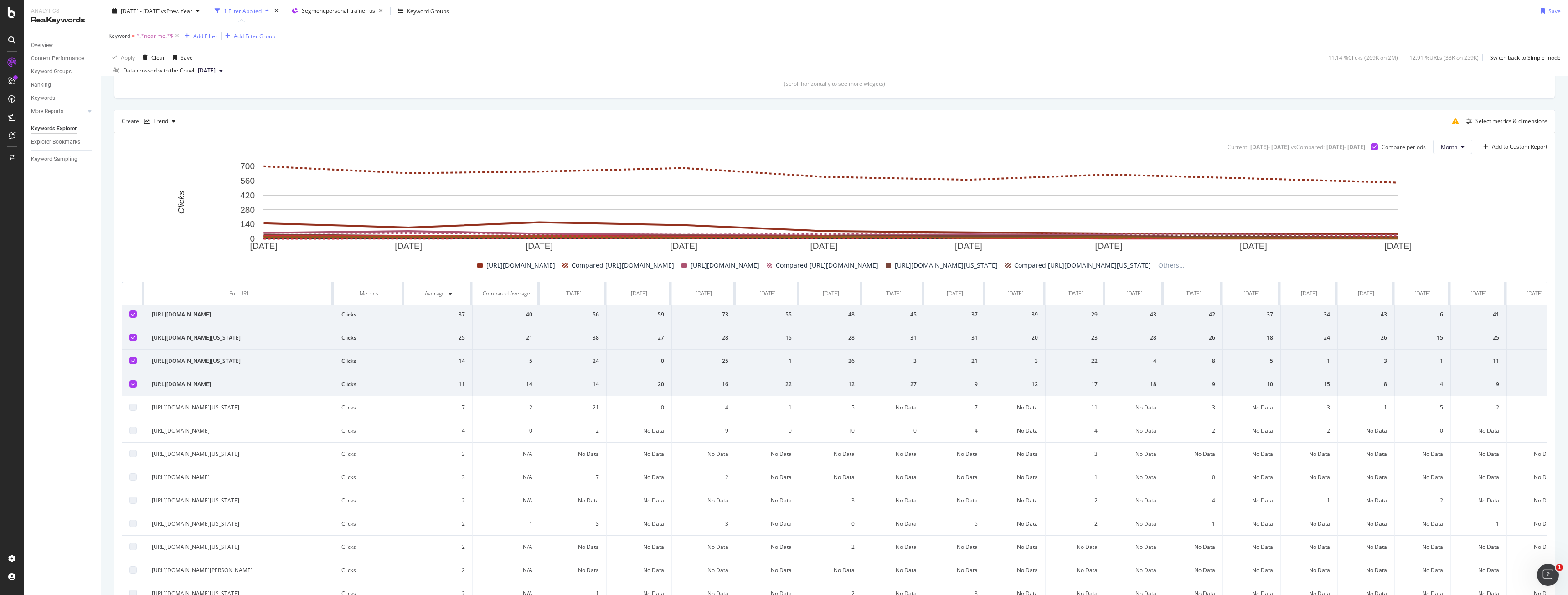
scroll to position [0, 0]
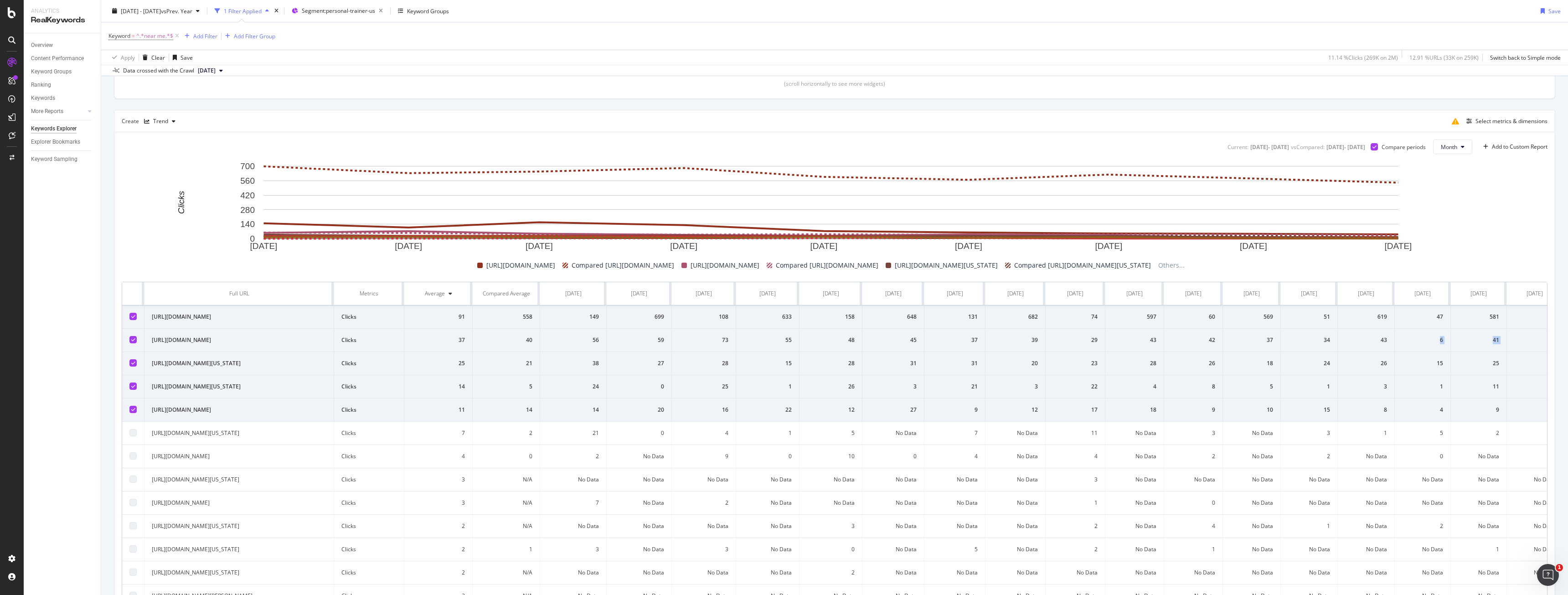
drag, startPoint x: 1432, startPoint y: 347, endPoint x: 1514, endPoint y: 346, distance: 82.0
click at [1514, 346] on tr "https://www.bark.com/en/us/personal-trainer/new-york/new-york-city/ Clicks 37 4…" at bounding box center [870, 340] width 1496 height 23
click at [1460, 352] on td "41" at bounding box center [1479, 340] width 56 height 23
click at [1458, 348] on td "41" at bounding box center [1479, 340] width 56 height 23
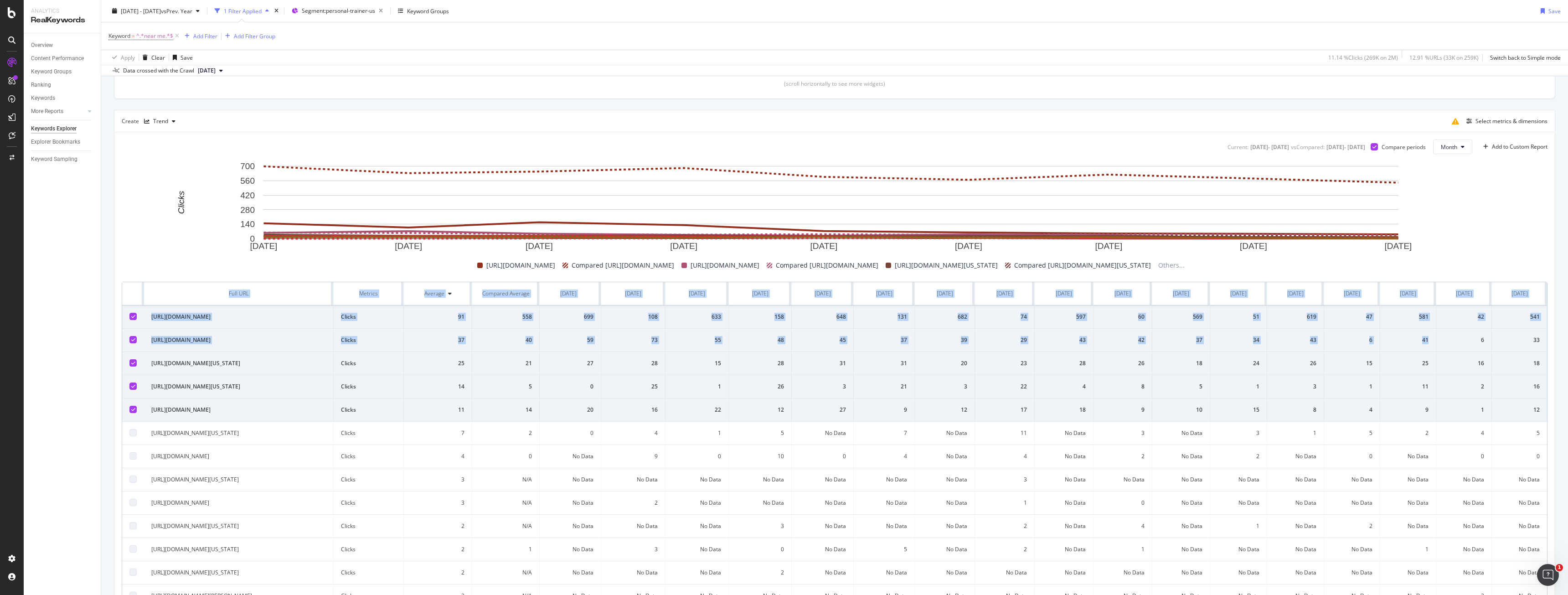
drag, startPoint x: 1499, startPoint y: 342, endPoint x: 1560, endPoint y: 336, distance: 61.3
click at [1560, 336] on div "By URL Top Charts Clicks By market Level 1 By: market Level 1 Hold CTRL while c…" at bounding box center [835, 261] width 1467 height 758
click at [1519, 346] on td "33" at bounding box center [1519, 340] width 55 height 23
drag, startPoint x: 1514, startPoint y: 351, endPoint x: 1562, endPoint y: 350, distance: 48.0
click at [1562, 350] on div "Keywords Explorer www.bark.com 2025 Jan. 1st - Sep. 30th vs Prev. Year 1 Filter…" at bounding box center [835, 297] width 1467 height 595
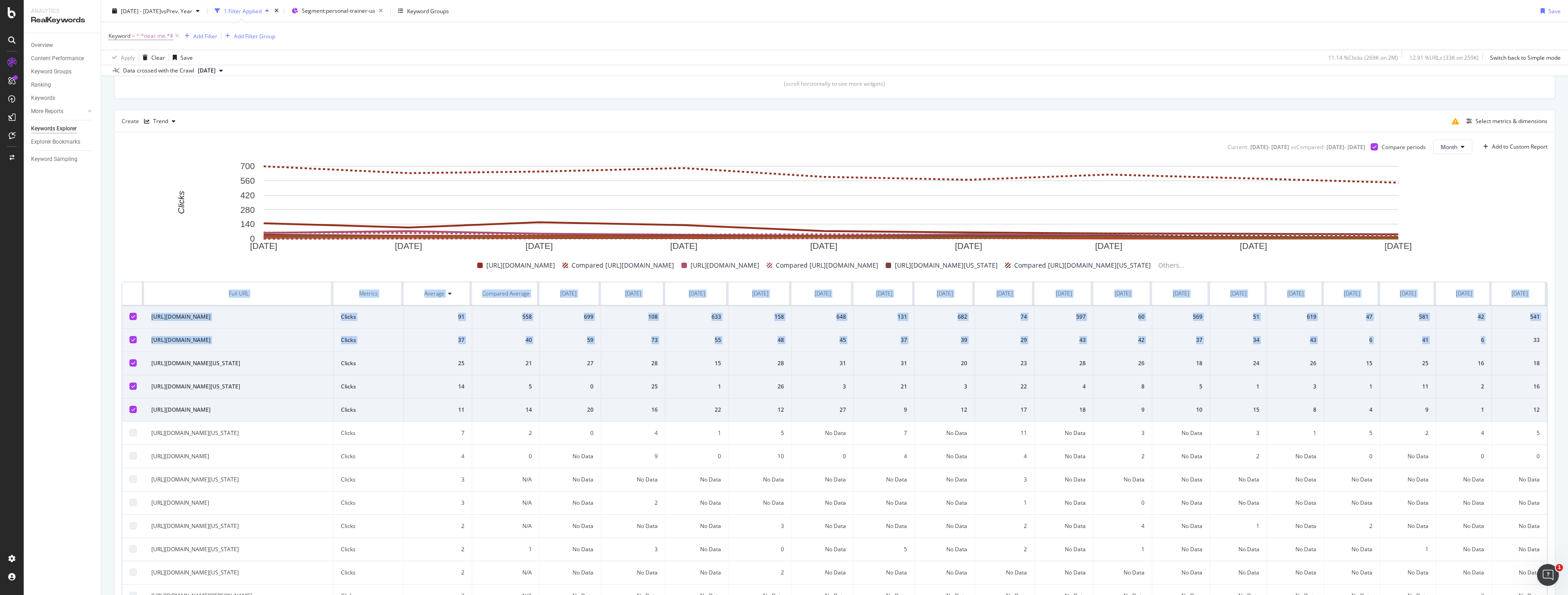
click at [1523, 348] on td "33" at bounding box center [1519, 340] width 55 height 23
drag, startPoint x: 1523, startPoint y: 348, endPoint x: 1532, endPoint y: 347, distance: 9.1
click at [1532, 347] on td "33" at bounding box center [1519, 340] width 55 height 23
click at [1455, 342] on div "6" at bounding box center [1464, 340] width 41 height 8
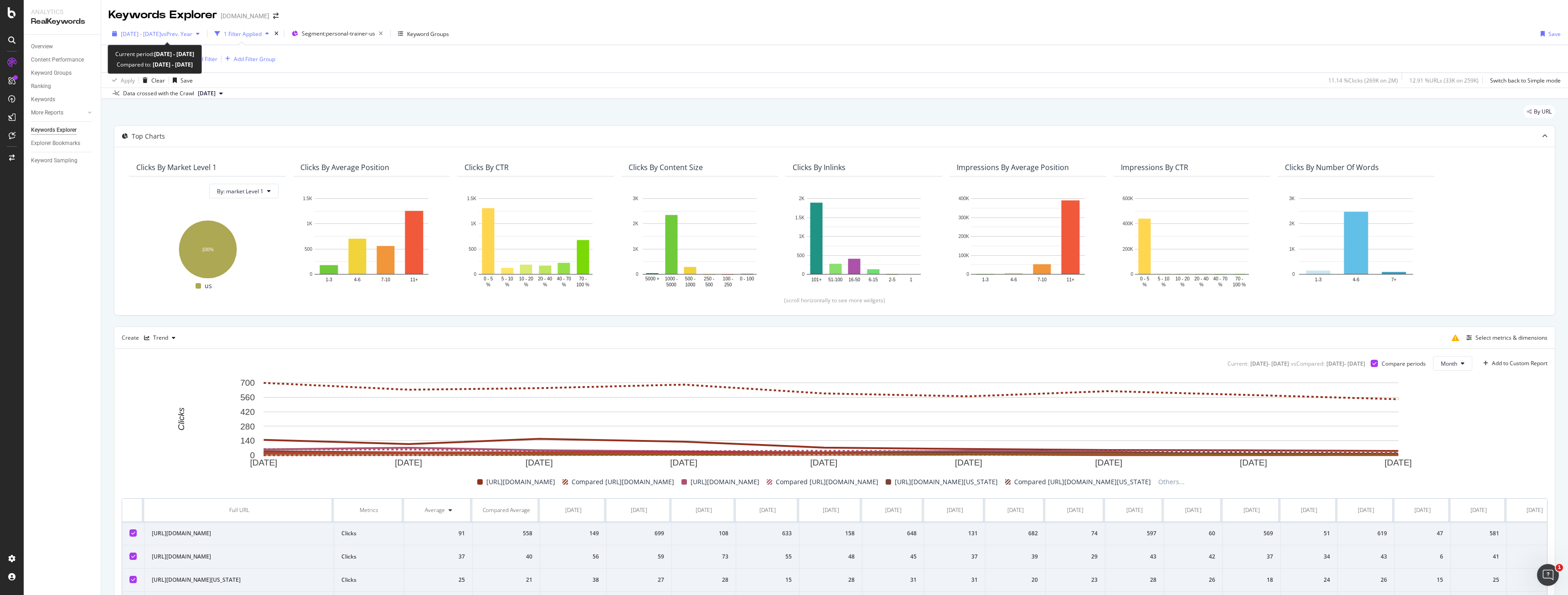
click at [161, 35] on span "2025 Jan. 1st - Sep. 30th" at bounding box center [141, 33] width 40 height 8
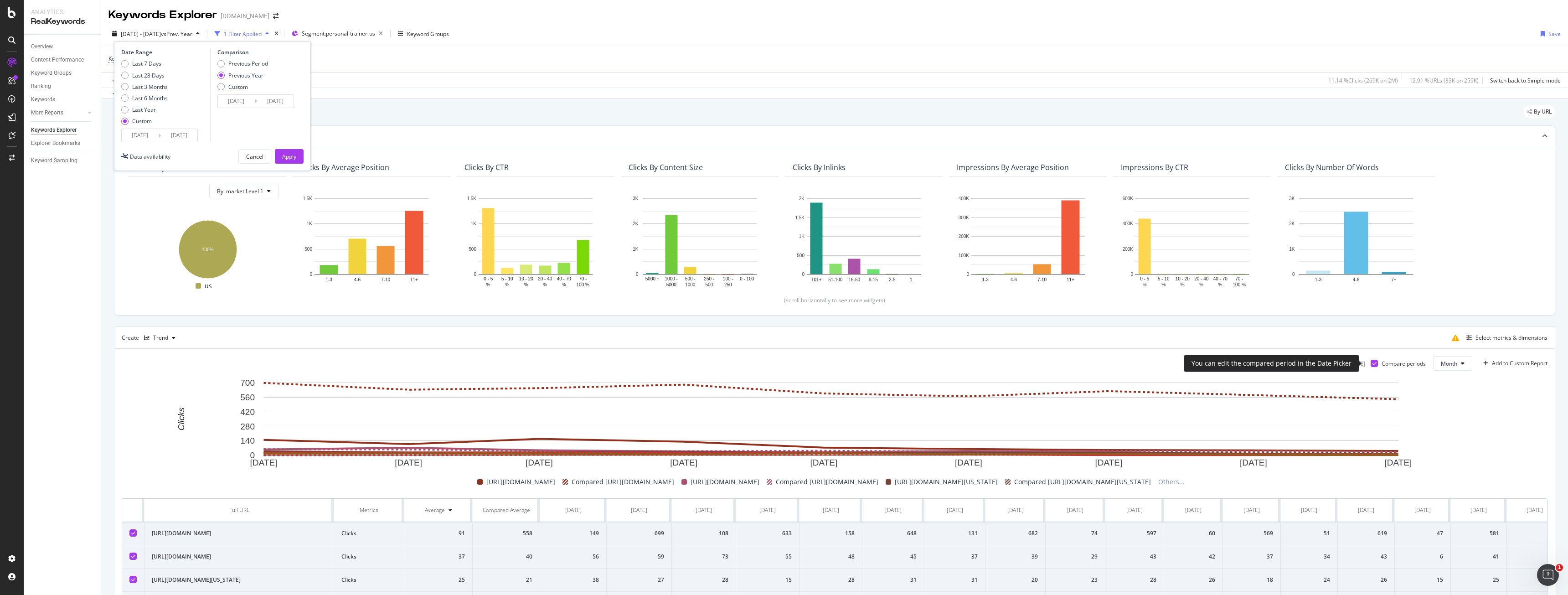
click at [1373, 364] on icon at bounding box center [1374, 363] width 4 height 4
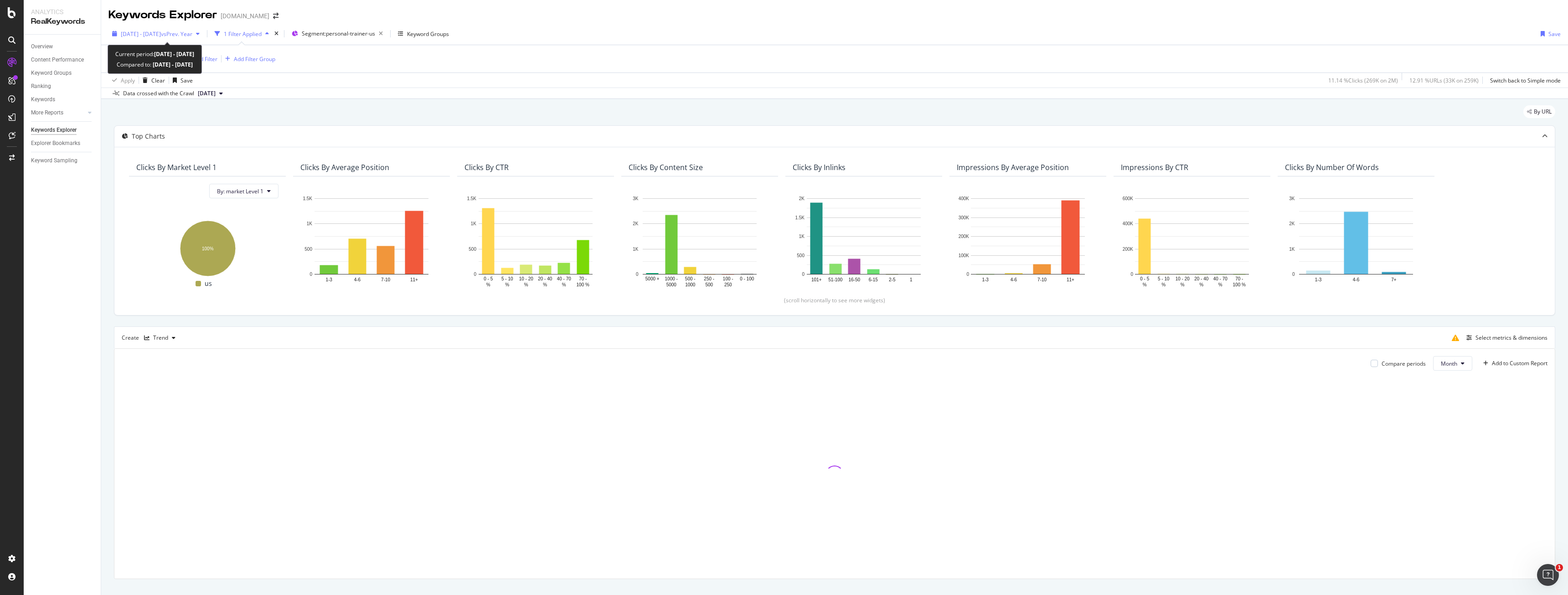
click at [161, 34] on span "2025 Jan. 1st - Sep. 30th" at bounding box center [141, 33] width 40 height 8
click at [147, 134] on input "2025/01/01" at bounding box center [140, 135] width 37 height 13
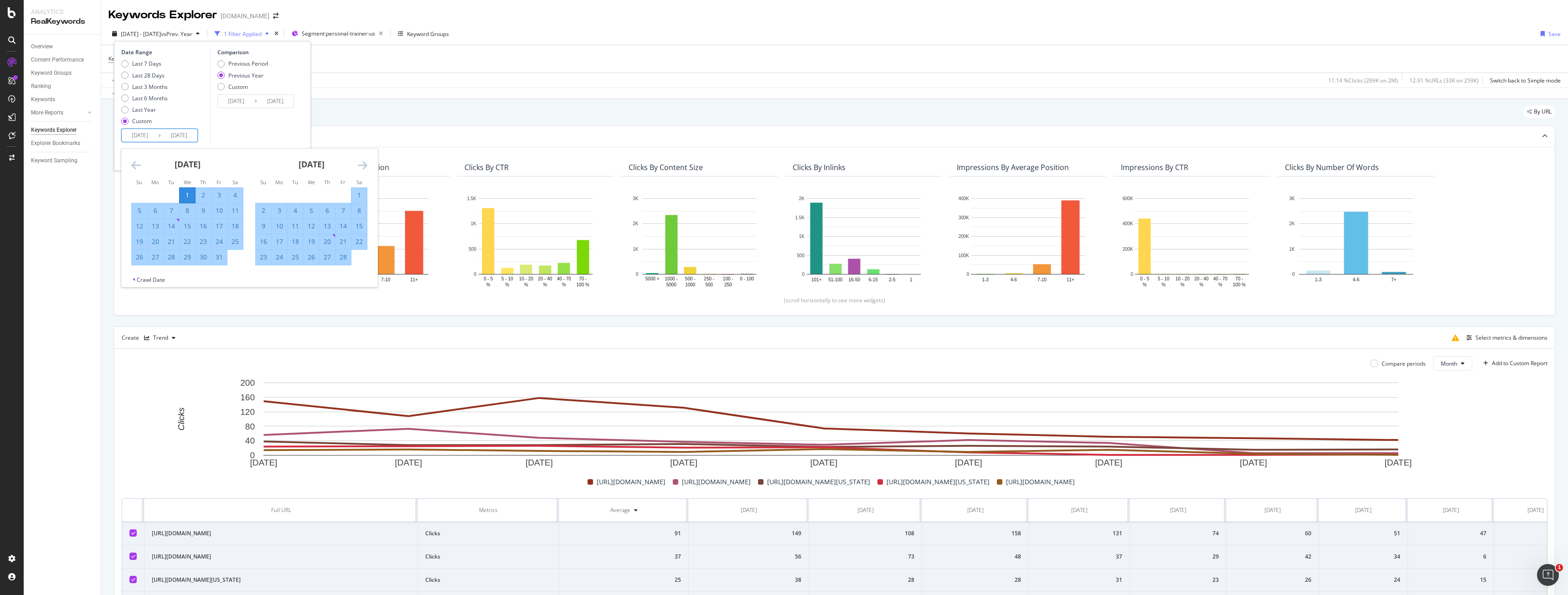
click at [139, 165] on icon "Move backward to switch to the previous month." at bounding box center [136, 165] width 10 height 11
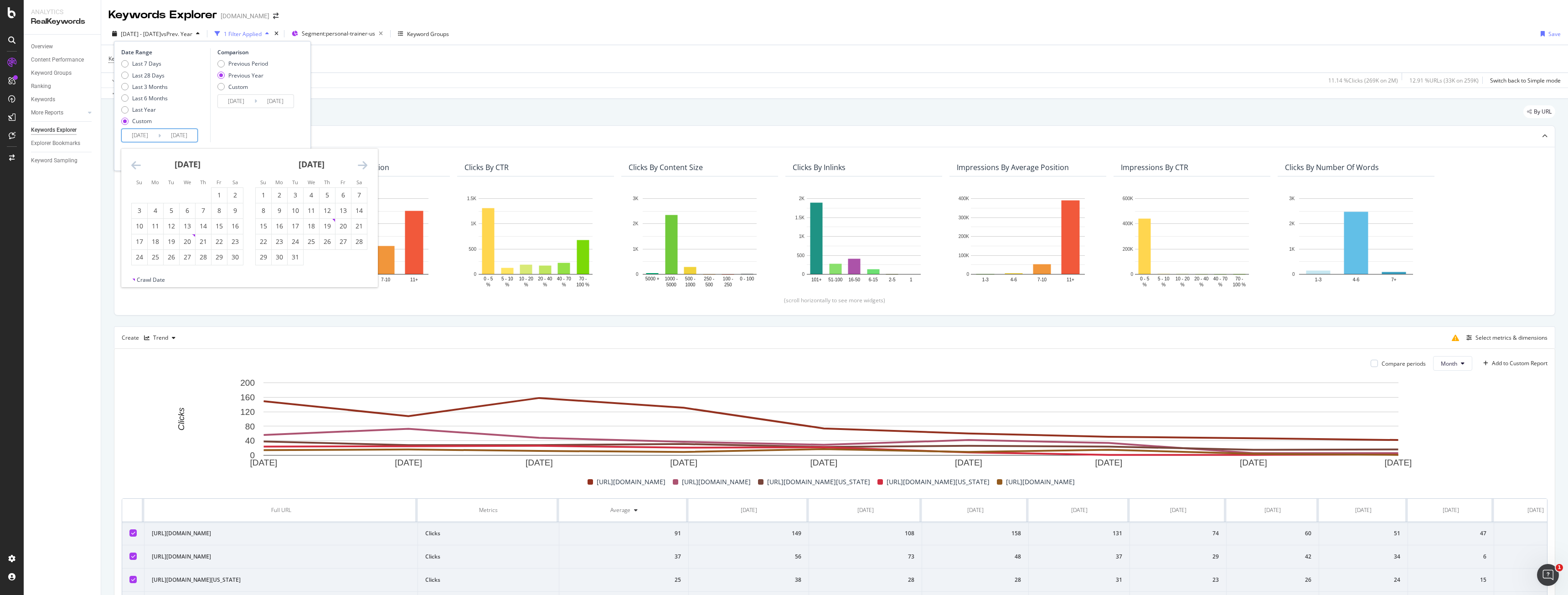
click at [139, 165] on icon "Move backward to switch to the previous month." at bounding box center [136, 165] width 10 height 11
click at [178, 190] on div "1" at bounding box center [171, 195] width 15 height 15
type input "2024/10/01"
type input "2023/10/03"
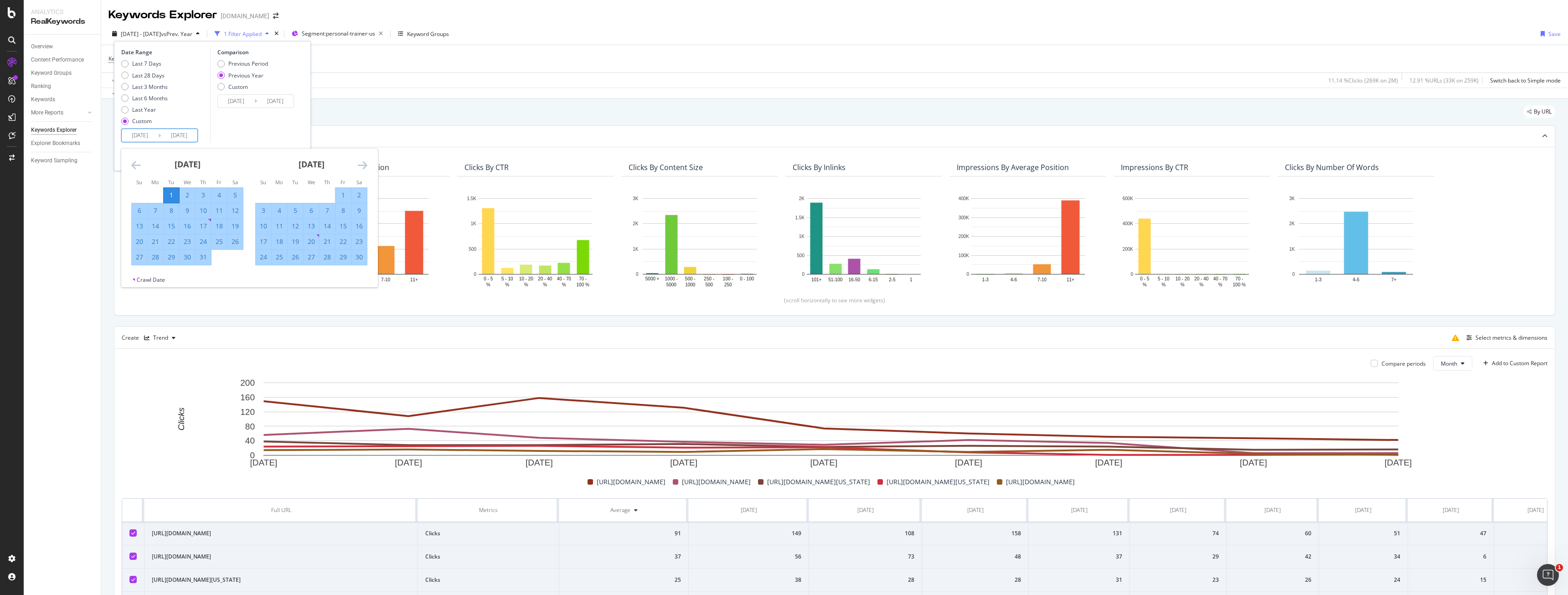
click at [263, 132] on div "Comparison Previous Period Previous Year Custom 2023/10/03 Navigate forward to …" at bounding box center [253, 95] width 86 height 94
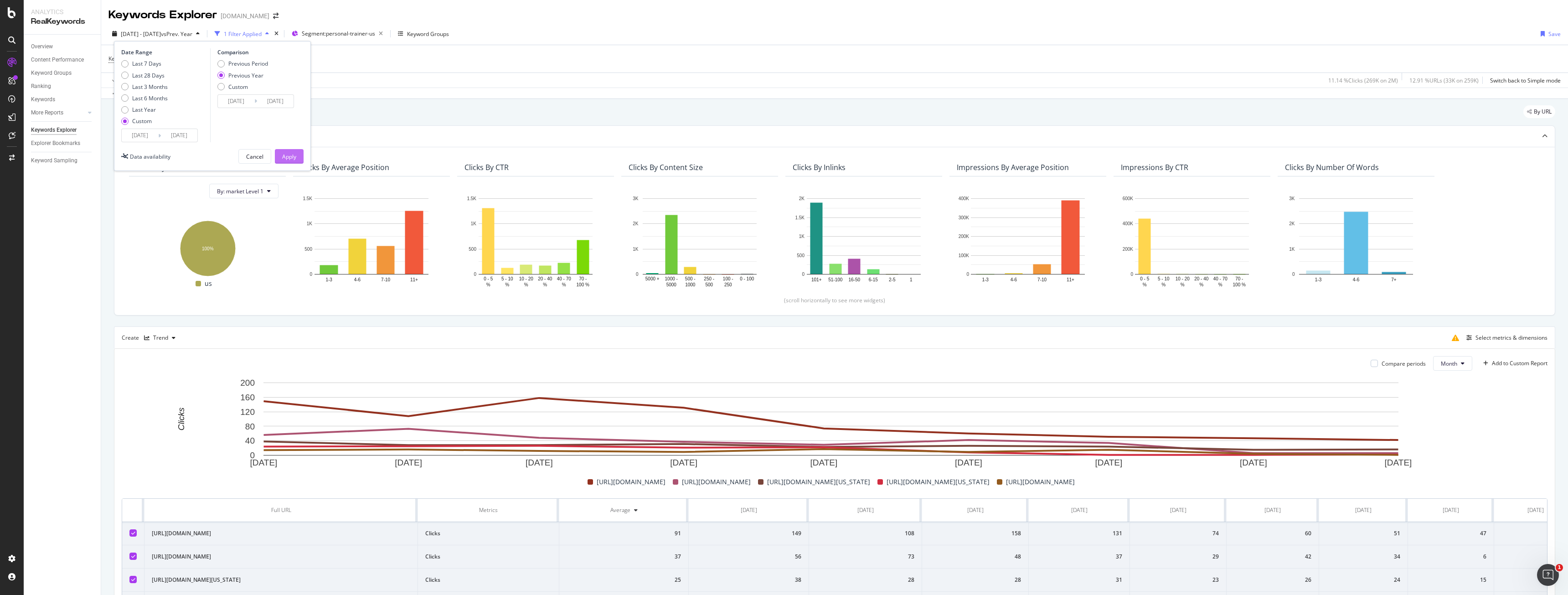
click at [289, 153] on div "Apply" at bounding box center [289, 157] width 14 height 8
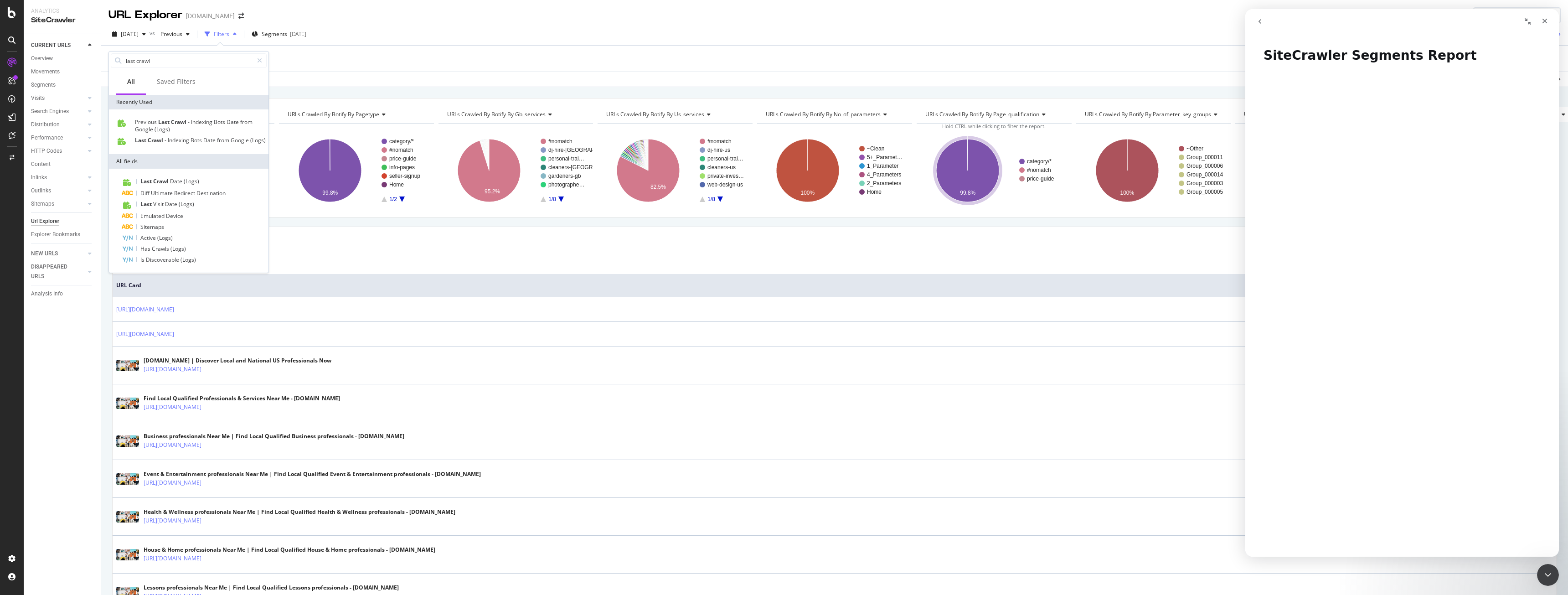
click at [938, 21] on div "URL Explorer www.bark.com" at bounding box center [835, 12] width 1467 height 23
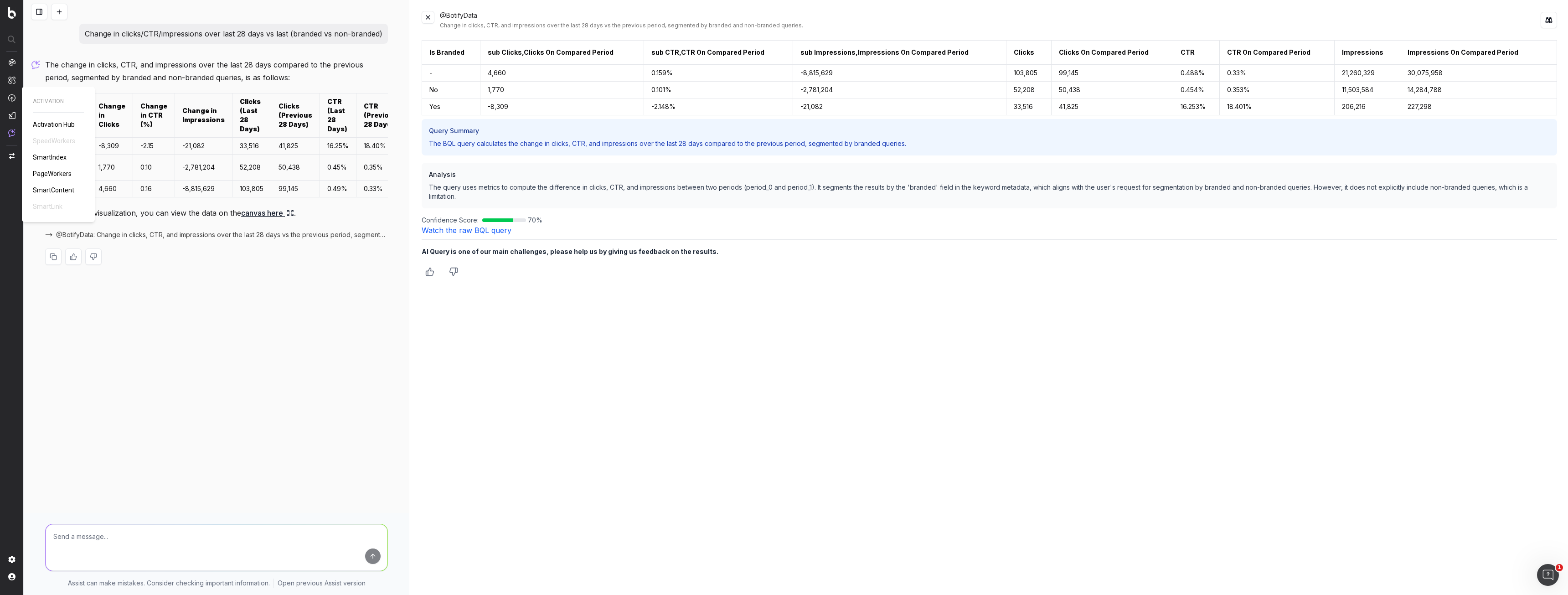
click at [52, 175] on span "PageWorkers" at bounding box center [52, 174] width 39 height 7
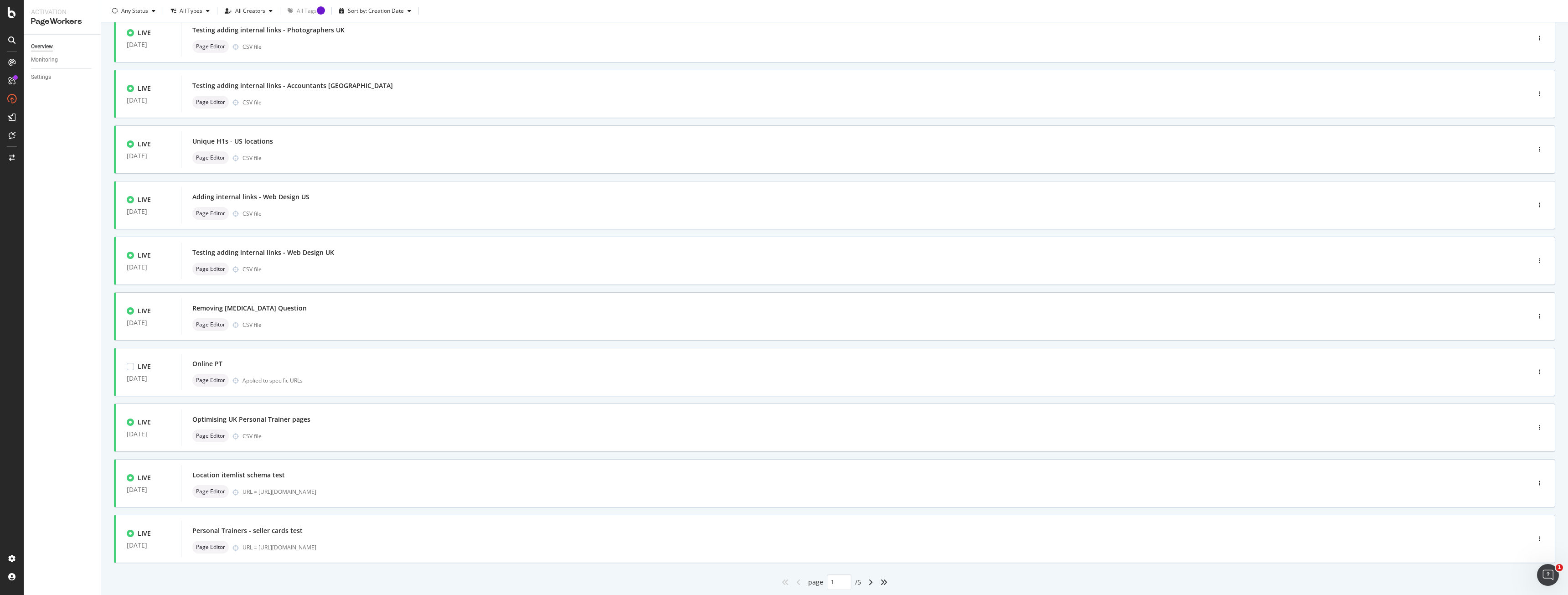
scroll to position [91, 0]
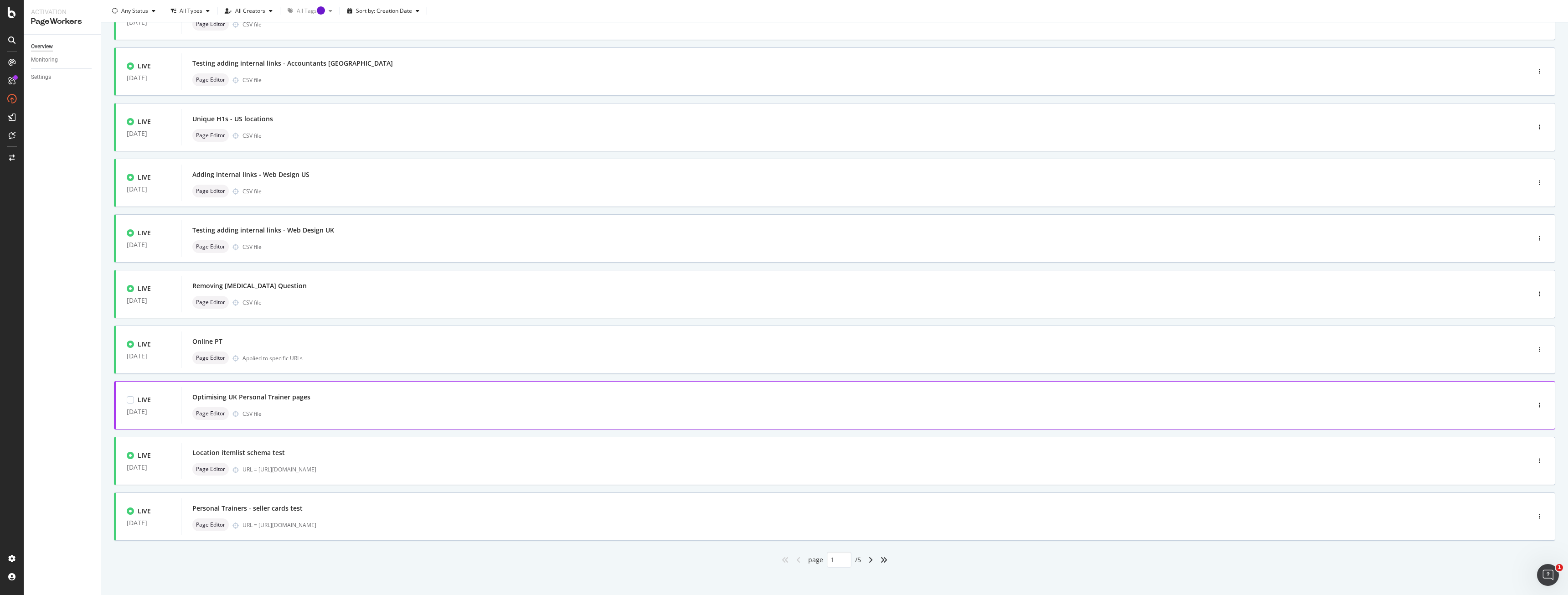
drag, startPoint x: 369, startPoint y: 408, endPoint x: 367, endPoint y: 427, distance: 19.1
click at [367, 427] on div "LIVE [DATE] Optimising [GEOGRAPHIC_DATA] Personal Trainer pages Page Editor CSV…" at bounding box center [835, 405] width 1441 height 48
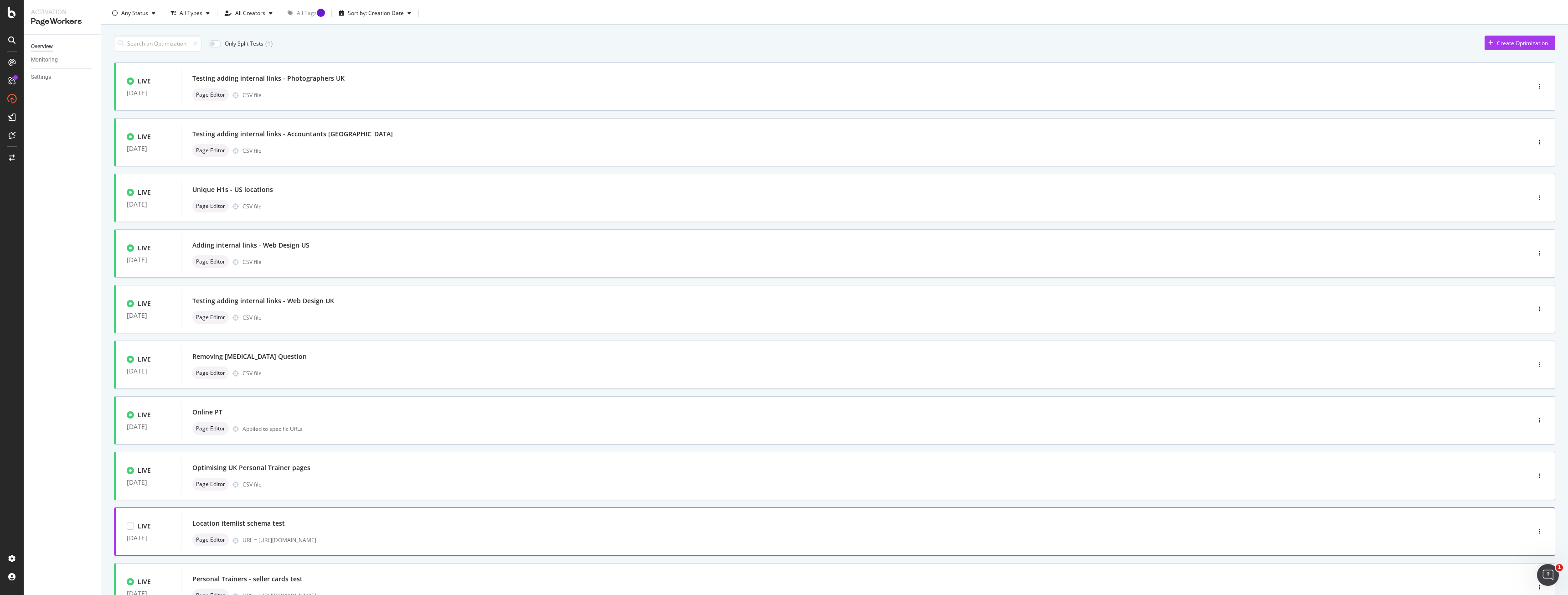
scroll to position [91, 0]
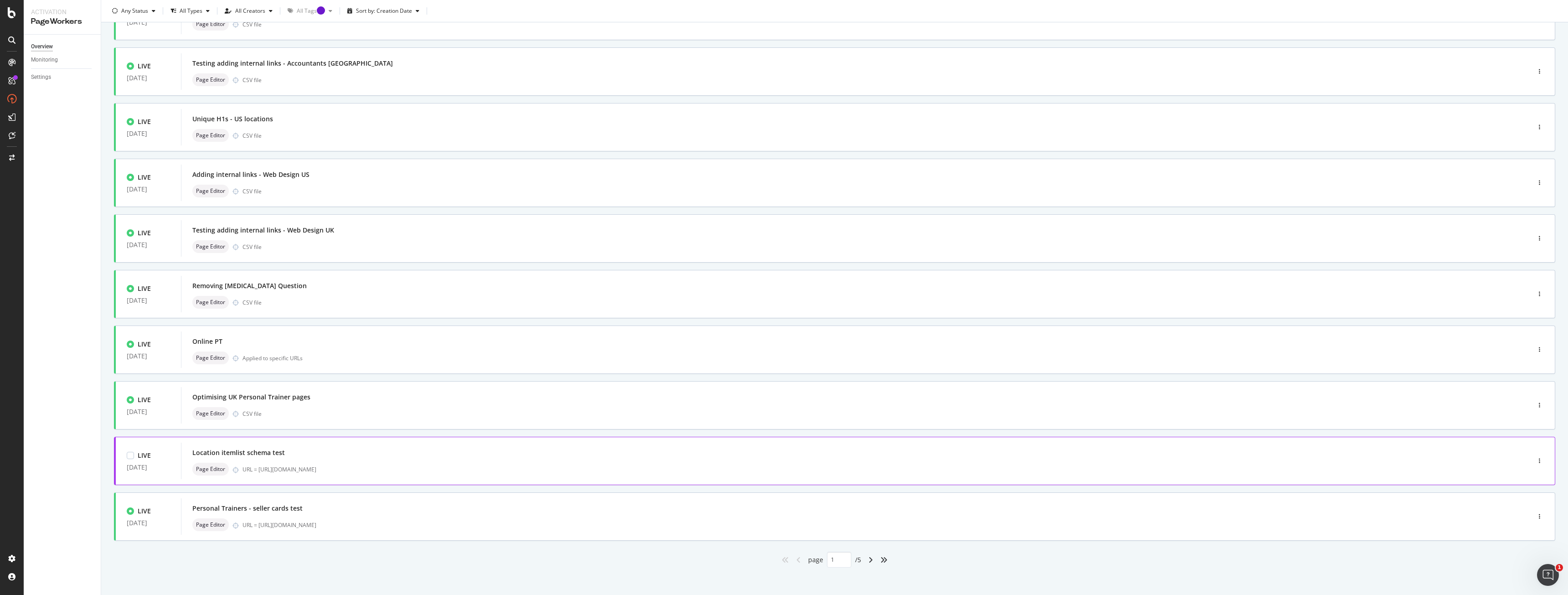
click at [399, 469] on div "URL = [URL][DOMAIN_NAME]" at bounding box center [867, 470] width 1249 height 8
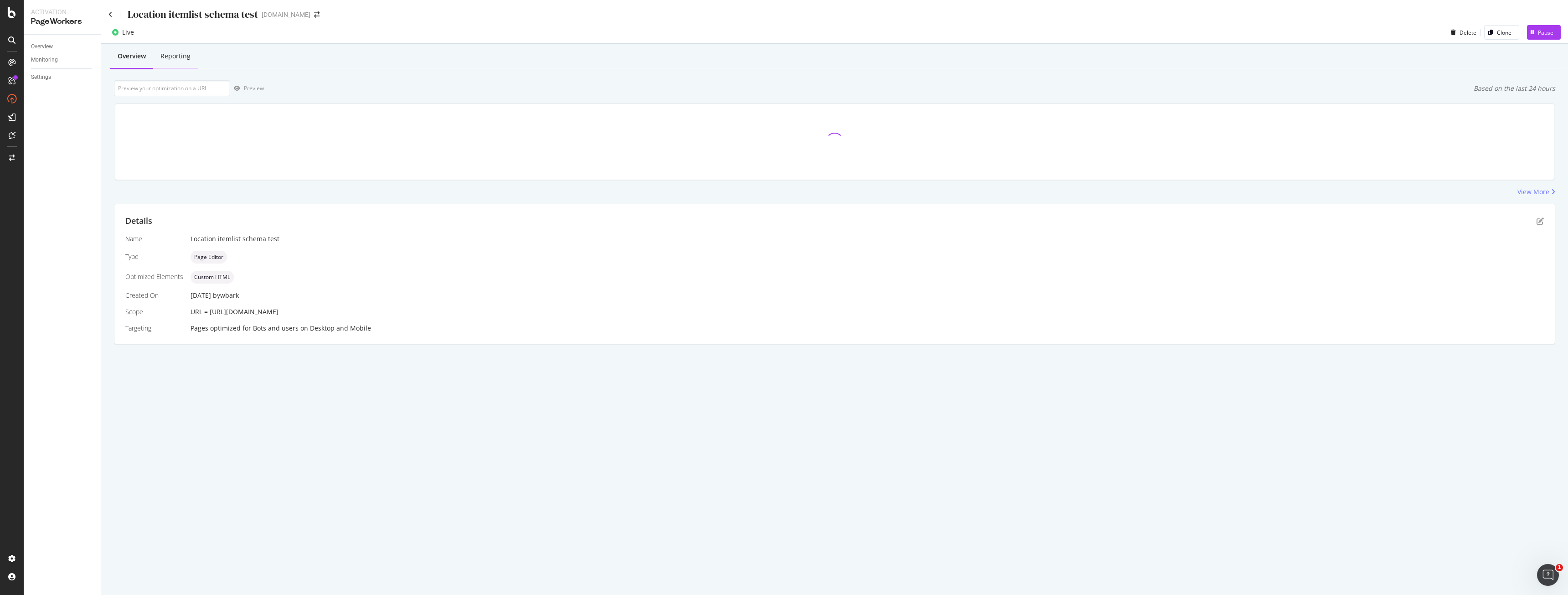
click at [185, 59] on div "Reporting" at bounding box center [175, 56] width 30 height 9
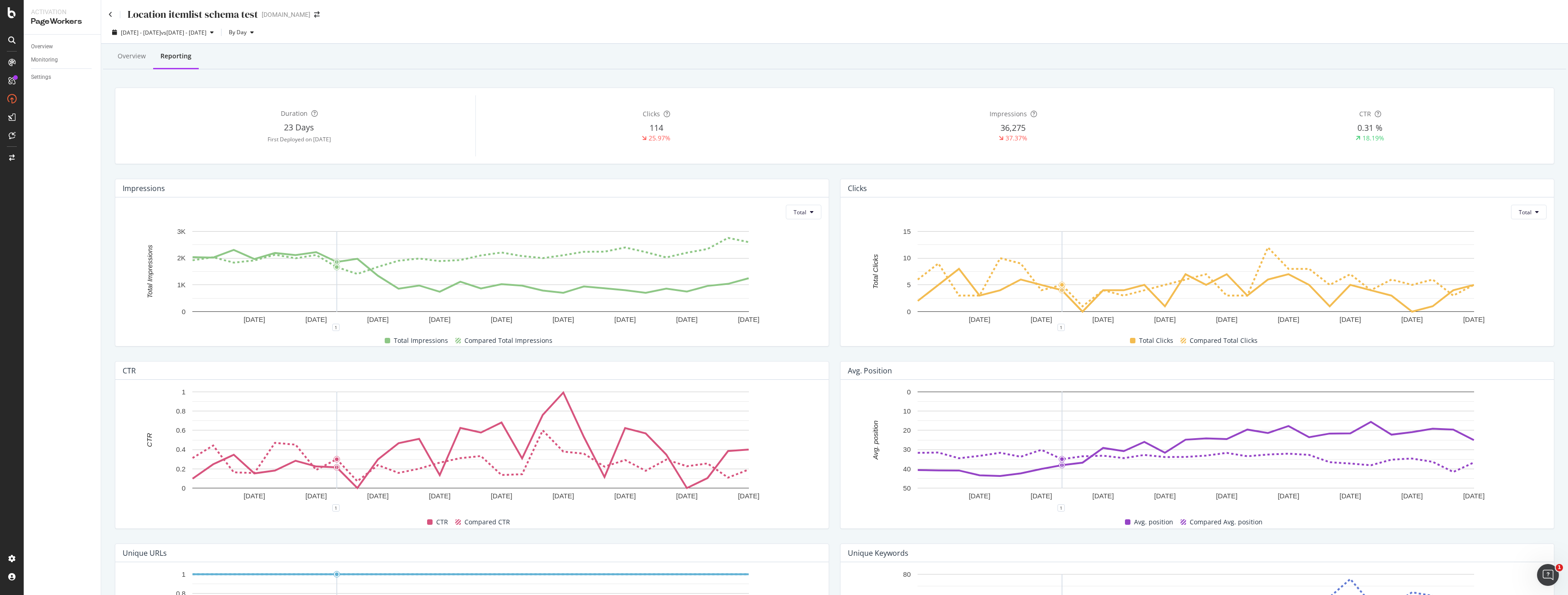
click at [41, 35] on div "Overview Monitoring Settings" at bounding box center [62, 315] width 77 height 560
